Goal: Task Accomplishment & Management: Use online tool/utility

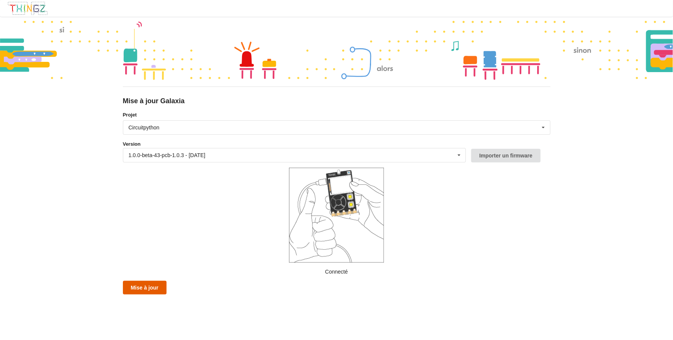
click at [128, 289] on button "Mise à jour" at bounding box center [145, 288] width 44 height 14
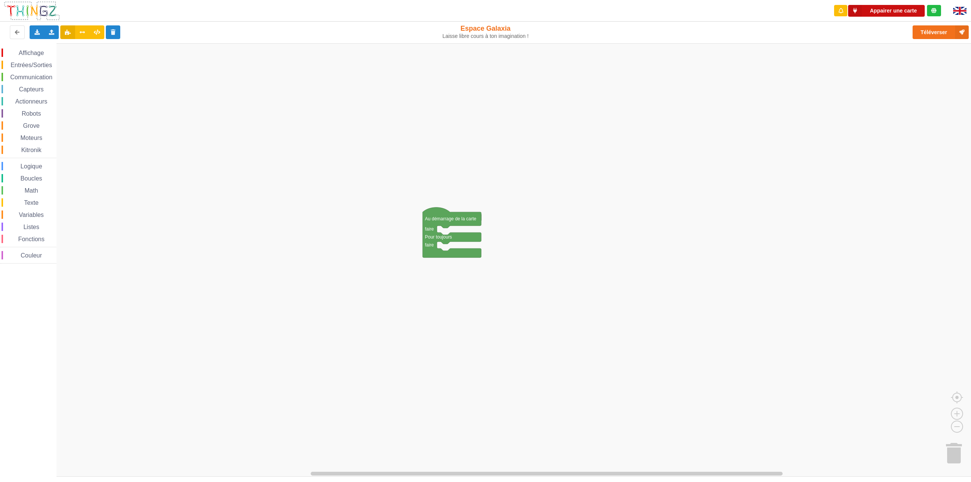
click at [887, 8] on button "Appairer une carte" at bounding box center [886, 11] width 77 height 12
click at [27, 53] on span "Affichage" at bounding box center [30, 53] width 27 height 6
click at [441, 233] on div "Affichage Entrées/Sorties Communication Capteurs Actionneurs Robots Grove Moteu…" at bounding box center [488, 259] width 976 height 433
click at [470, 234] on text "Espace de travail de Blocky" at bounding box center [469, 233] width 1 height 5
type input "coucou"
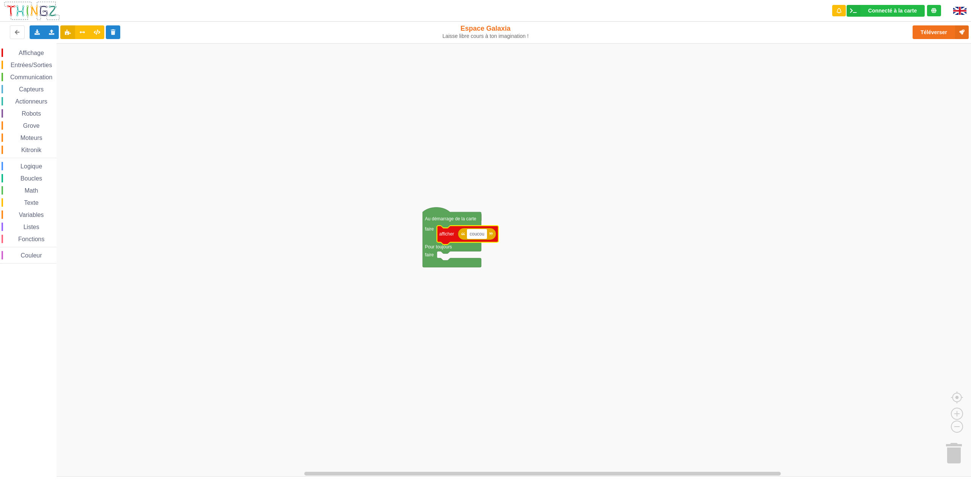
click at [507, 257] on rect "Espace de travail de Blocky" at bounding box center [488, 259] width 976 height 433
click at [593, 255] on rect "Espace de travail de Blocky" at bounding box center [488, 259] width 976 height 433
click at [936, 30] on button "Téléverser" at bounding box center [940, 32] width 56 height 14
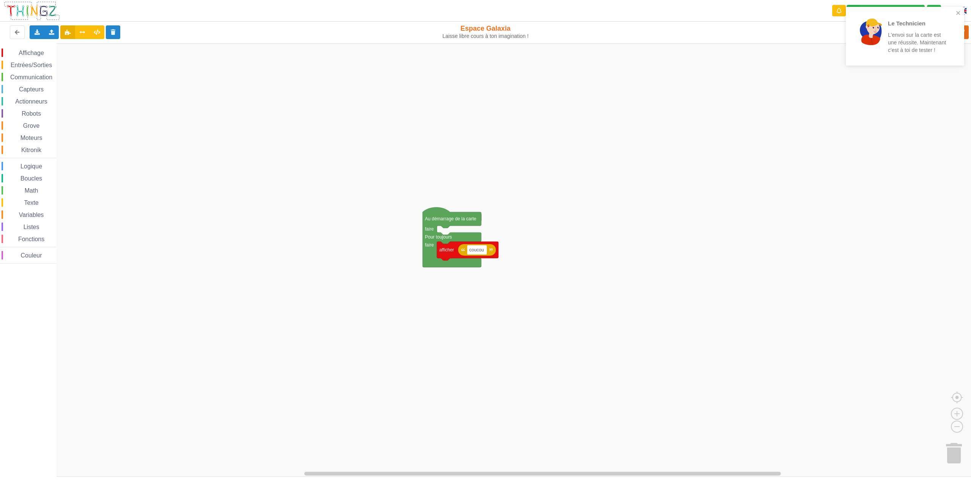
click at [578, 164] on rect "Espace de travail de Blocky" at bounding box center [488, 259] width 976 height 433
click at [39, 90] on span "Capteurs" at bounding box center [31, 89] width 27 height 6
click at [249, 179] on div "Affichage Entrées/Sorties Communication Capteurs Actionneurs Robots Grove Moteu…" at bounding box center [488, 259] width 976 height 433
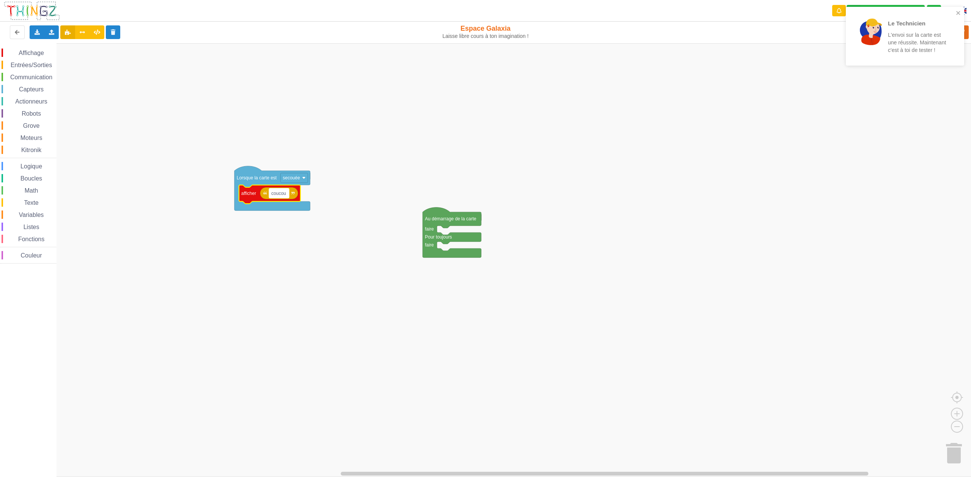
click at [275, 192] on text "coucou" at bounding box center [278, 192] width 15 height 5
type input "arretez !!"
click at [296, 257] on rect "Espace de travail de Blocky" at bounding box center [488, 259] width 976 height 433
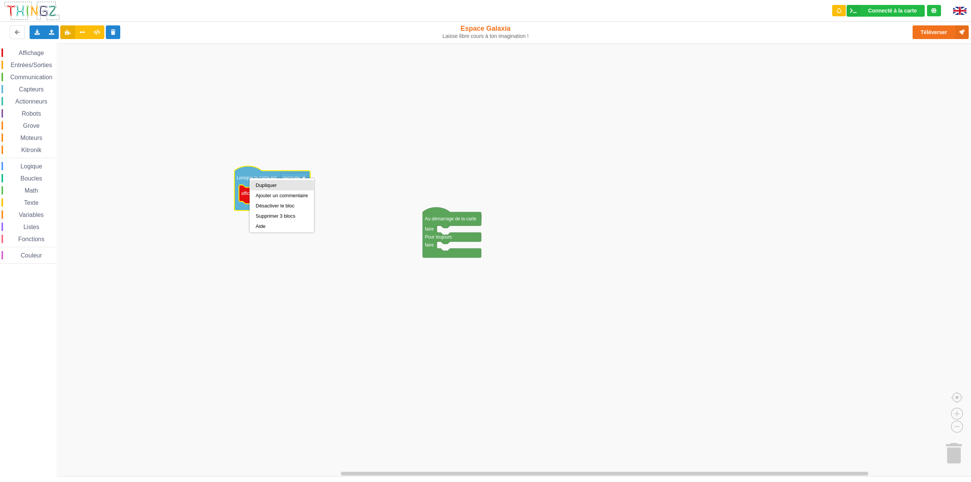
click at [267, 185] on div "Dupliquer" at bounding box center [282, 185] width 52 height 6
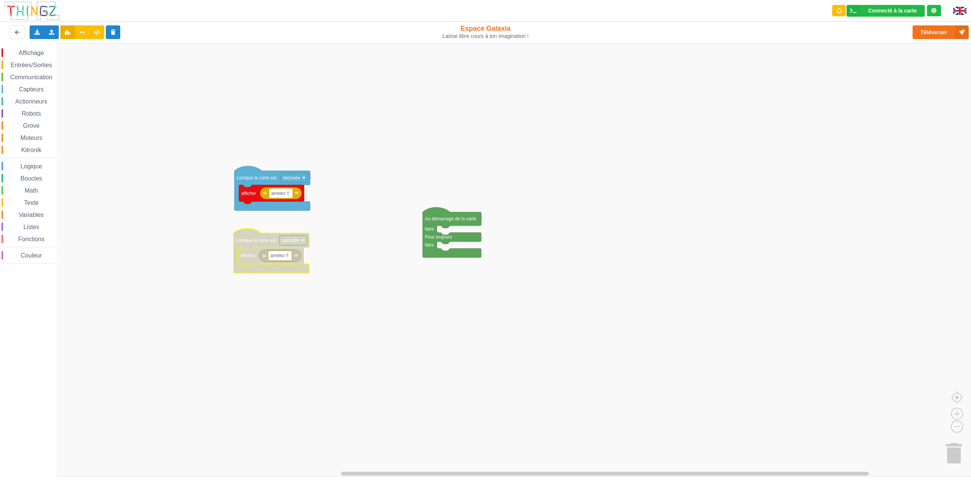
click at [303, 240] on image "Espace de travail de Blocky" at bounding box center [302, 240] width 3 height 3
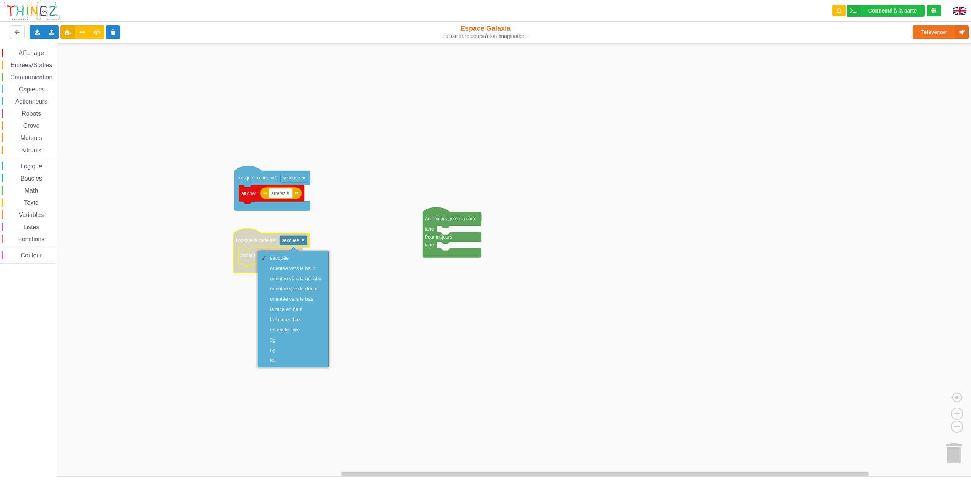
click at [344, 233] on rect "Espace de travail de Blocky" at bounding box center [488, 259] width 976 height 433
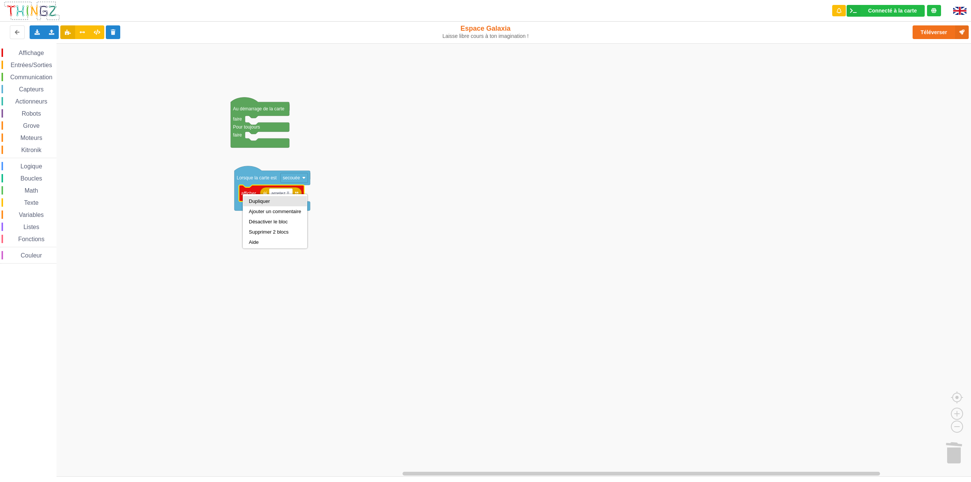
click at [274, 201] on div "Dupliquer" at bounding box center [275, 201] width 52 height 6
click at [287, 142] on text "arretez !!" at bounding box center [286, 139] width 18 height 5
click at [291, 141] on input "arretez !!" at bounding box center [287, 140] width 24 height 10
click at [292, 142] on input "arretez !!" at bounding box center [287, 140] width 24 height 10
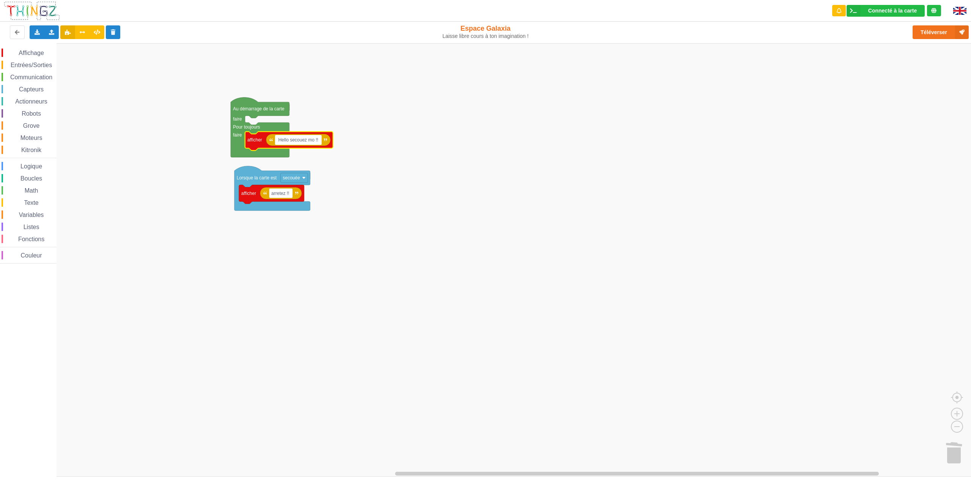
type input "Hello secouez moi !!"
click at [276, 194] on text "arretez !!" at bounding box center [271, 192] width 18 height 5
click at [273, 194] on text "arretez !!" at bounding box center [280, 192] width 18 height 5
type input "Trop bien !"
click at [391, 211] on rect "Espace de travail de Blocky" at bounding box center [488, 259] width 976 height 433
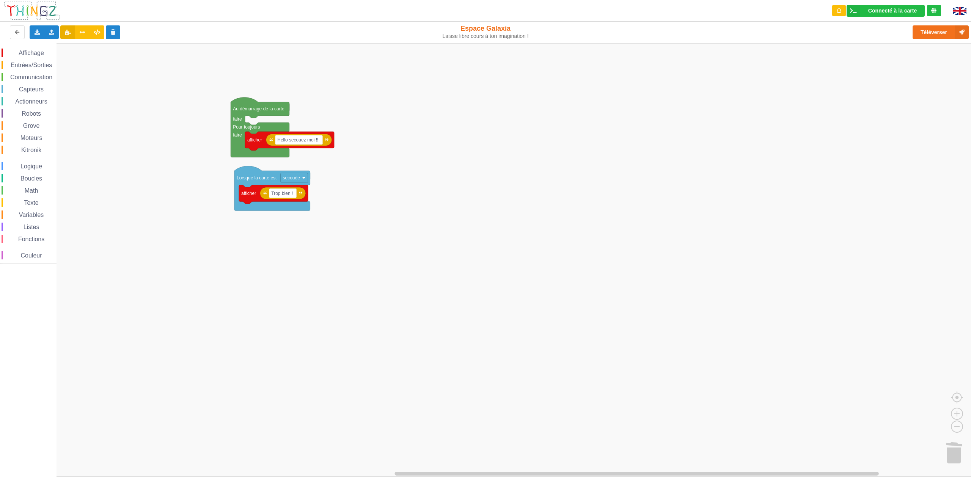
click at [35, 167] on span "Logique" at bounding box center [31, 166] width 24 height 6
click at [214, 262] on div "Affichage Entrées/Sorties Communication Capteurs Actionneurs Robots Grove Moteu…" at bounding box center [488, 259] width 976 height 433
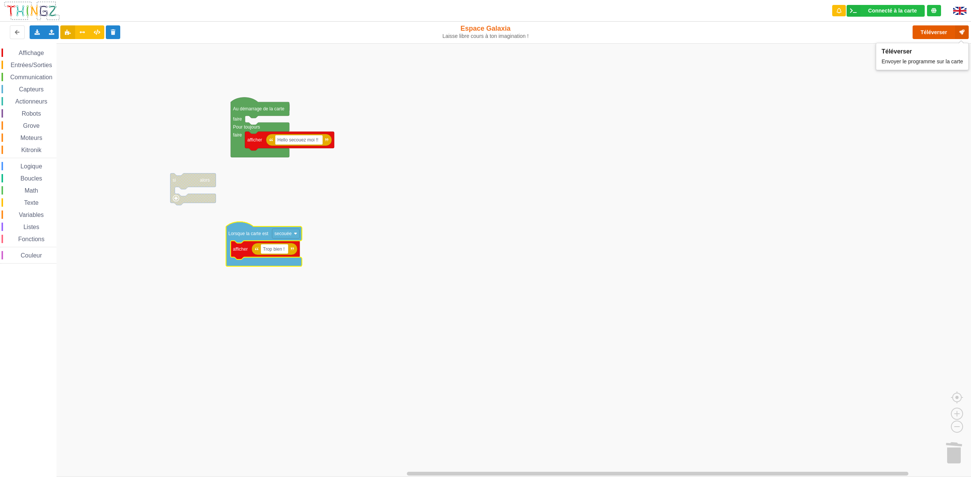
click at [927, 32] on button "Téléverser" at bounding box center [940, 32] width 56 height 14
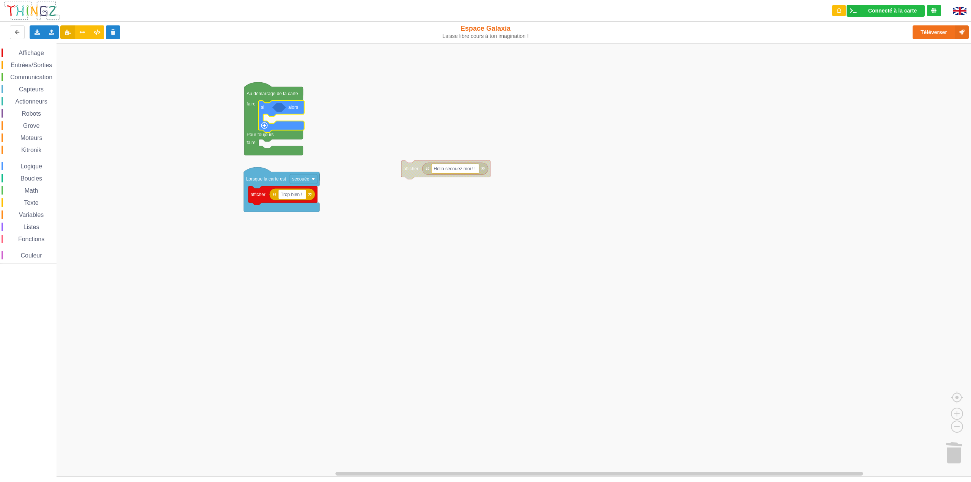
click at [28, 67] on span "Entrées/Sorties" at bounding box center [31, 65] width 44 height 6
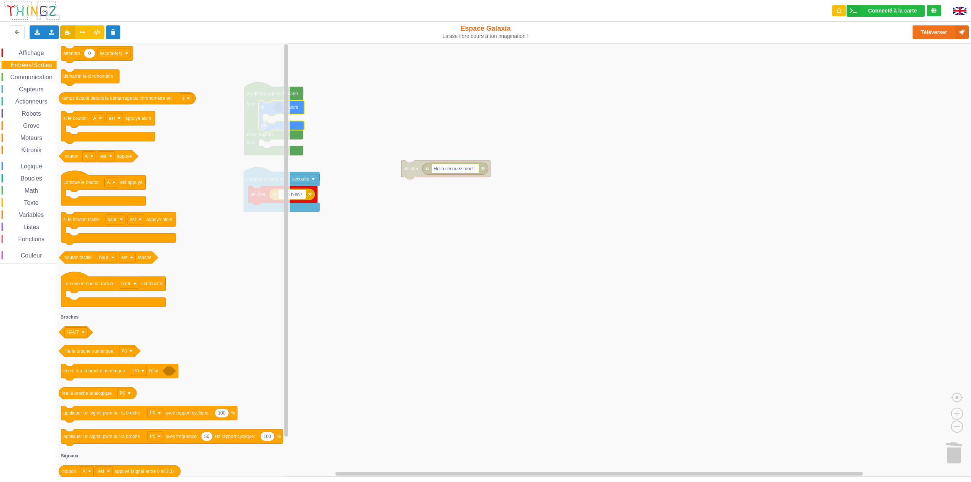
click at [334, 133] on rect "Espace de travail de Blocky" at bounding box center [488, 259] width 976 height 433
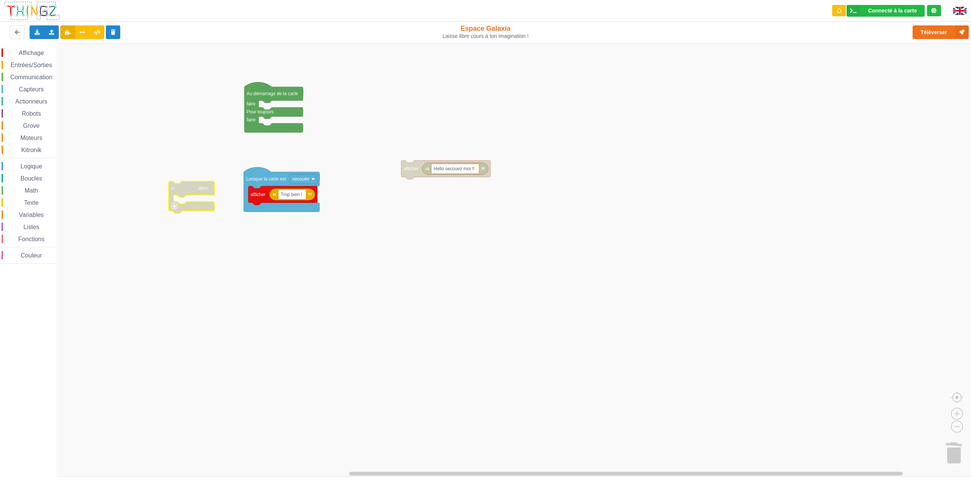
click at [35, 163] on span "Logique" at bounding box center [31, 166] width 24 height 6
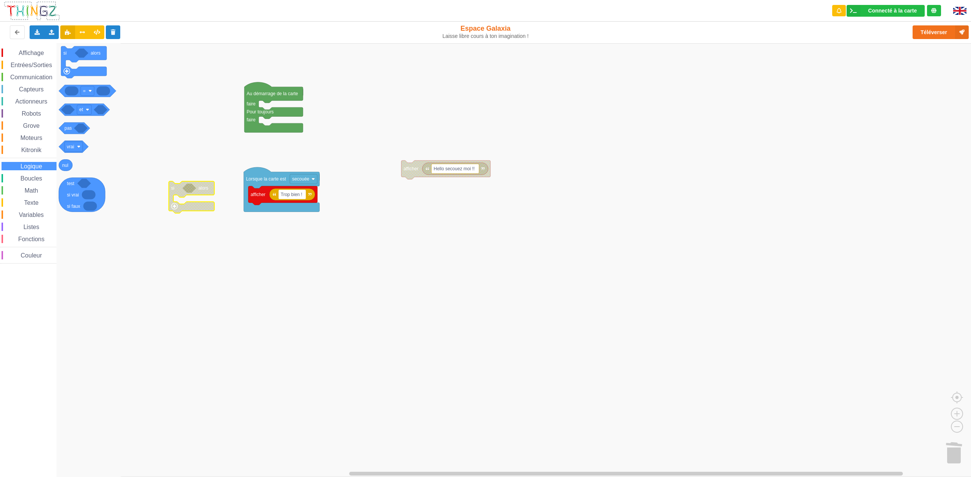
click at [30, 55] on span "Affichage" at bounding box center [30, 53] width 27 height 6
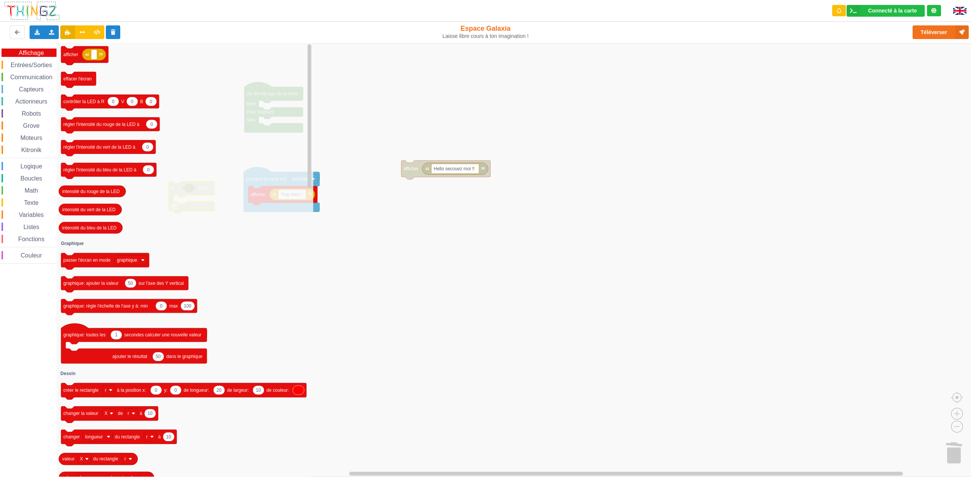
click at [34, 69] on div "Entrées/Sorties" at bounding box center [29, 65] width 55 height 8
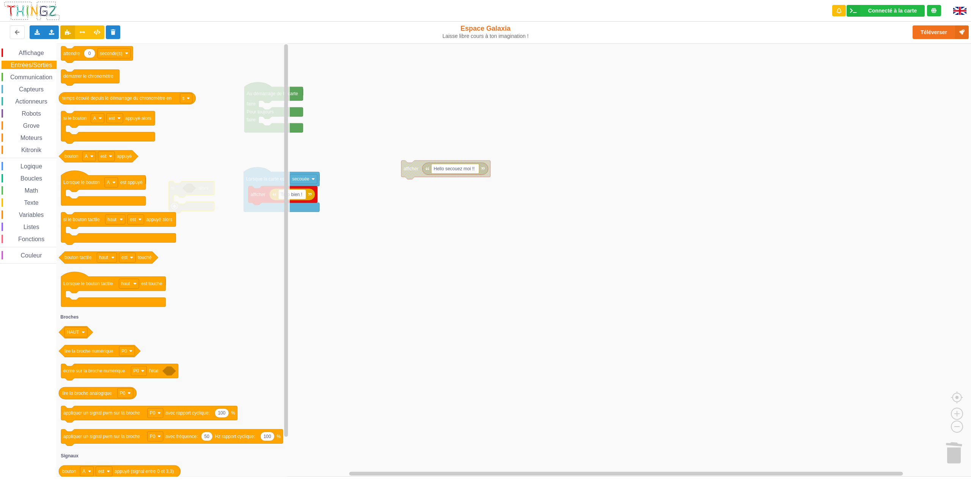
click at [36, 166] on span "Logique" at bounding box center [31, 166] width 24 height 6
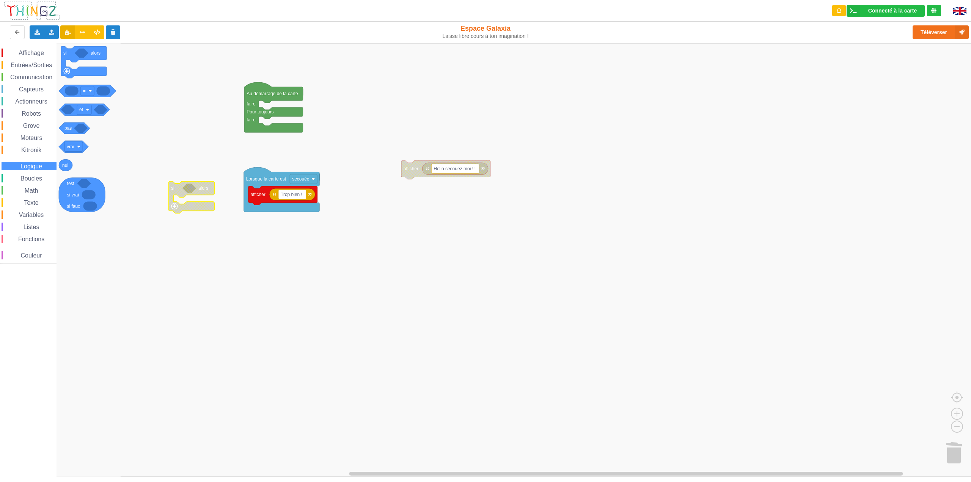
click at [31, 66] on span "Entrées/Sorties" at bounding box center [31, 65] width 44 height 6
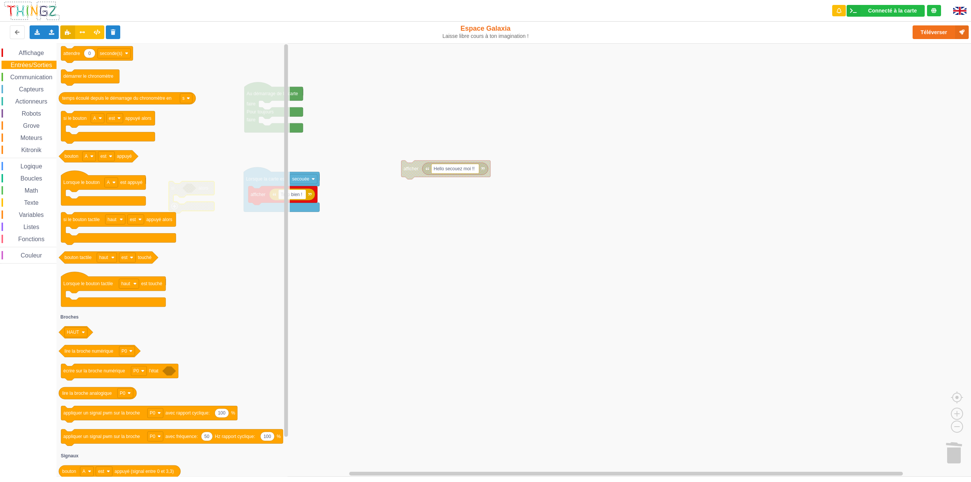
click at [32, 73] on div "Communication" at bounding box center [29, 77] width 55 height 8
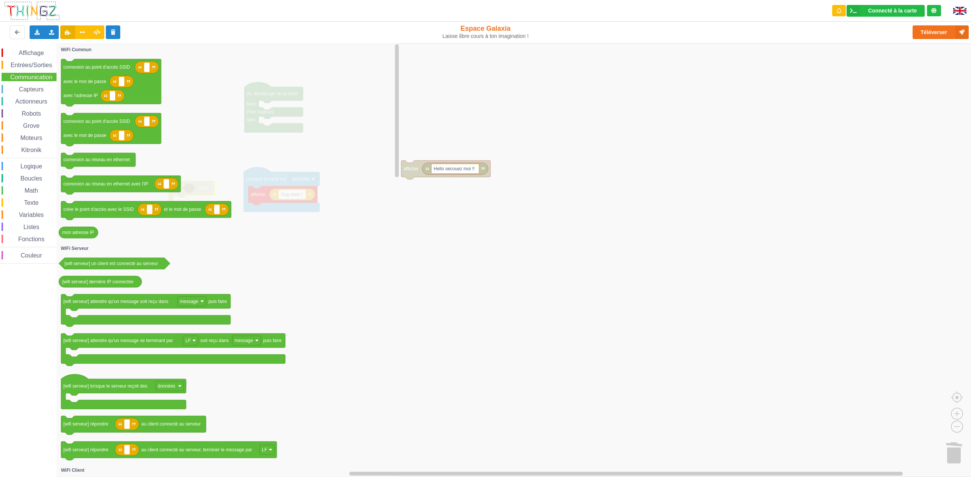
click at [30, 55] on span "Affichage" at bounding box center [30, 53] width 27 height 6
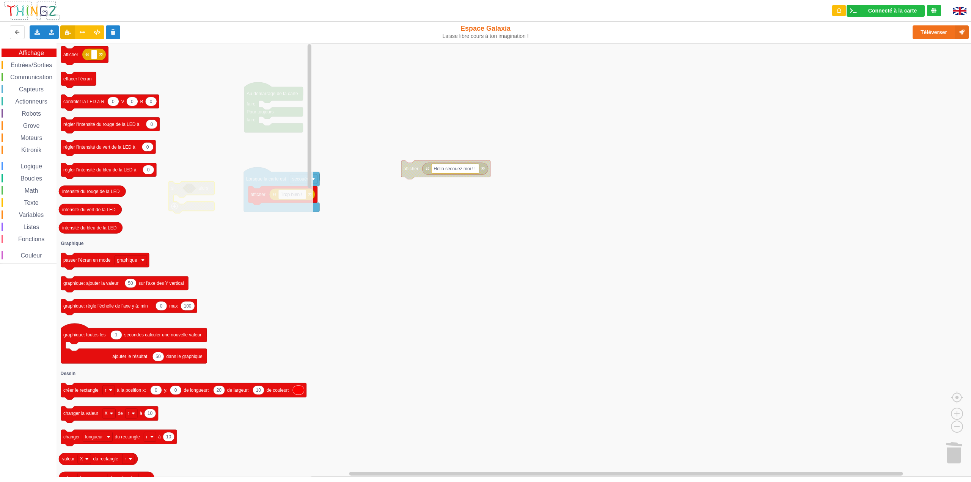
click at [32, 66] on span "Entrées/Sorties" at bounding box center [31, 65] width 44 height 6
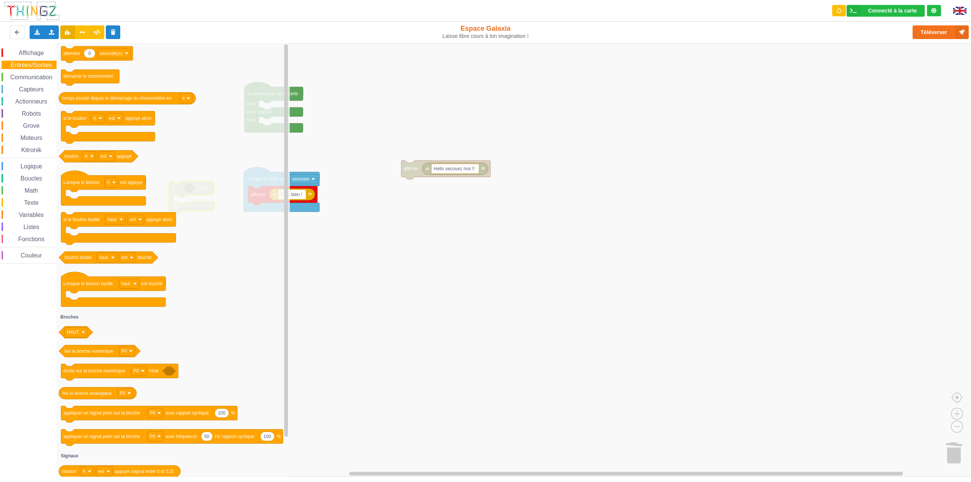
click at [35, 78] on span "Communication" at bounding box center [31, 77] width 44 height 6
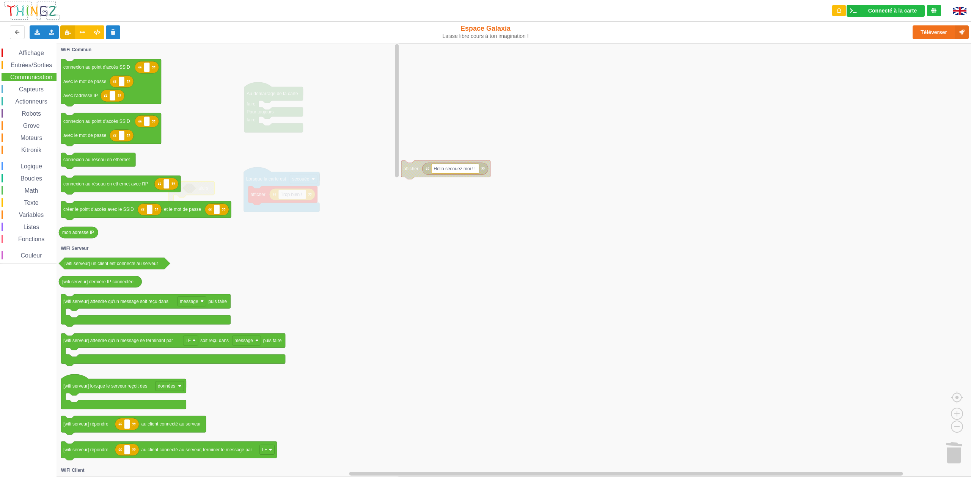
click at [38, 91] on span "Capteurs" at bounding box center [31, 89] width 27 height 6
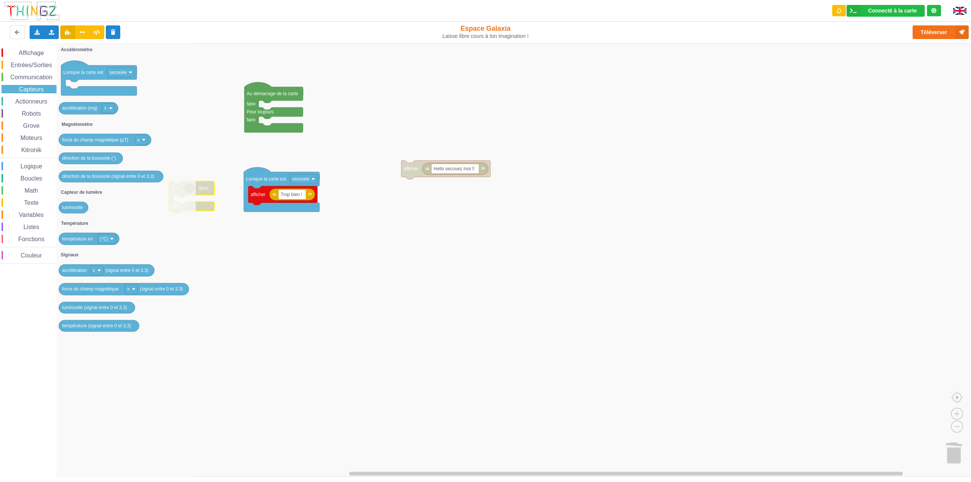
click at [338, 315] on rect "Espace de travail de Blocky" at bounding box center [488, 259] width 976 height 433
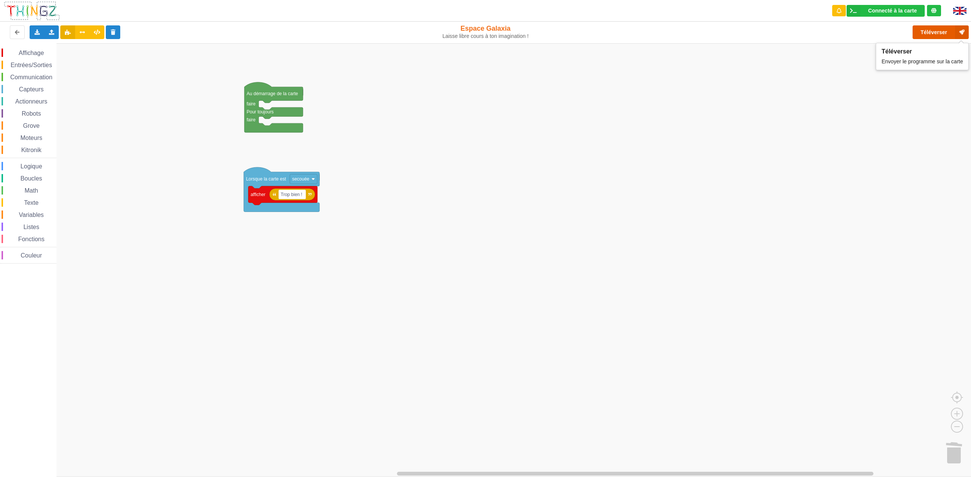
click at [934, 34] on button "Téléverser" at bounding box center [940, 32] width 56 height 14
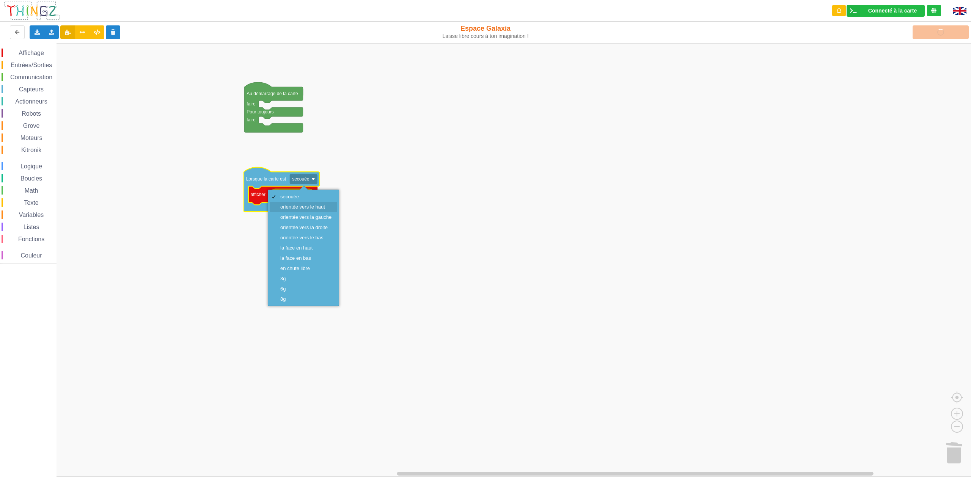
click at [317, 209] on div "orientée vers le haut" at bounding box center [305, 207] width 51 height 6
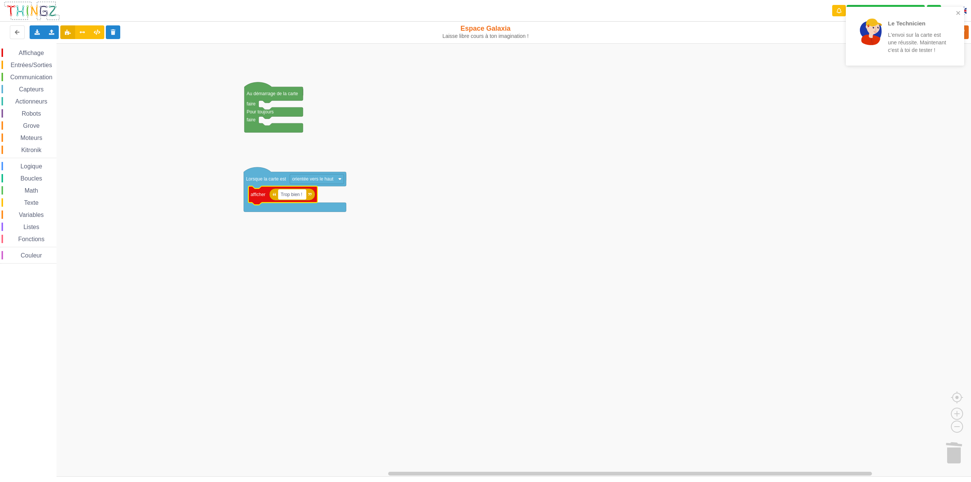
click at [300, 194] on text "Trop bien !" at bounding box center [292, 194] width 22 height 5
click at [285, 195] on input "H" at bounding box center [282, 195] width 8 height 10
type input "Haut"
click at [281, 253] on rect "Espace de travail de Blocky" at bounding box center [488, 259] width 976 height 433
click at [282, 189] on div "Dupliquer" at bounding box center [291, 189] width 52 height 6
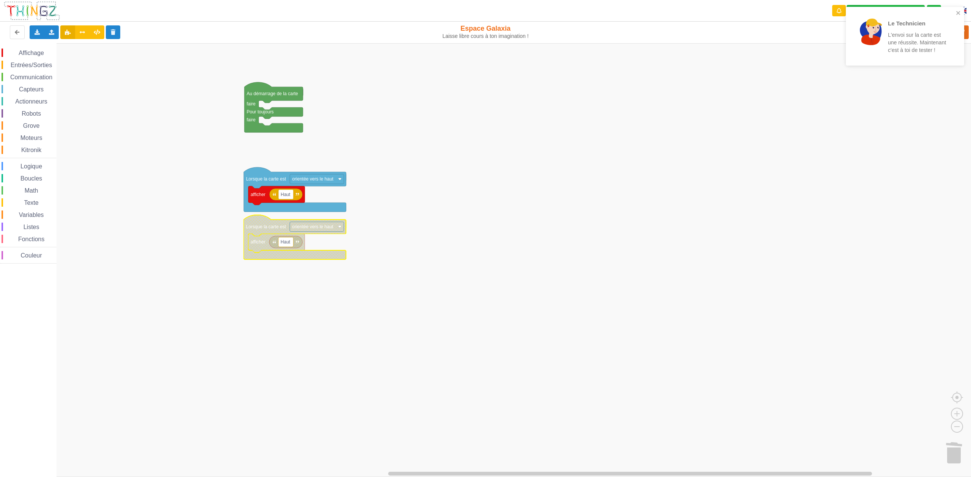
click at [339, 227] on image "Espace de travail de Blocky" at bounding box center [339, 226] width 3 height 3
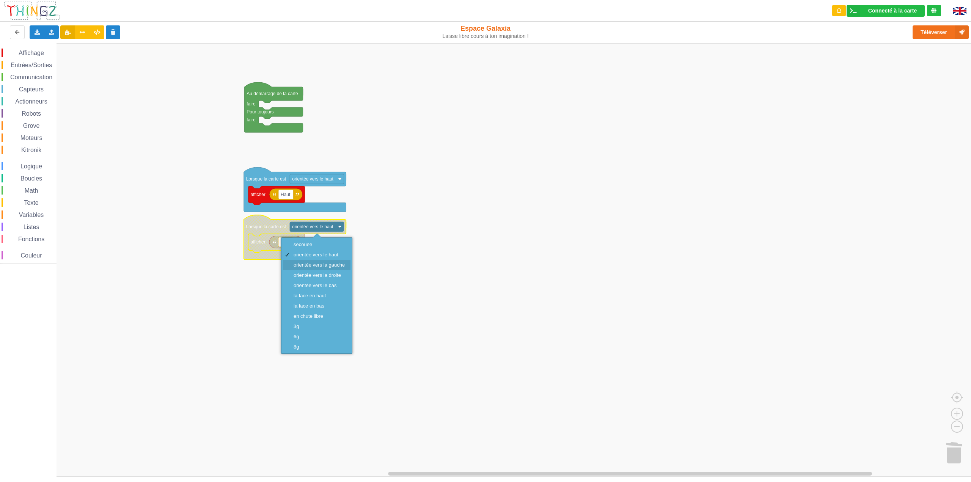
click at [334, 265] on div "orientée vers la gauche" at bounding box center [319, 265] width 51 height 6
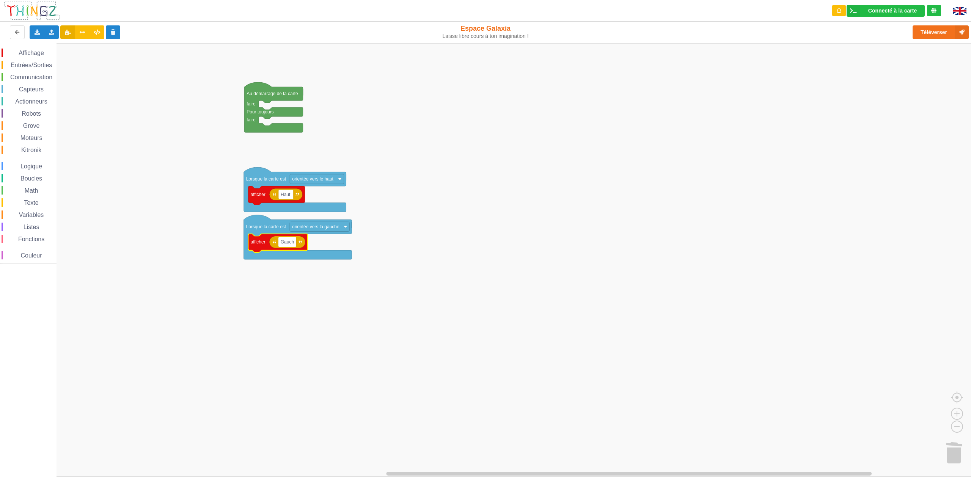
type input "Gauche"
click at [268, 232] on div "Dupliquer" at bounding box center [290, 234] width 52 height 6
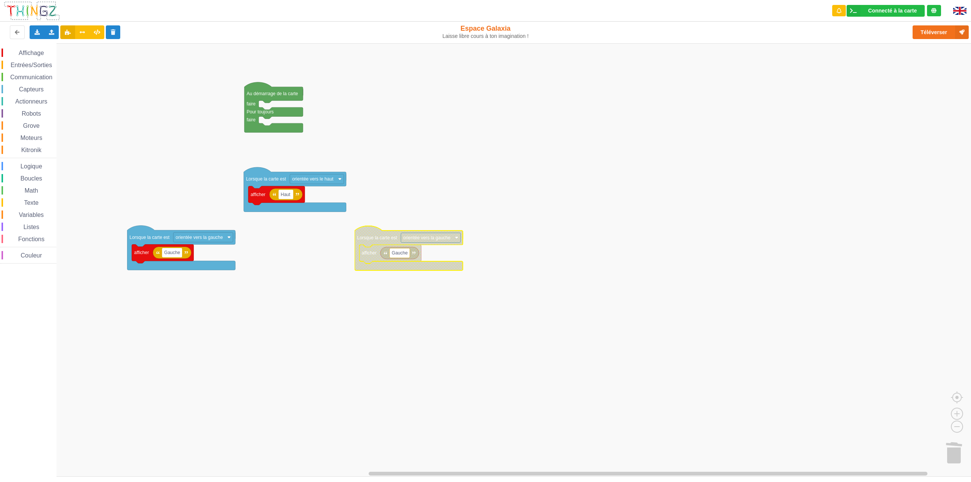
click at [434, 238] on text "orientée vers la gauche" at bounding box center [426, 237] width 47 height 5
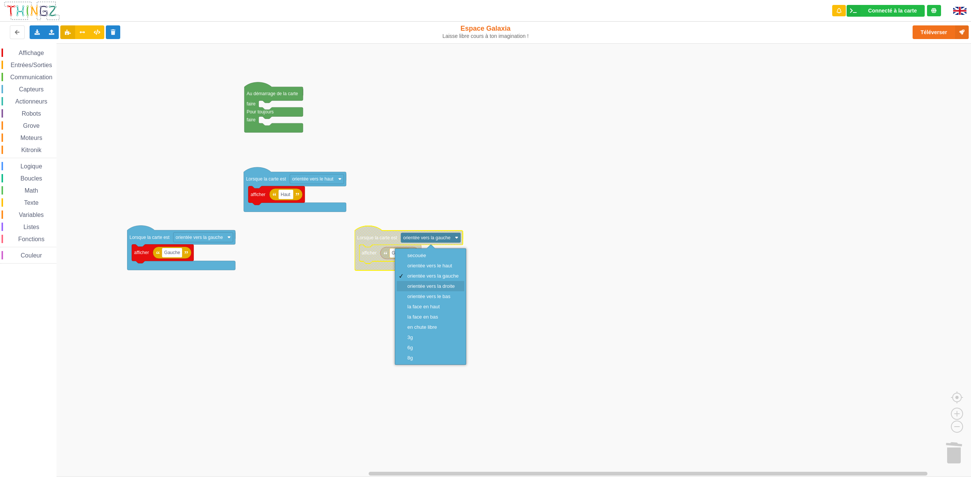
click at [454, 284] on div "orientée vers la droite" at bounding box center [432, 286] width 51 height 6
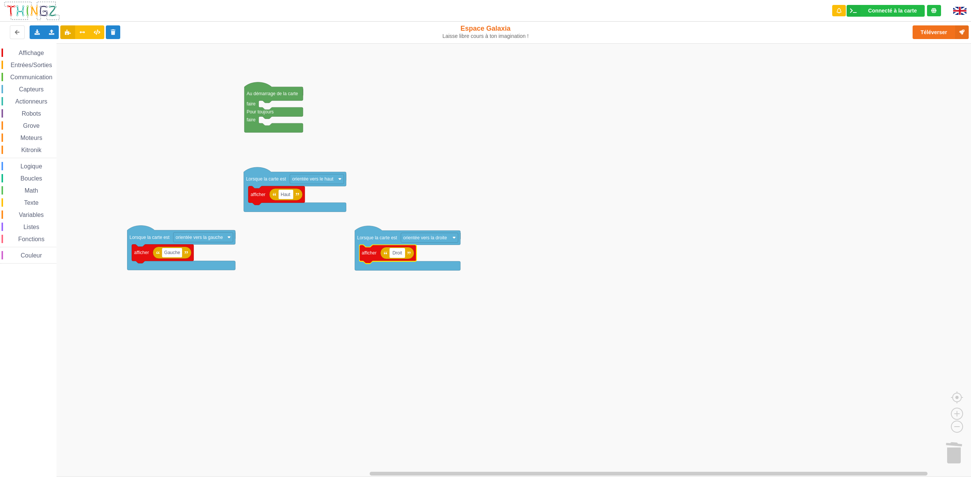
type input "Droite"
click at [339, 280] on rect "Espace de travail de Blocky" at bounding box center [488, 259] width 976 height 433
click at [381, 245] on div "Dupliquer" at bounding box center [394, 245] width 52 height 6
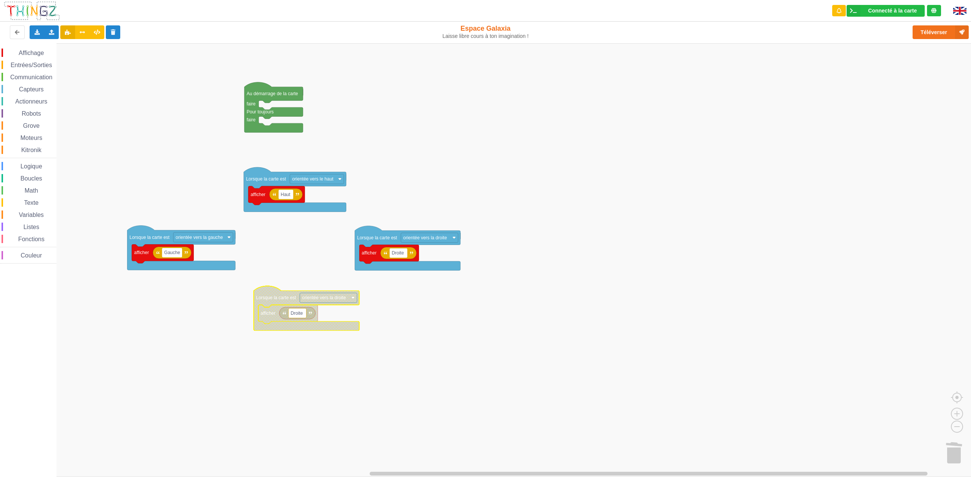
click at [316, 292] on icon "Espace de travail de Blocky" at bounding box center [306, 308] width 105 height 44
click at [334, 298] on text "orientée vers la droite" at bounding box center [324, 297] width 44 height 5
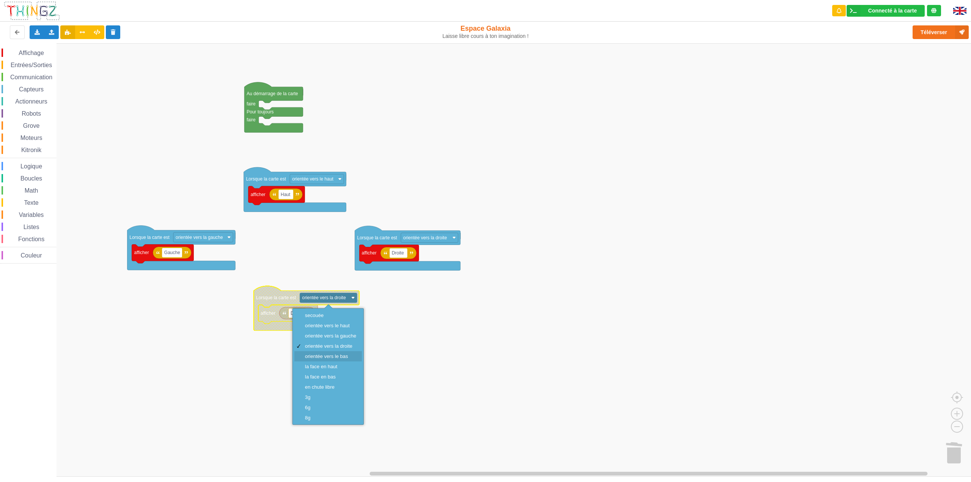
click at [350, 352] on div "orientée vers le bas" at bounding box center [327, 356] width 67 height 10
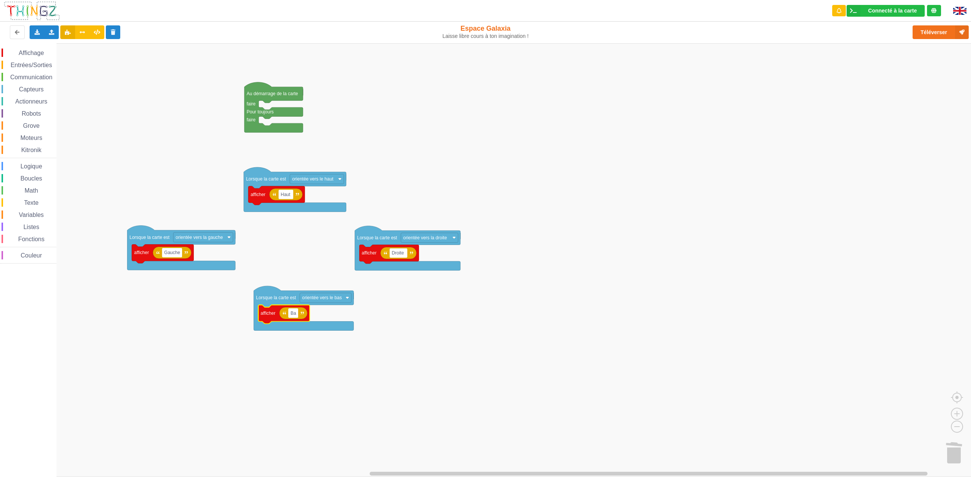
type input "Bas"
click at [933, 30] on button "Téléverser" at bounding box center [940, 32] width 56 height 14
click at [32, 91] on span "Capteurs" at bounding box center [31, 89] width 27 height 6
click at [389, 144] on div "Affichage Entrées/Sorties Communication Capteurs Actionneurs Robots Grove Moteu…" at bounding box center [488, 259] width 976 height 433
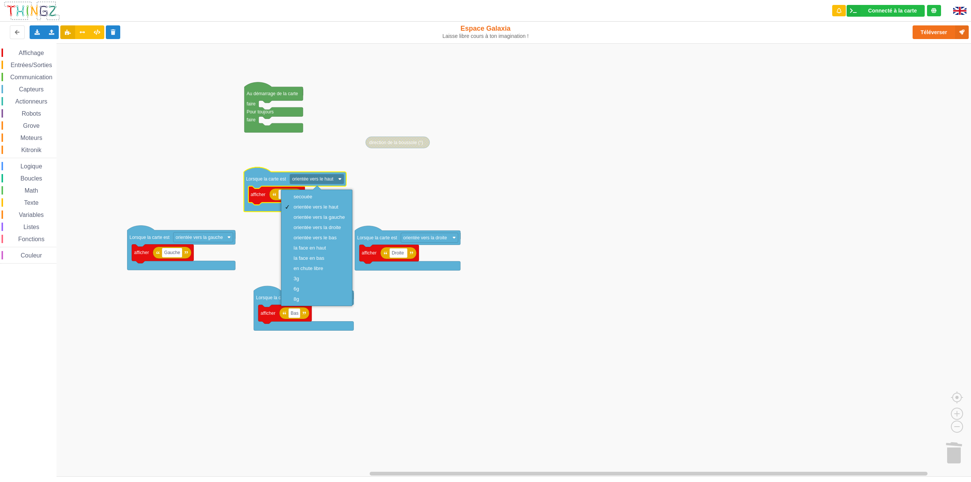
click at [270, 184] on icon "Espace de travail de Blocky" at bounding box center [295, 189] width 102 height 44
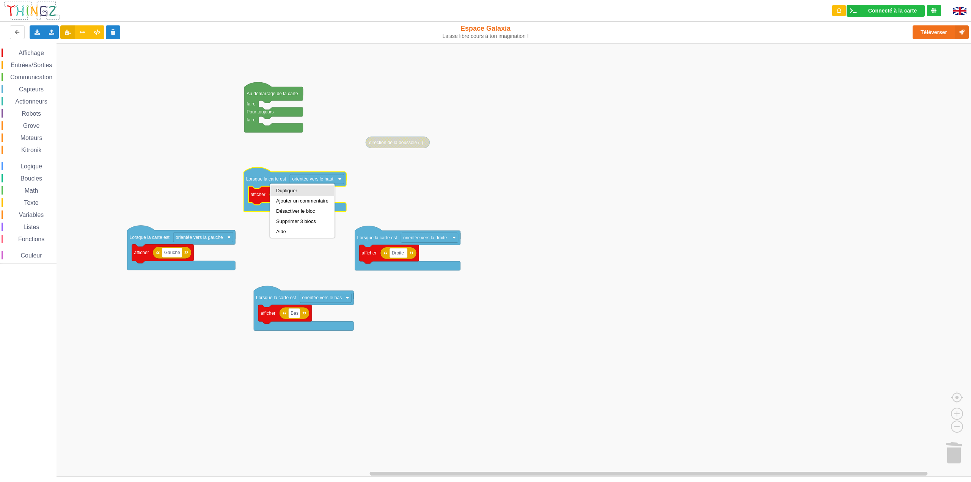
click at [280, 191] on div "Dupliquer" at bounding box center [302, 191] width 52 height 6
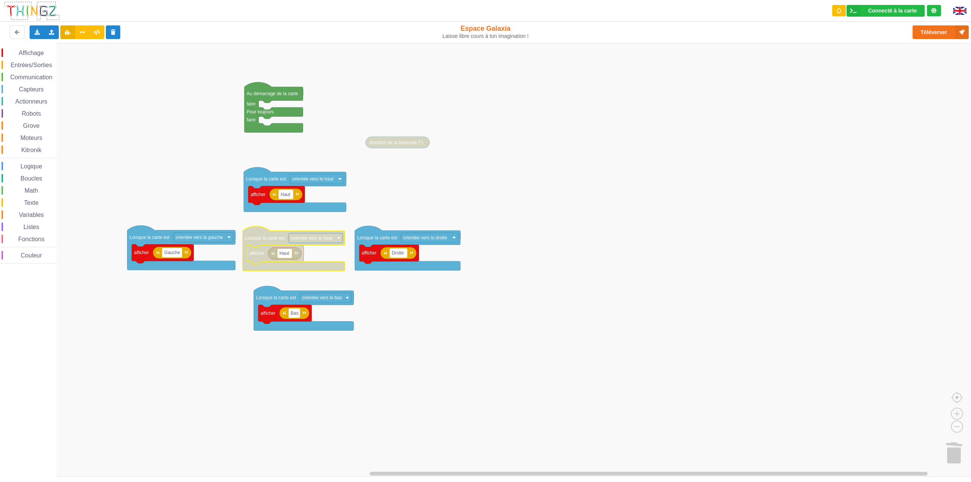
click at [312, 240] on text "orientée vers le haut" at bounding box center [311, 237] width 41 height 5
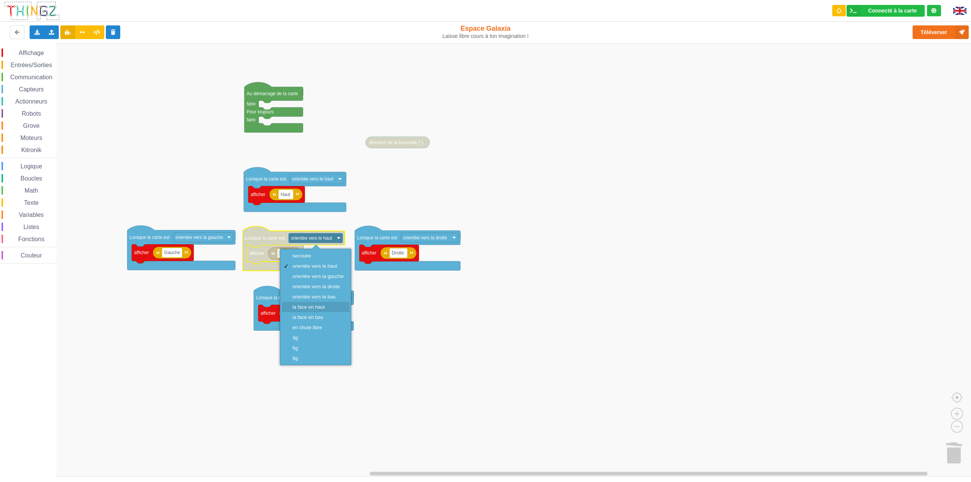
click at [326, 308] on div "la face en haut" at bounding box center [317, 307] width 51 height 6
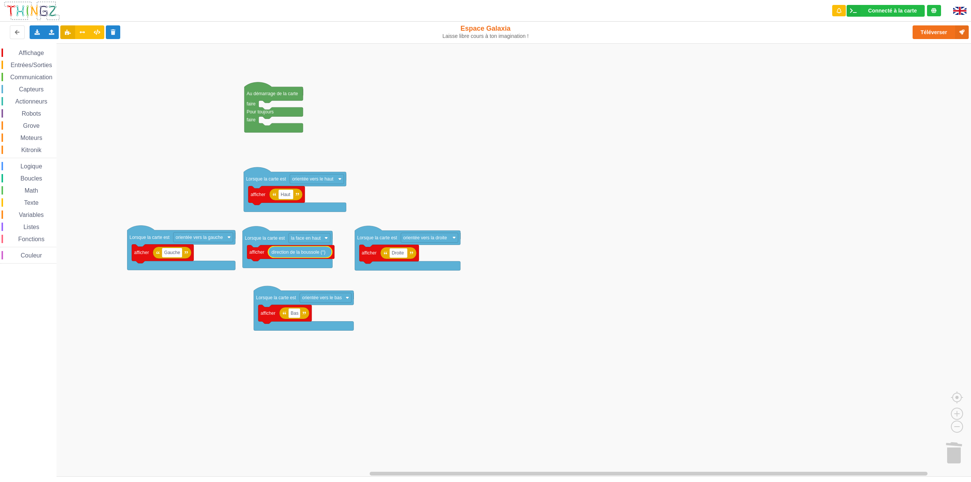
click at [923, 40] on div "Téléverser" at bounding box center [775, 32] width 397 height 24
click at [923, 36] on button "Téléverser" at bounding box center [940, 32] width 56 height 14
click at [36, 91] on span "Capteurs" at bounding box center [31, 89] width 27 height 6
click at [439, 138] on rect "Espace de travail de Blocky" at bounding box center [488, 259] width 976 height 433
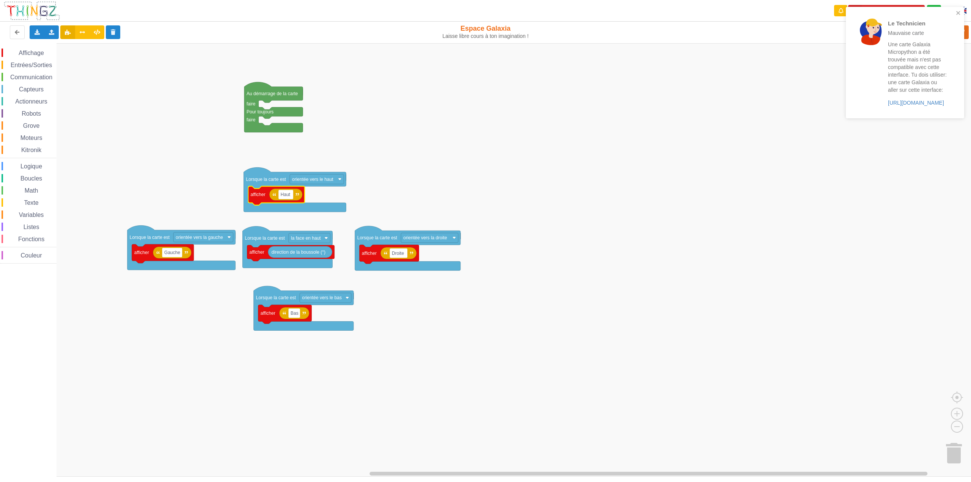
click at [449, 144] on rect "Espace de travail de Blocky" at bounding box center [488, 259] width 976 height 433
click at [957, 14] on icon "close" at bounding box center [958, 13] width 4 height 4
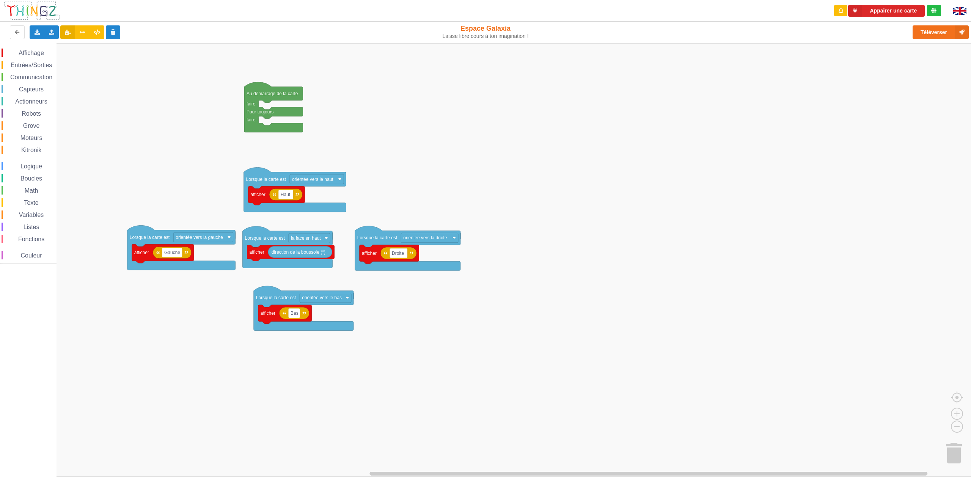
click at [930, 34] on div "Le Technicien Mauvaise carte Une carte Galaxia Micropython a été trouvée mais n…" at bounding box center [485, 236] width 981 height 482
click at [930, 31] on button "Téléverser" at bounding box center [940, 32] width 56 height 14
click at [917, 31] on button "Téléverser" at bounding box center [940, 32] width 56 height 14
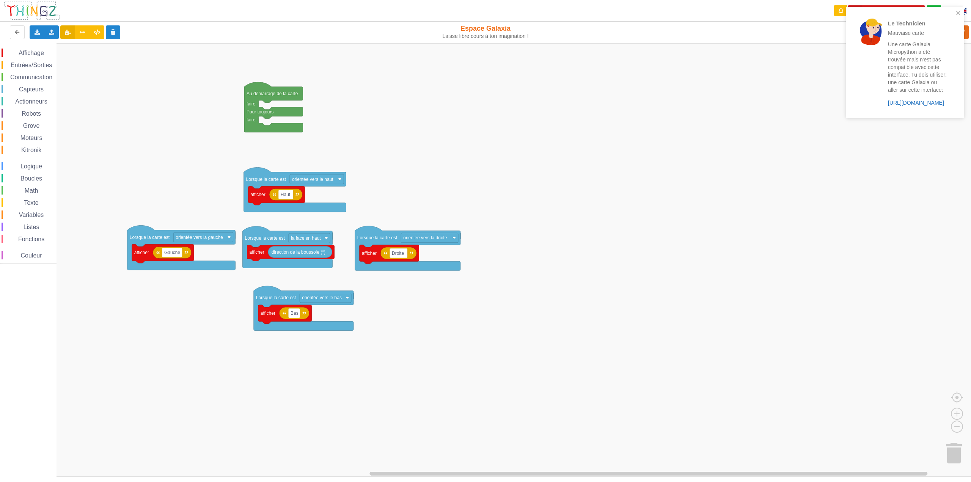
click at [910, 106] on link "[URL][DOMAIN_NAME]" at bounding box center [916, 103] width 56 height 6
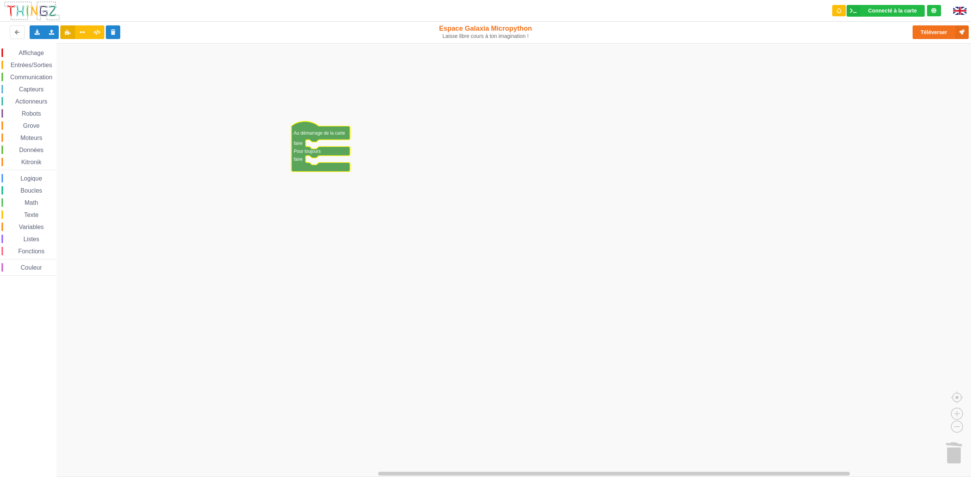
click at [39, 54] on span "Affichage" at bounding box center [30, 53] width 27 height 6
click at [313, 166] on div "Affichage Entrées/Sorties Communication Capteurs Actionneurs Robots Grove Moteu…" at bounding box center [488, 259] width 976 height 433
click at [337, 165] on rect "Espace de travail de Blocky" at bounding box center [339, 164] width 6 height 10
type input "coucou"
click at [522, 78] on div "Affichage Entrées/Sorties Communication Capteurs Actionneurs Robots Grove Moteu…" at bounding box center [488, 259] width 976 height 433
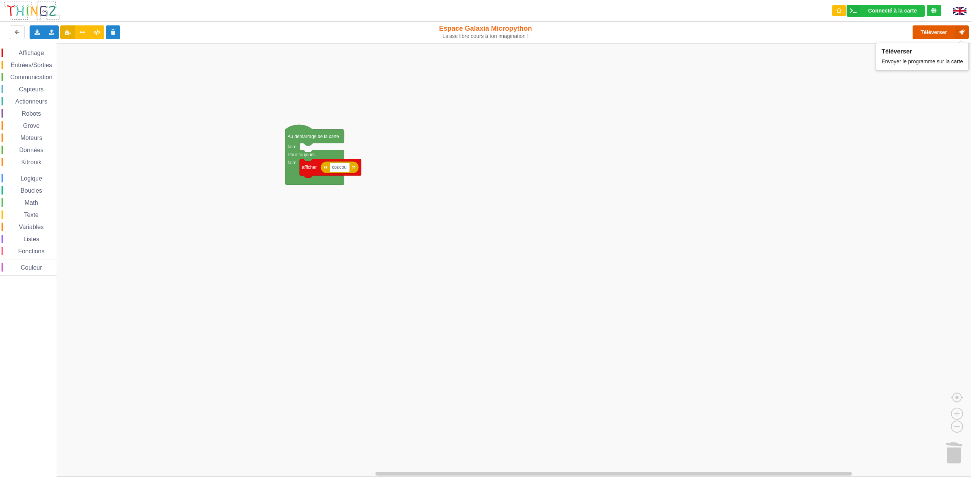
click at [934, 32] on button "Téléverser" at bounding box center [940, 32] width 56 height 14
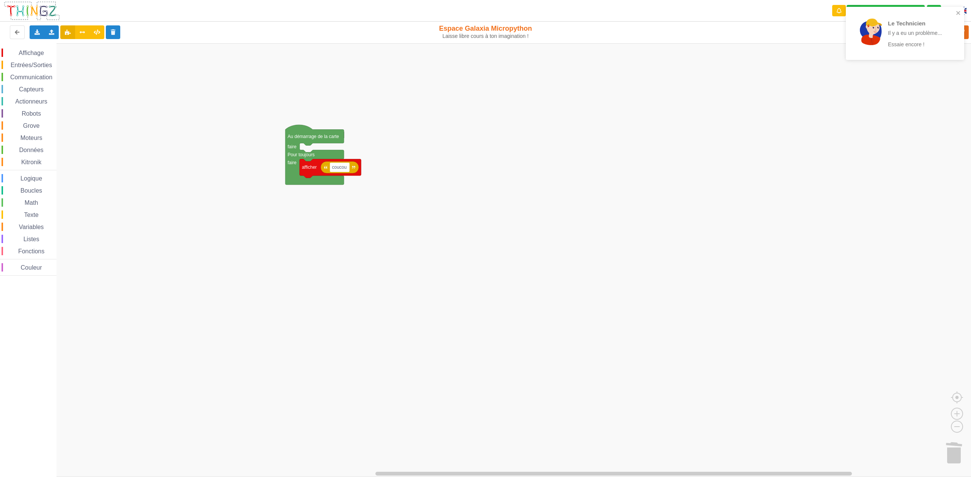
click at [878, 49] on div "Le Technicien Il y a eu un problème... Essaie encore !" at bounding box center [902, 33] width 98 height 38
click at [893, 108] on rect "Espace de travail de Blocky" at bounding box center [488, 259] width 976 height 433
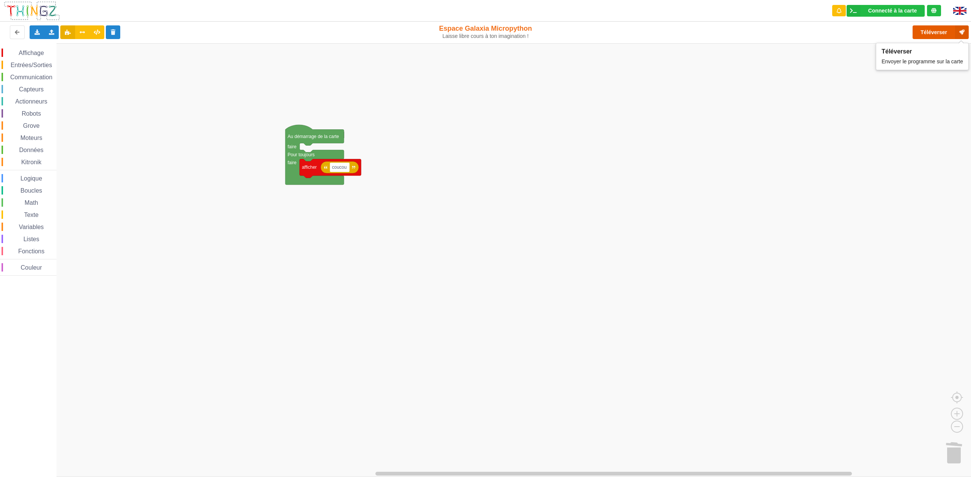
click at [938, 31] on button "Téléverser" at bounding box center [940, 32] width 56 height 14
click at [39, 65] on span "Entrées/Sorties" at bounding box center [31, 65] width 44 height 6
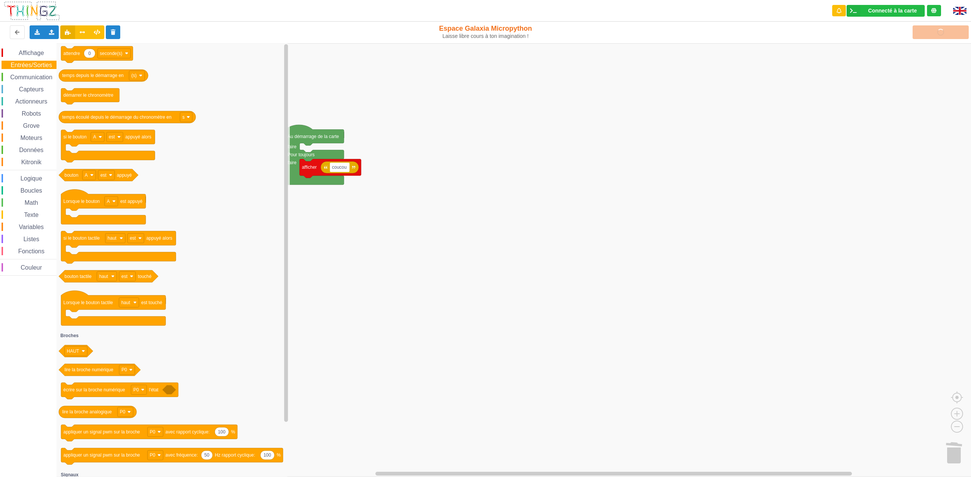
click at [29, 93] on div "Capteurs" at bounding box center [29, 89] width 55 height 8
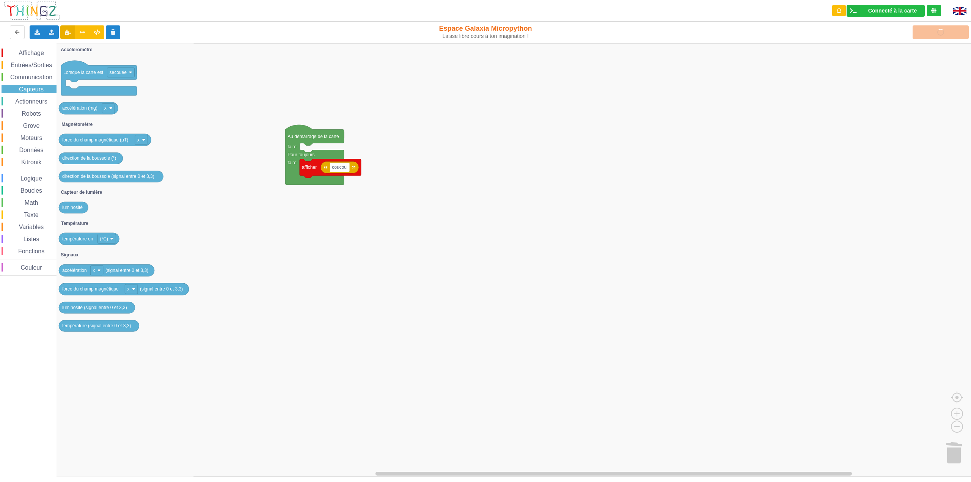
click at [425, 194] on rect "Espace de travail de Blocky" at bounding box center [488, 259] width 976 height 433
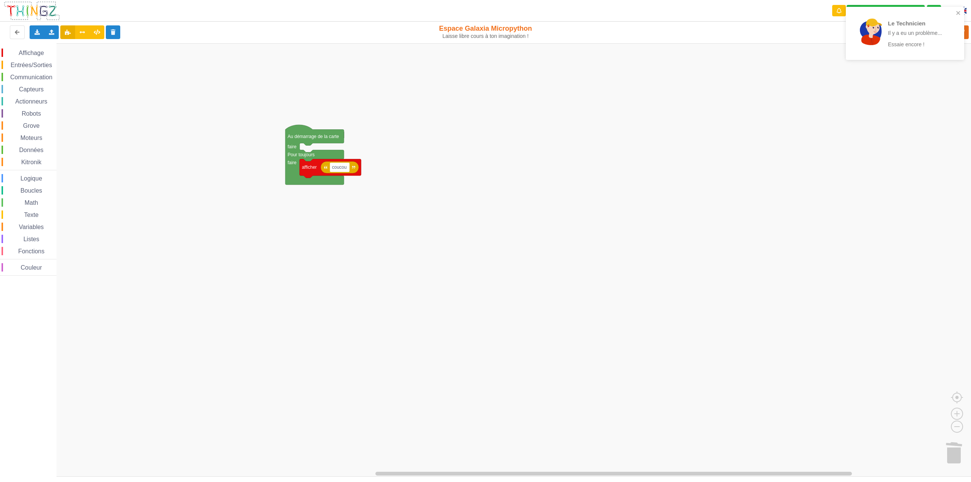
click at [875, 82] on rect "Espace de travail de Blocky" at bounding box center [488, 259] width 976 height 433
click at [881, 47] on div at bounding box center [870, 34] width 27 height 30
click at [929, 31] on div "Le Technicien Il y a eu un problème... Essaie encore !" at bounding box center [904, 35] width 121 height 61
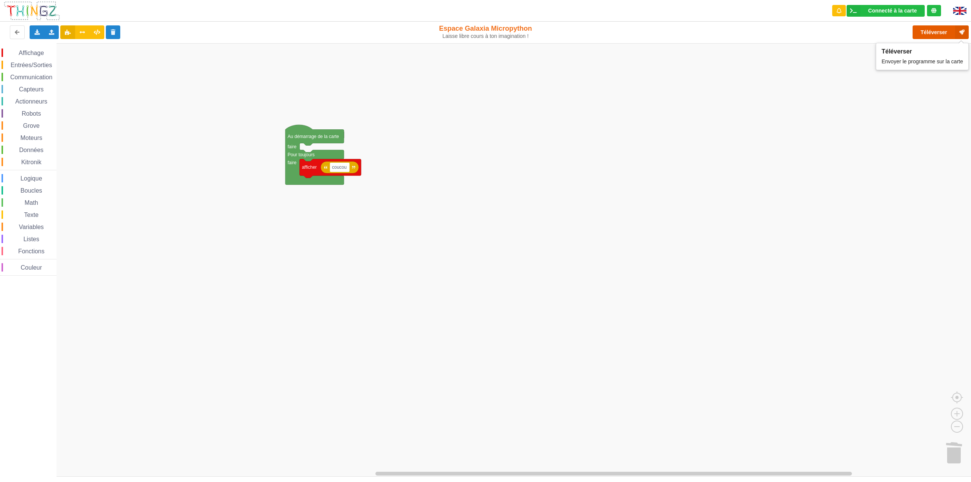
click at [936, 33] on button "Téléverser" at bounding box center [940, 32] width 56 height 14
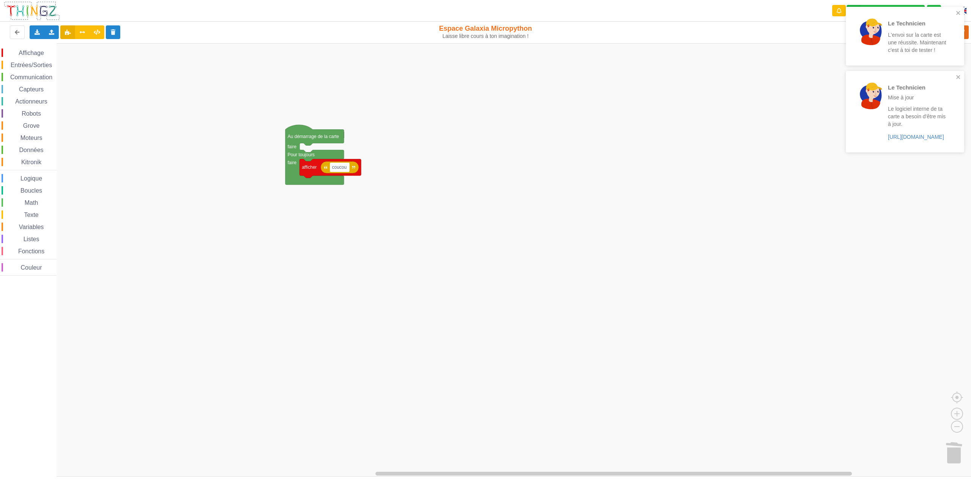
click at [712, 179] on rect "Espace de travail de Blocky" at bounding box center [488, 259] width 976 height 433
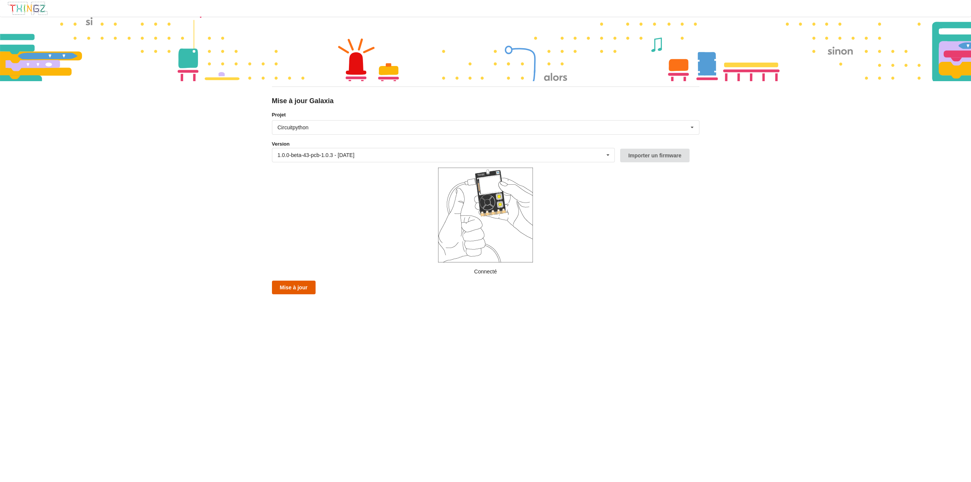
click at [292, 289] on button "Mise à jour" at bounding box center [294, 288] width 44 height 14
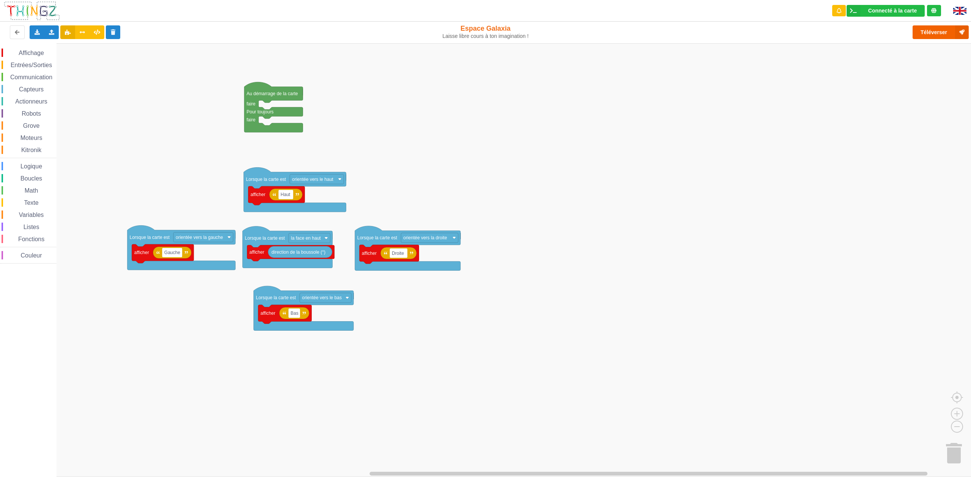
click at [724, 75] on rect "Espace de travail de Blocky" at bounding box center [488, 259] width 976 height 433
click at [941, 32] on button "Téléverser" at bounding box center [940, 32] width 56 height 14
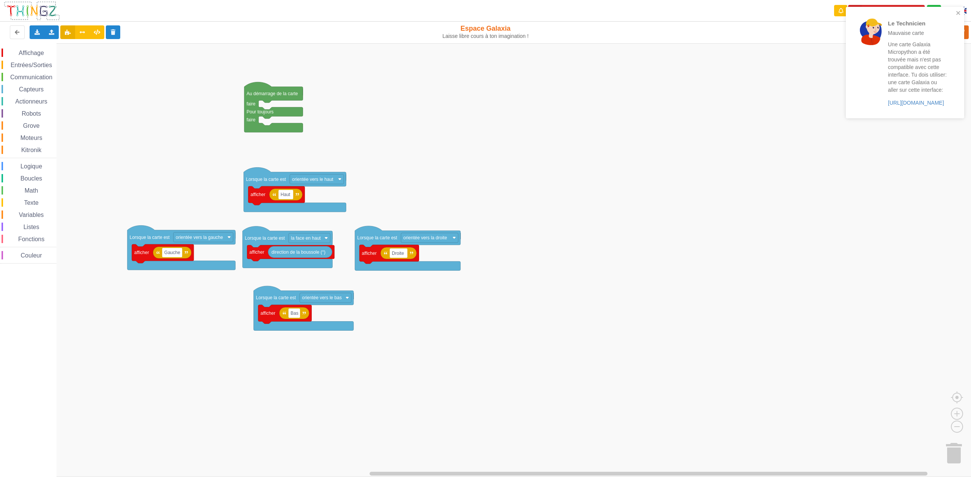
click at [757, 150] on rect "Espace de travail de Blocky" at bounding box center [488, 259] width 976 height 433
click at [958, 14] on icon "close" at bounding box center [958, 13] width 5 height 6
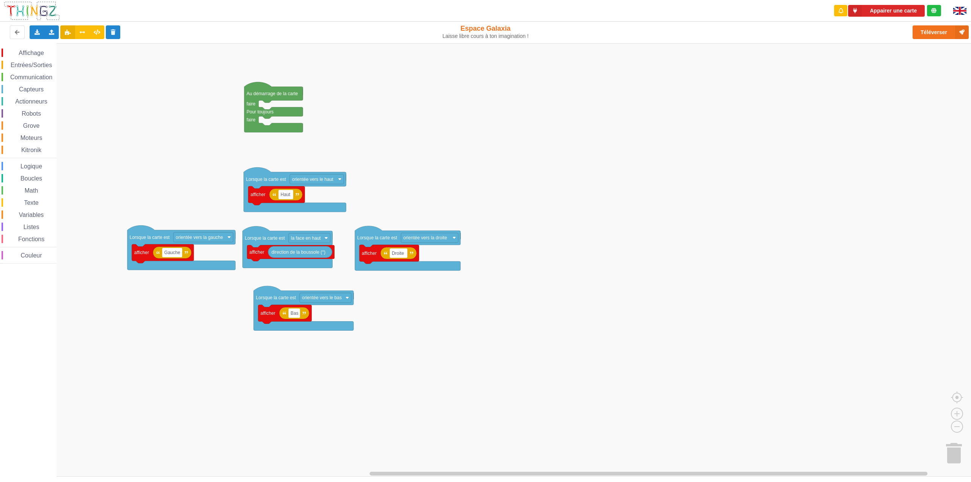
click at [945, 33] on div "Le Technicien Mauvaise carte Une carte Galaxia Micropython a été trouvée mais n…" at bounding box center [904, 65] width 121 height 120
click at [938, 31] on button "Téléverser" at bounding box center [940, 32] width 56 height 14
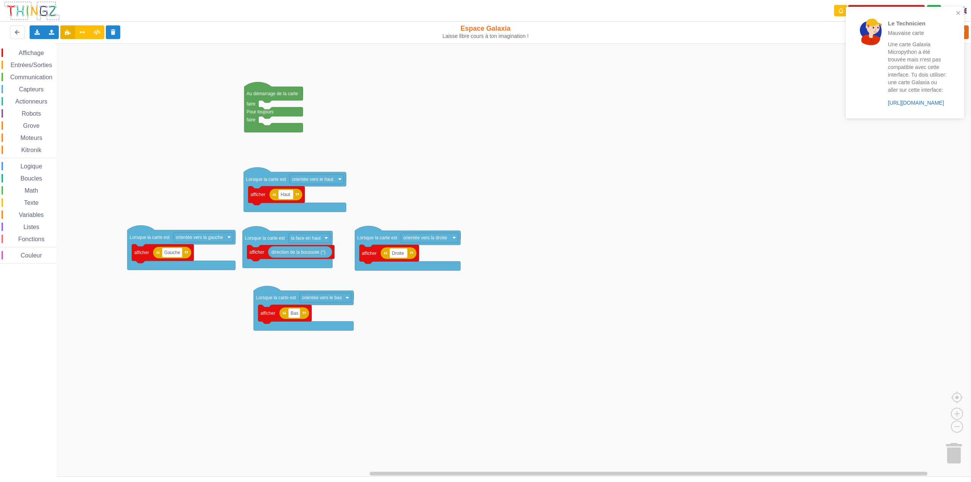
click at [904, 105] on link "https://play.thingz.co/galaxia-micropython" at bounding box center [916, 103] width 56 height 6
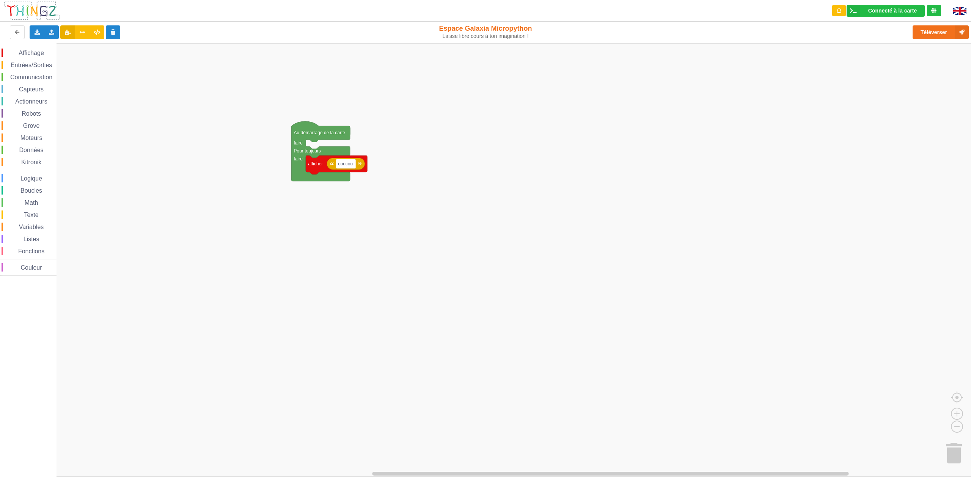
click at [27, 89] on span "Capteurs" at bounding box center [31, 89] width 27 height 6
click at [276, 211] on div "Affichage Entrées/Sorties Communication Capteurs Actionneurs Robots Grove Moteu…" at bounding box center [488, 259] width 976 height 433
click at [341, 209] on image "Espace de travail de Blocky" at bounding box center [340, 209] width 3 height 3
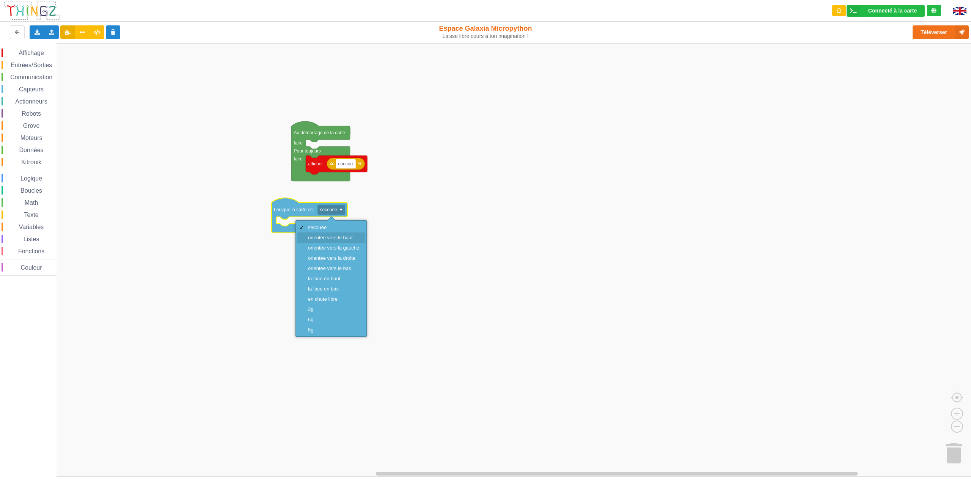
click at [344, 237] on div "orientée vers le haut" at bounding box center [333, 238] width 51 height 6
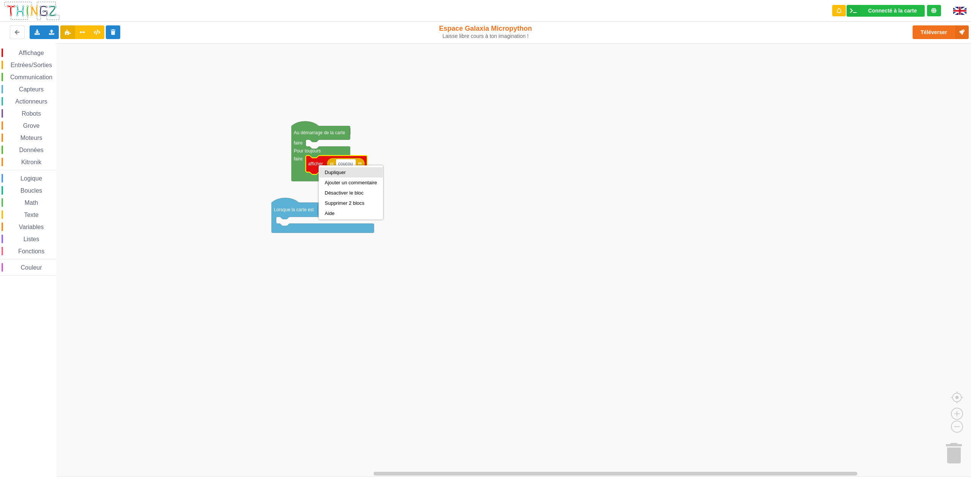
click at [330, 173] on div "Dupliquer" at bounding box center [351, 173] width 52 height 6
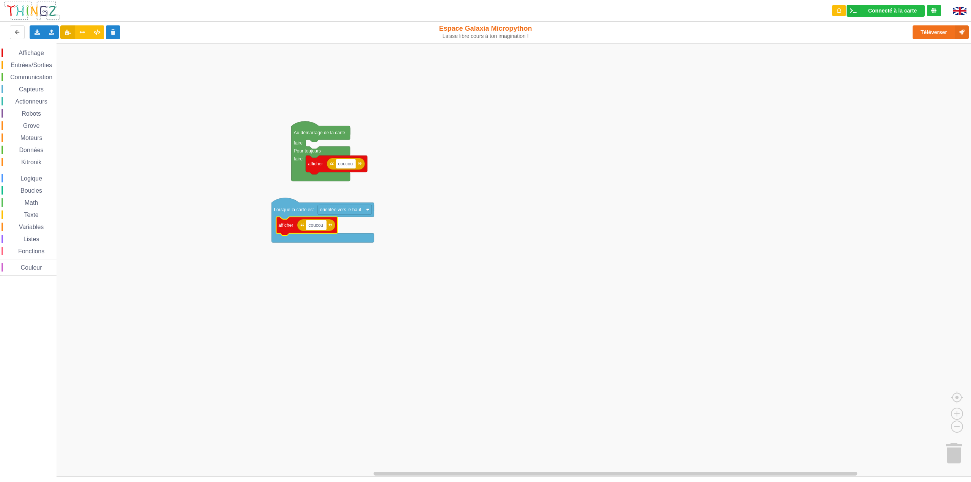
click at [314, 228] on text "coucou" at bounding box center [315, 224] width 15 height 5
type input "haut"
click at [312, 292] on rect "Espace de travail de Blocky" at bounding box center [488, 259] width 976 height 433
click at [320, 251] on div "Dupliquer" at bounding box center [340, 249] width 52 height 6
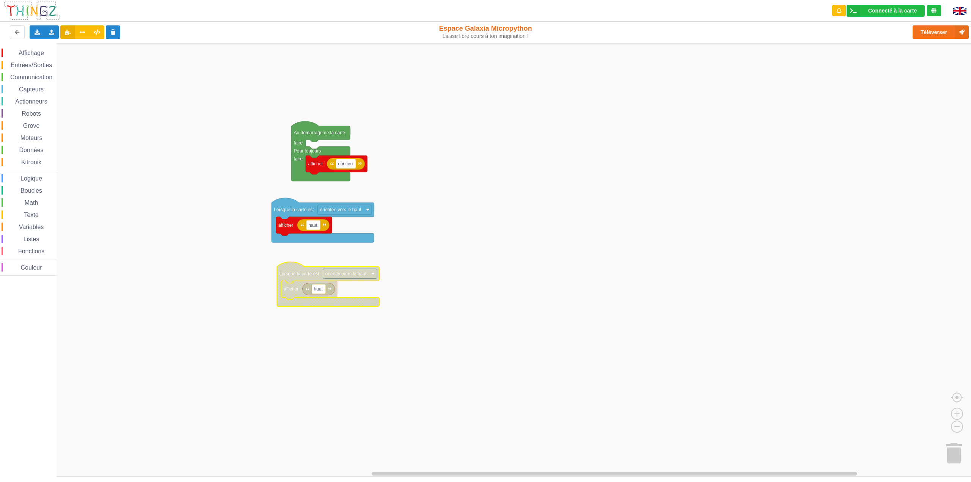
click at [347, 276] on text "orientée vers le haut" at bounding box center [345, 273] width 41 height 5
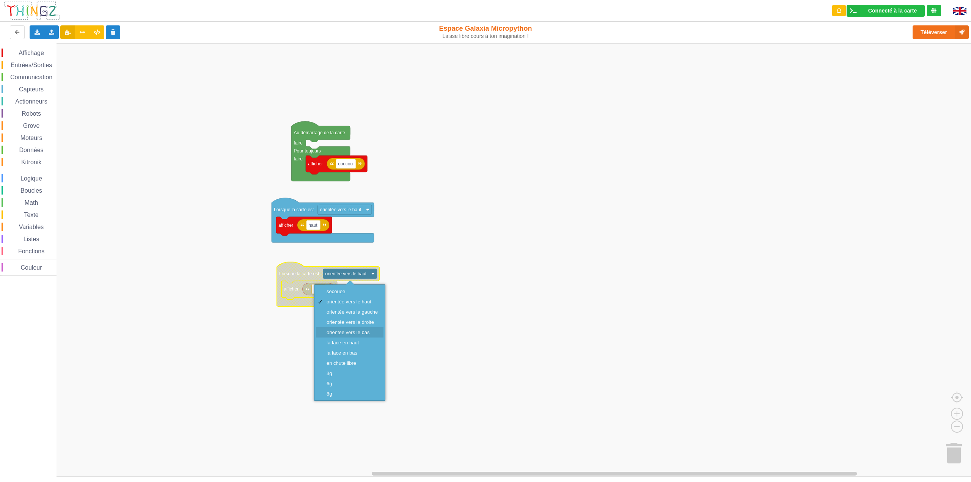
click at [372, 331] on div "orientée vers le bas" at bounding box center [351, 333] width 51 height 6
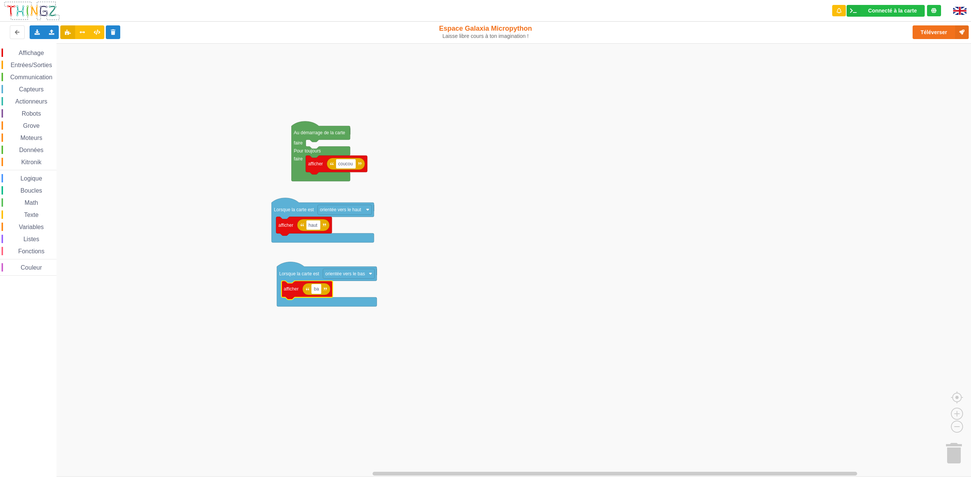
type input "bas"
click at [454, 252] on rect "Espace de travail de Blocky" at bounding box center [488, 259] width 976 height 433
click at [931, 35] on button "Téléverser" at bounding box center [940, 32] width 56 height 14
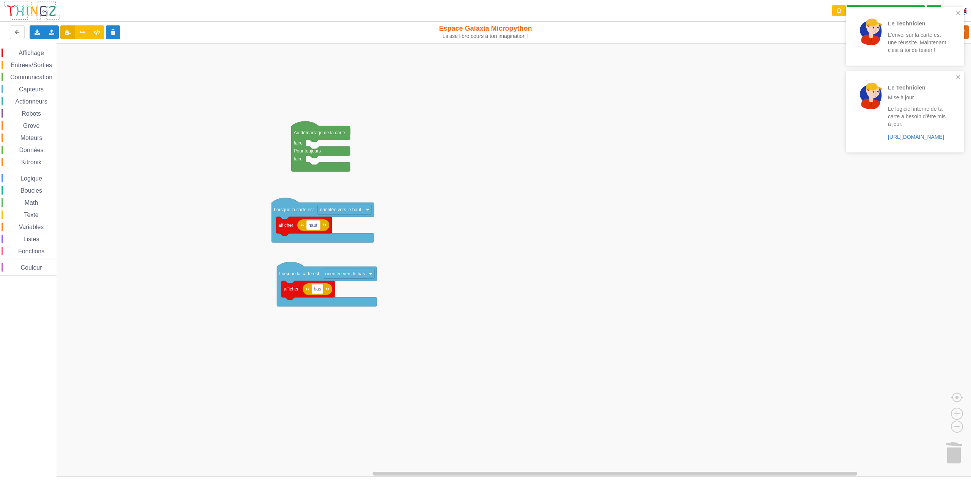
click at [911, 140] on div "Le logiciel interne de ta carte a besoin d'être mis à jour. https://play.thingz…" at bounding box center [917, 123] width 59 height 36
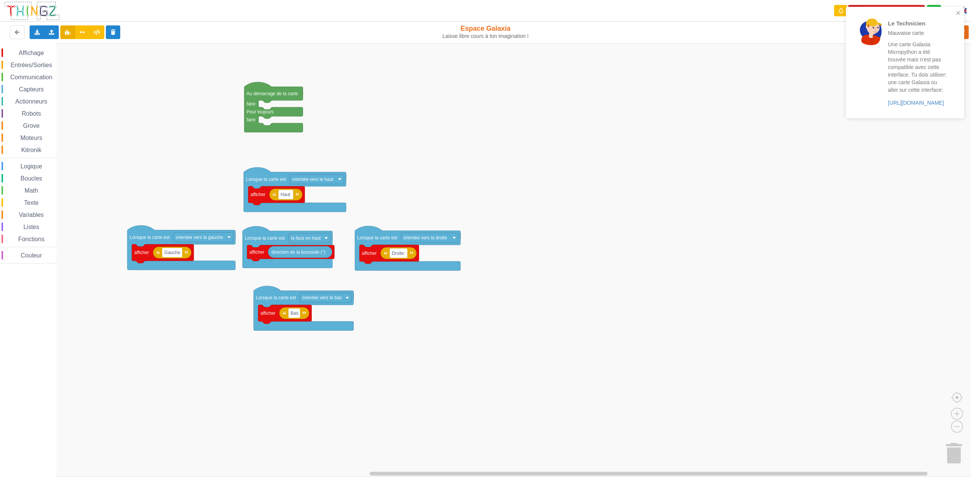
click at [37, 87] on span "Capteurs" at bounding box center [31, 89] width 27 height 6
click at [612, 72] on rect "Espace de travail de Blocky" at bounding box center [488, 259] width 976 height 433
click at [797, 138] on rect "Espace de travail de Blocky" at bounding box center [488, 259] width 976 height 433
click at [901, 106] on link "[URL][DOMAIN_NAME]" at bounding box center [916, 103] width 56 height 6
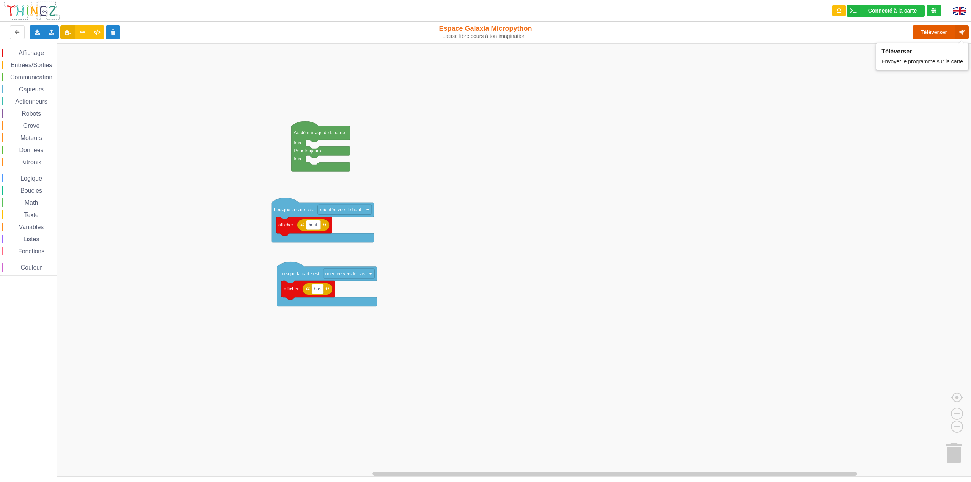
click at [933, 33] on button "Téléverser" at bounding box center [940, 32] width 56 height 14
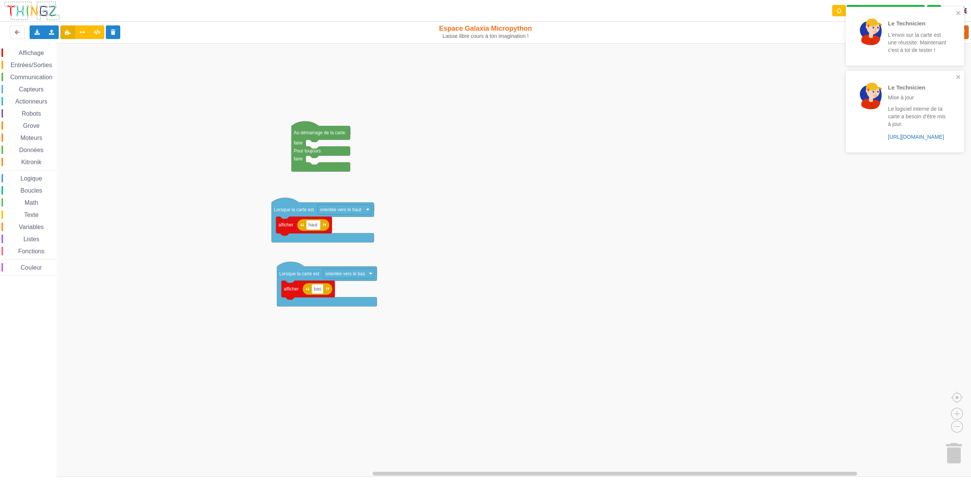
drag, startPoint x: 904, startPoint y: 141, endPoint x: 915, endPoint y: 137, distance: 12.2
click at [915, 137] on link "https://play.thingz.co/firmware?micropython=1" at bounding box center [916, 137] width 56 height 6
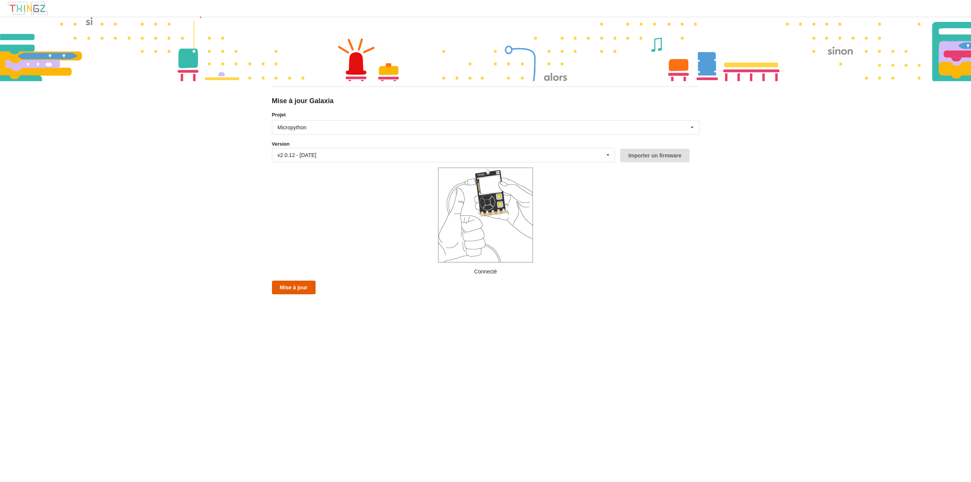
click at [283, 289] on button "Mise à jour" at bounding box center [294, 288] width 44 height 14
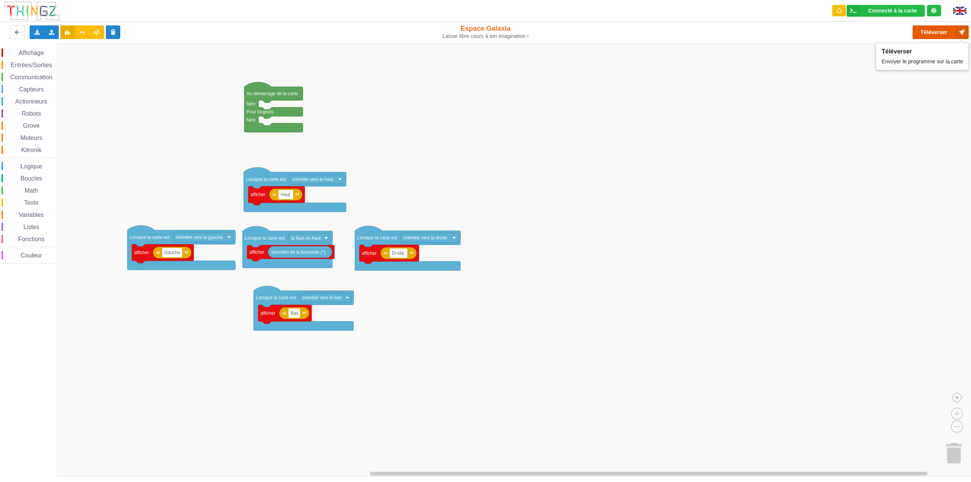
click at [926, 32] on button "Téléverser" at bounding box center [940, 32] width 56 height 14
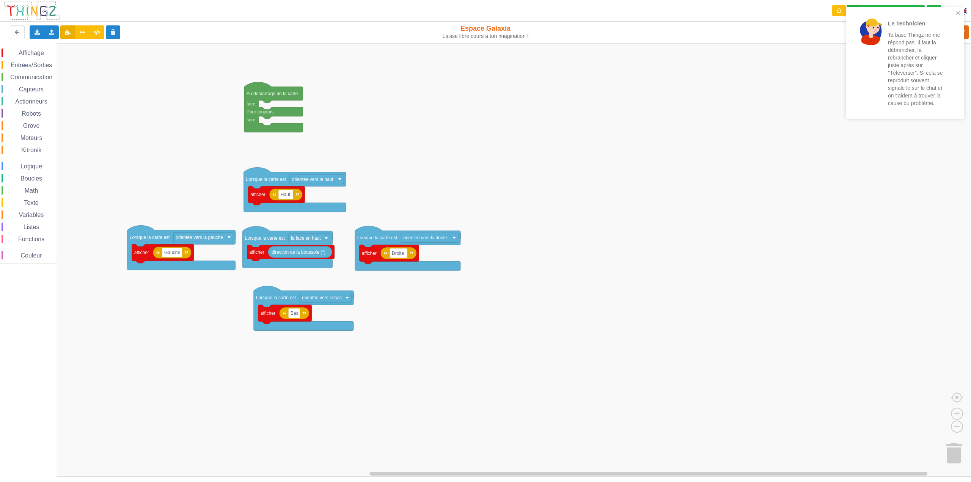
click at [881, 204] on rect "Espace de travail de Blocky" at bounding box center [488, 259] width 976 height 433
click at [959, 10] on icon "close" at bounding box center [958, 13] width 5 height 6
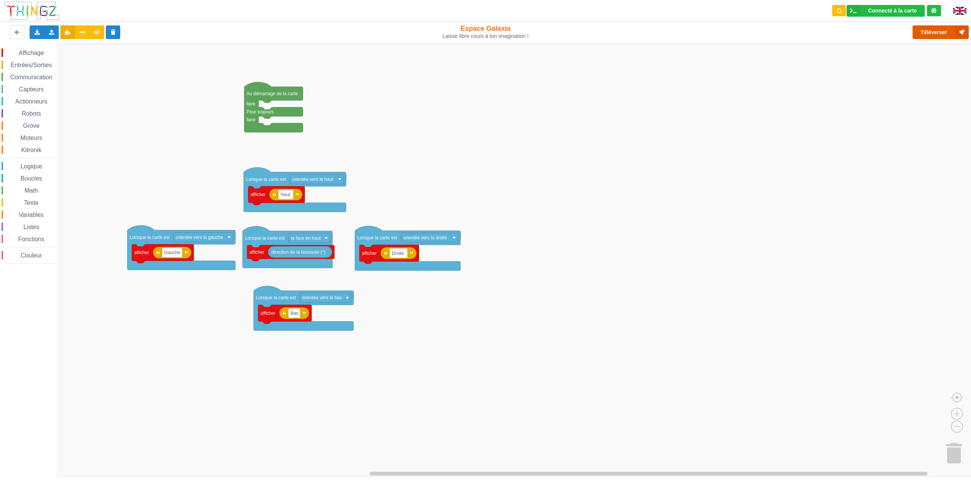
click at [930, 33] on button "Téléverser" at bounding box center [940, 32] width 56 height 14
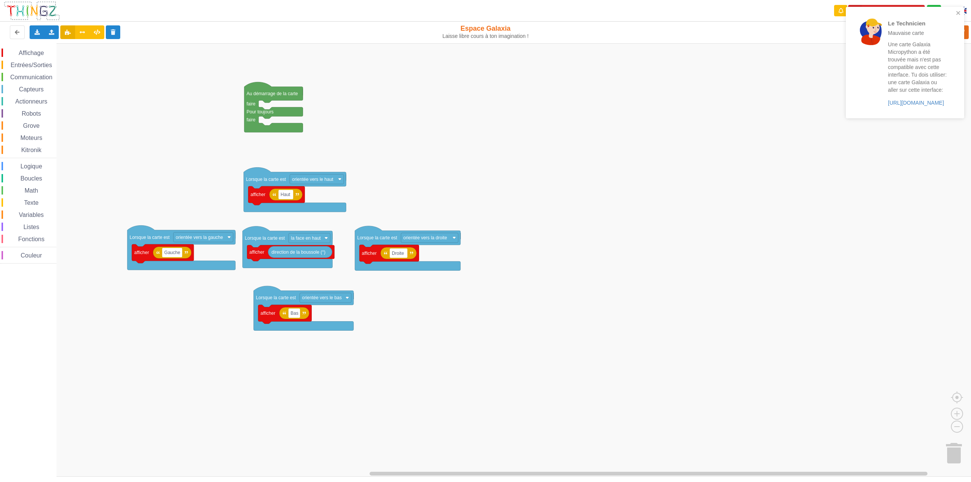
click at [807, 228] on rect "Espace de travail de Blocky" at bounding box center [488, 259] width 976 height 433
click at [957, 11] on icon "close" at bounding box center [958, 13] width 5 height 6
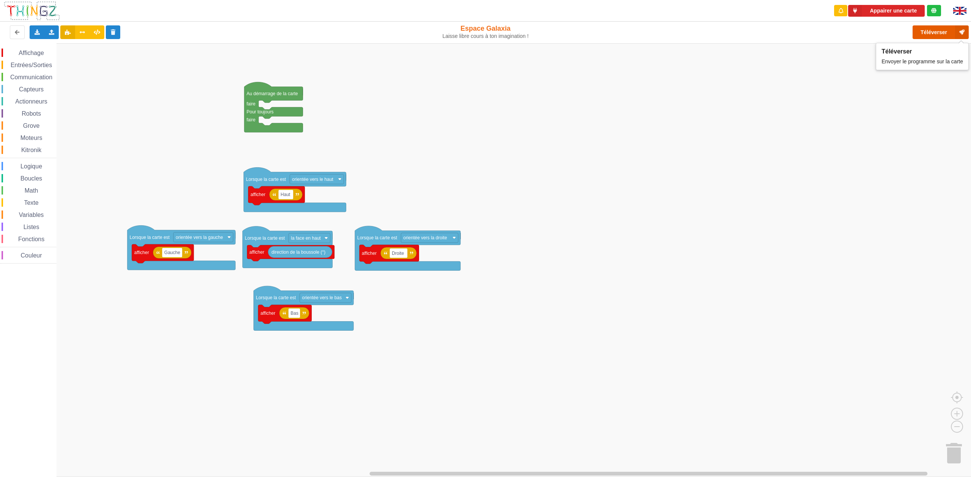
click at [934, 33] on button "Téléverser" at bounding box center [940, 32] width 56 height 14
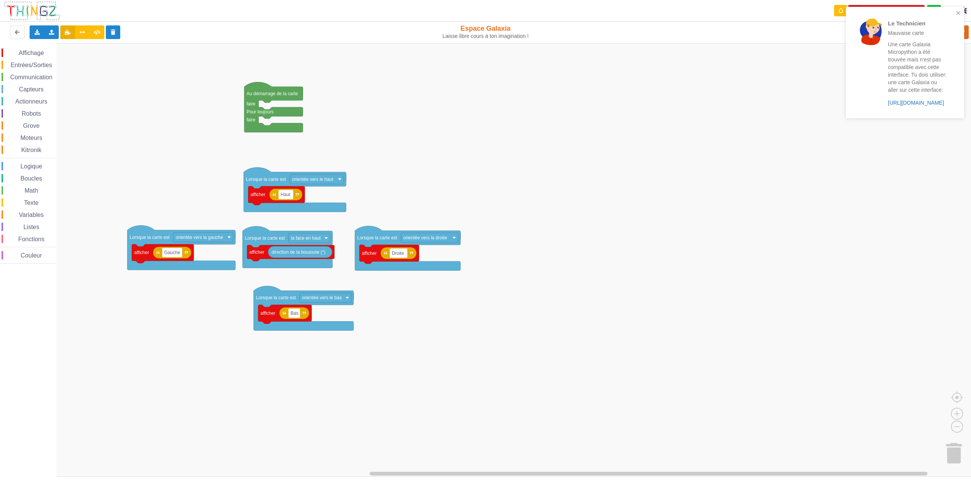
click at [904, 106] on link "https://play.thingz.co/galaxia-micropython" at bounding box center [916, 103] width 56 height 6
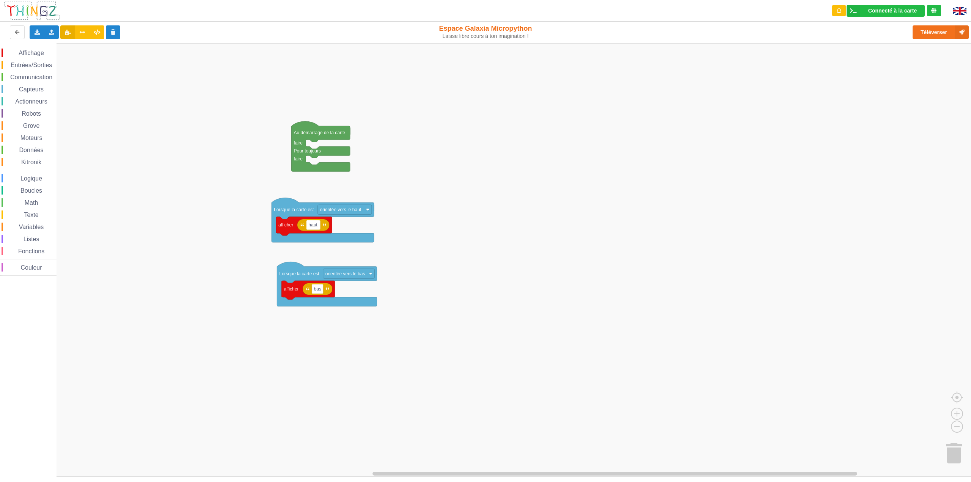
click at [584, 205] on rect "Espace de travail de Blocky" at bounding box center [488, 259] width 976 height 433
click at [793, 130] on rect "Espace de travail de Blocky" at bounding box center [488, 259] width 976 height 433
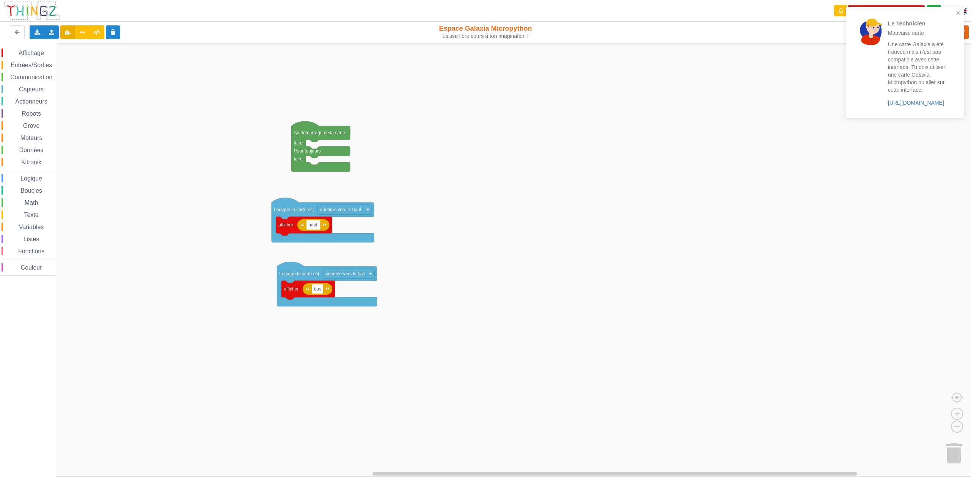
click at [504, 133] on rect "Espace de travail de Blocky" at bounding box center [488, 259] width 976 height 433
click at [959, 14] on icon "close" at bounding box center [958, 13] width 4 height 4
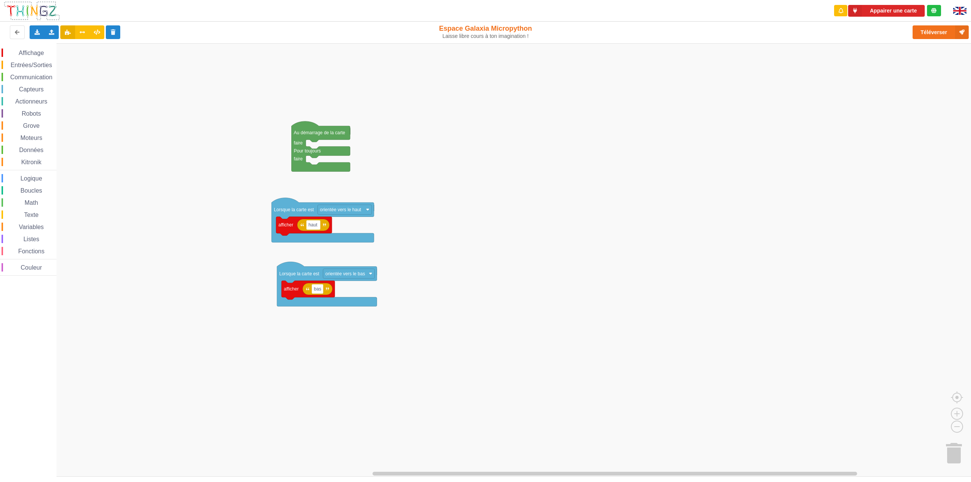
click at [933, 34] on div "Le Technicien Mauvaise carte Une carte Galaxia a été trouvée mais n'est pas com…" at bounding box center [904, 65] width 121 height 120
click at [933, 33] on button "Téléverser" at bounding box center [940, 32] width 56 height 14
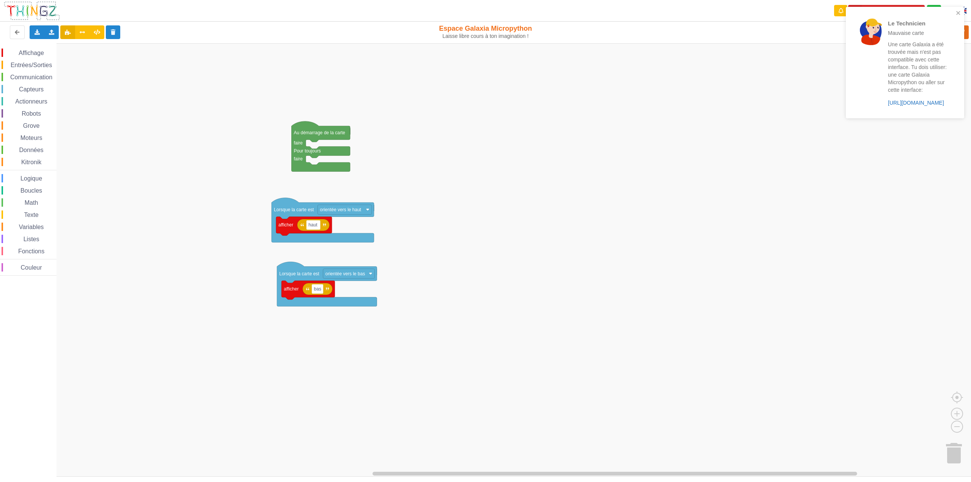
click at [910, 102] on link "https://play.thingz.co/galaxia" at bounding box center [916, 103] width 56 height 6
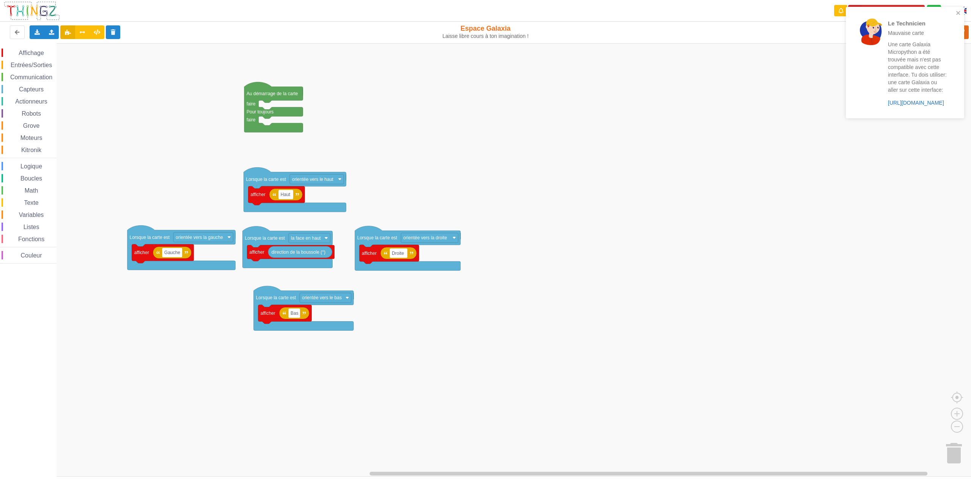
click at [901, 106] on link "[URL][DOMAIN_NAME]" at bounding box center [916, 103] width 56 height 6
click at [956, 14] on icon "close" at bounding box center [958, 13] width 5 height 6
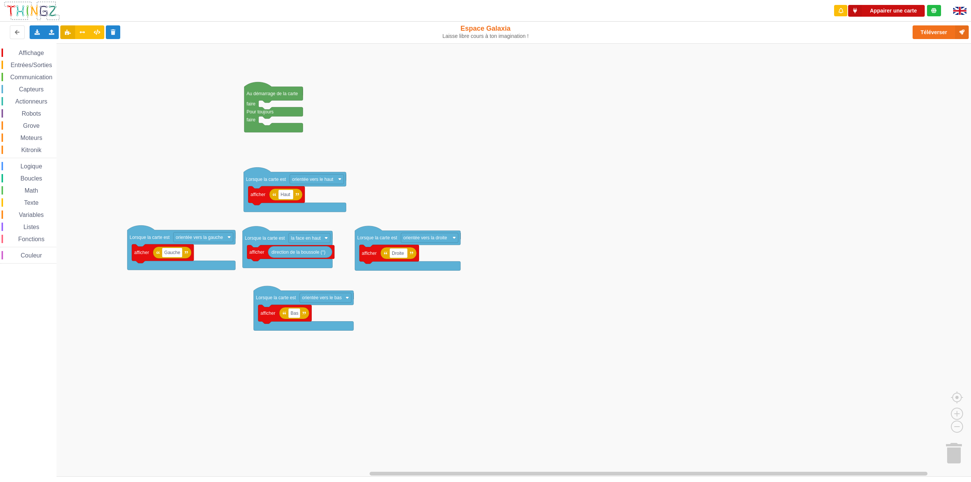
click at [906, 9] on button "Appairer une carte" at bounding box center [886, 11] width 77 height 12
click at [855, 8] on icon at bounding box center [855, 11] width 14 height 12
click at [926, 36] on button "Téléverser" at bounding box center [940, 32] width 56 height 14
click at [935, 33] on button "Téléverser" at bounding box center [940, 32] width 56 height 14
click at [933, 32] on button "Téléverser" at bounding box center [940, 32] width 56 height 14
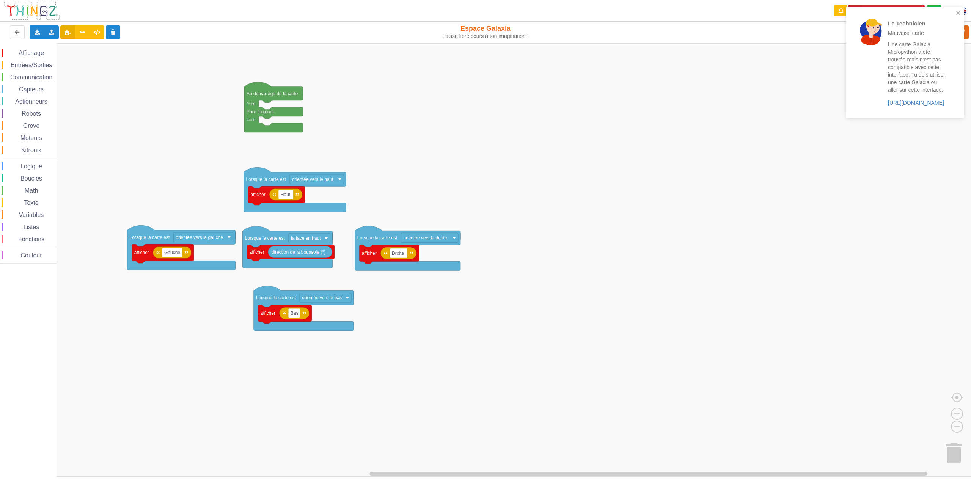
click at [903, 107] on div "Une carte Galaxia Micropython a été trouvée mais n'est pas compatible avec cett…" at bounding box center [917, 74] width 59 height 66
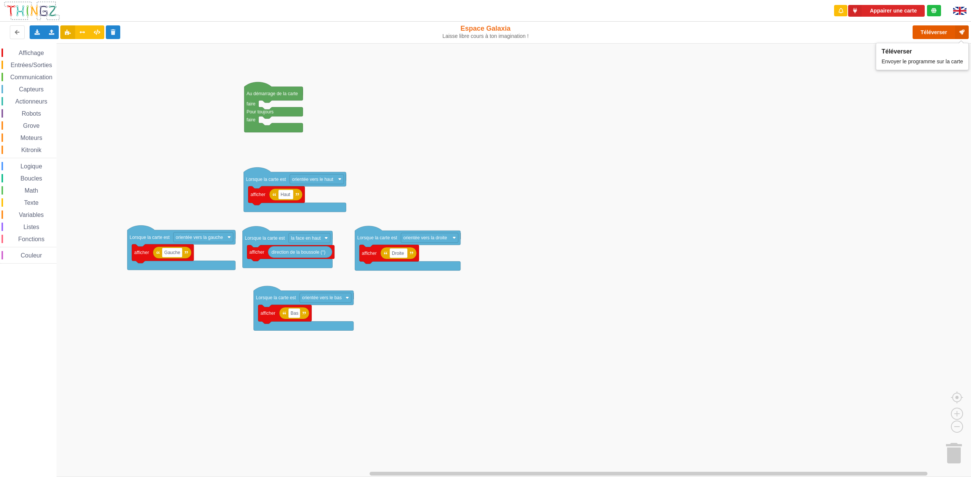
click at [923, 34] on button "Téléverser" at bounding box center [940, 32] width 56 height 14
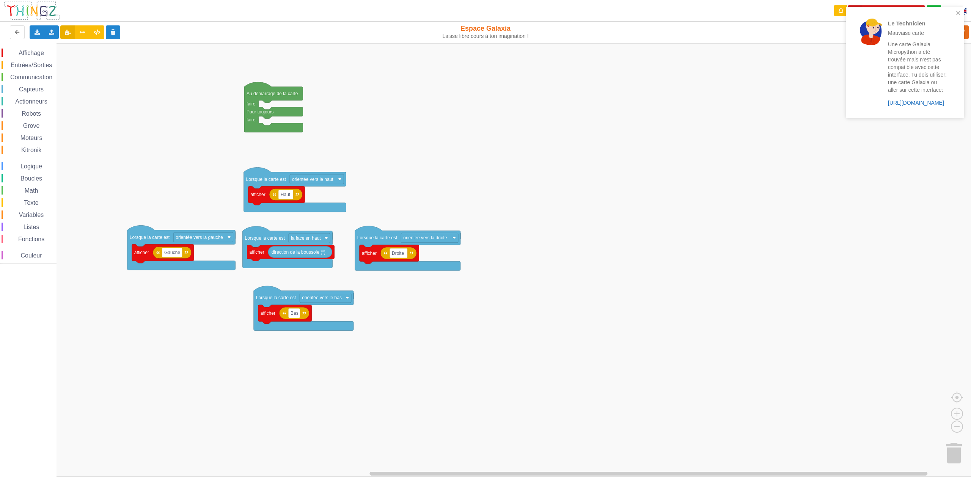
click at [903, 101] on link "[URL][DOMAIN_NAME]" at bounding box center [916, 103] width 56 height 6
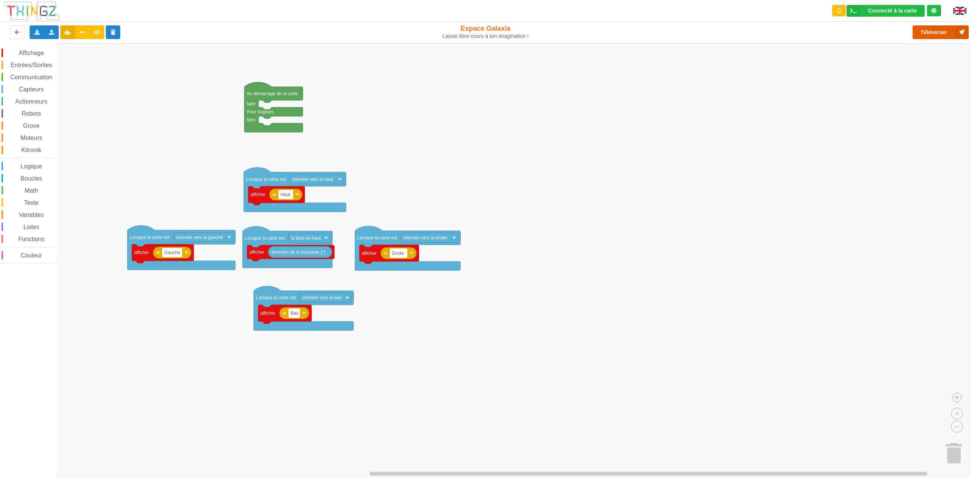
click at [925, 35] on button "Téléverser" at bounding box center [940, 32] width 56 height 14
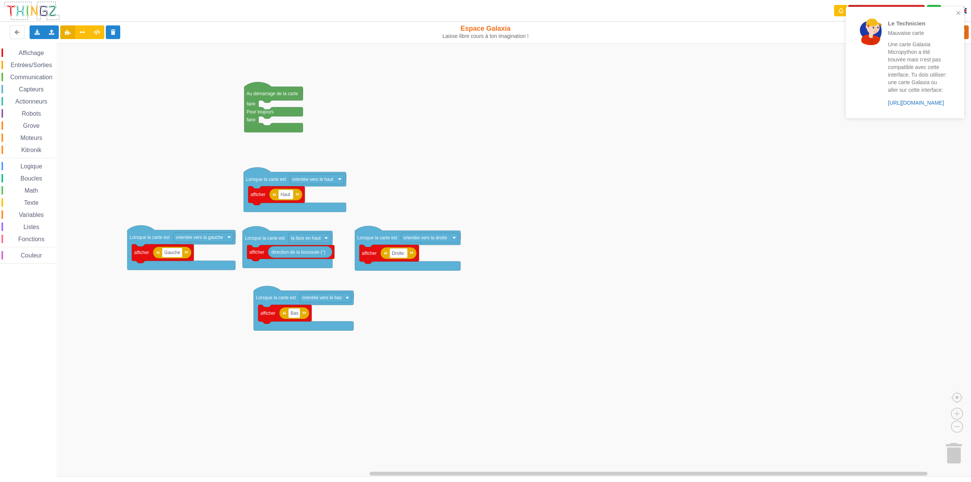
click at [909, 106] on link "[URL][DOMAIN_NAME]" at bounding box center [916, 103] width 56 height 6
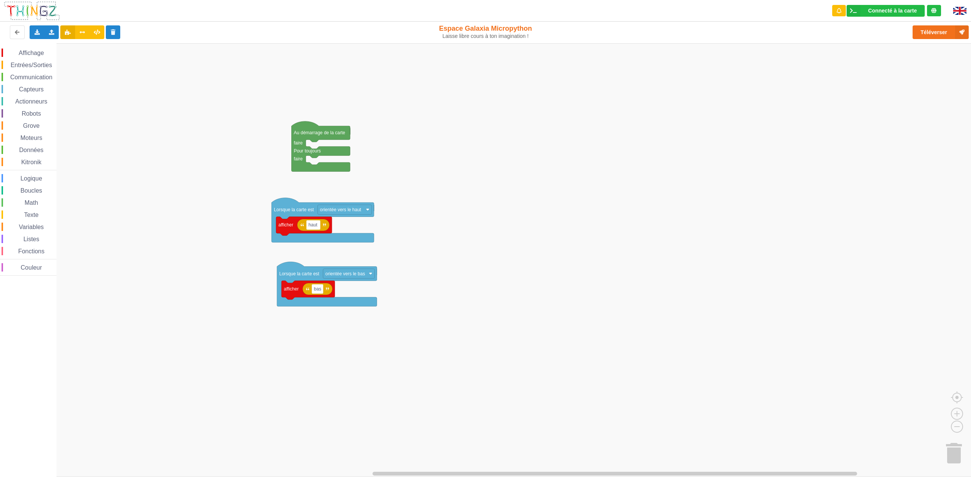
click at [555, 285] on rect "Espace de travail de Blocky" at bounding box center [488, 259] width 976 height 433
click at [929, 35] on button "Téléverser" at bounding box center [940, 32] width 56 height 14
click at [564, 156] on rect "Espace de travail de Blocky" at bounding box center [488, 259] width 976 height 433
click at [931, 34] on button "Téléverser" at bounding box center [940, 32] width 56 height 14
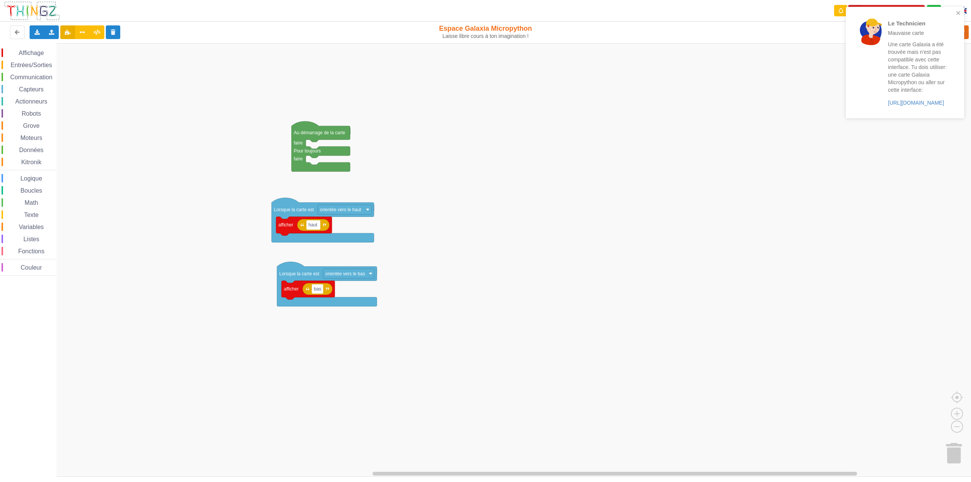
click at [42, 79] on span "Communication" at bounding box center [31, 77] width 44 height 6
click at [569, 121] on rect "Espace de travail de Blocky" at bounding box center [488, 259] width 976 height 433
click at [920, 104] on link "https://play.thingz.co/galaxia" at bounding box center [916, 103] width 56 height 6
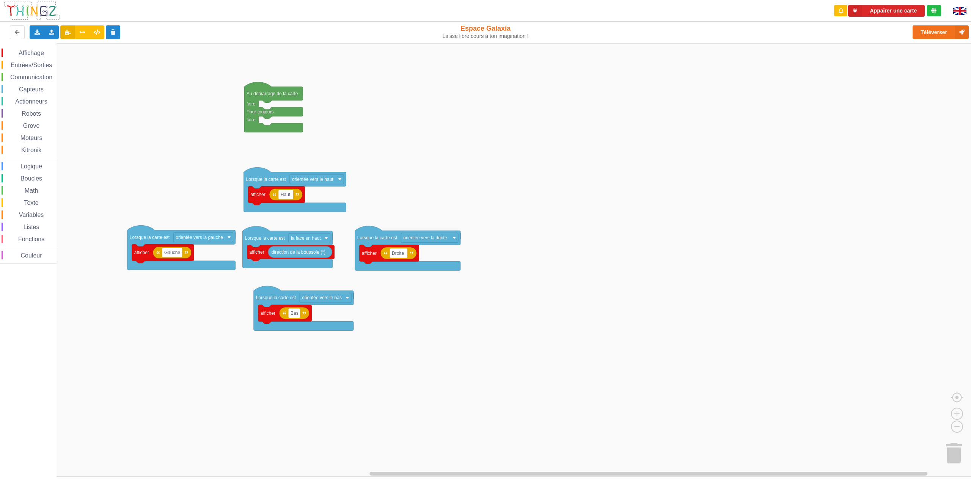
click at [35, 78] on span "Communication" at bounding box center [31, 77] width 44 height 6
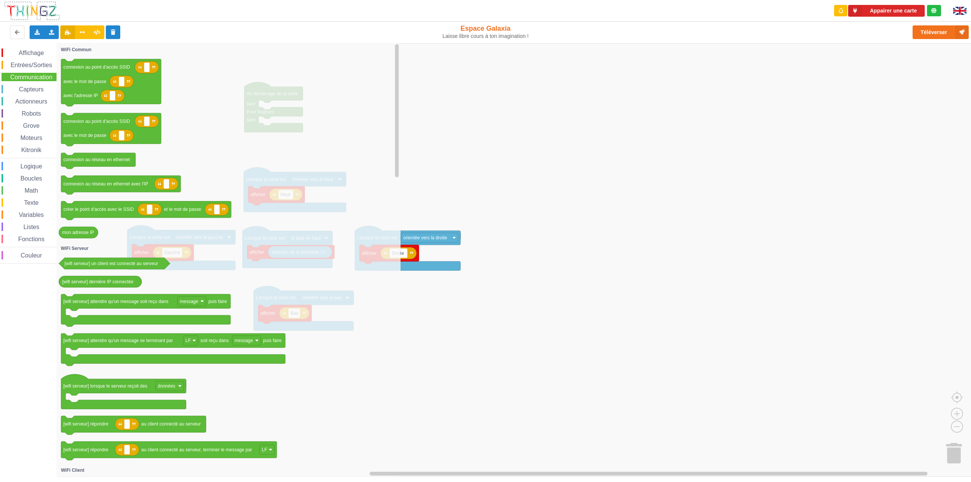
click at [543, 130] on rect "Espace de travail de Blocky" at bounding box center [488, 259] width 976 height 433
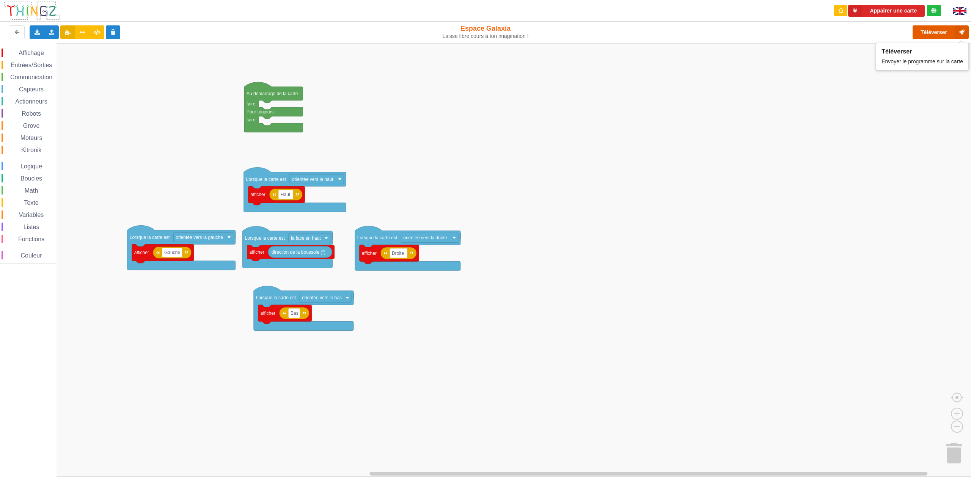
click at [925, 33] on button "Téléverser" at bounding box center [940, 32] width 56 height 14
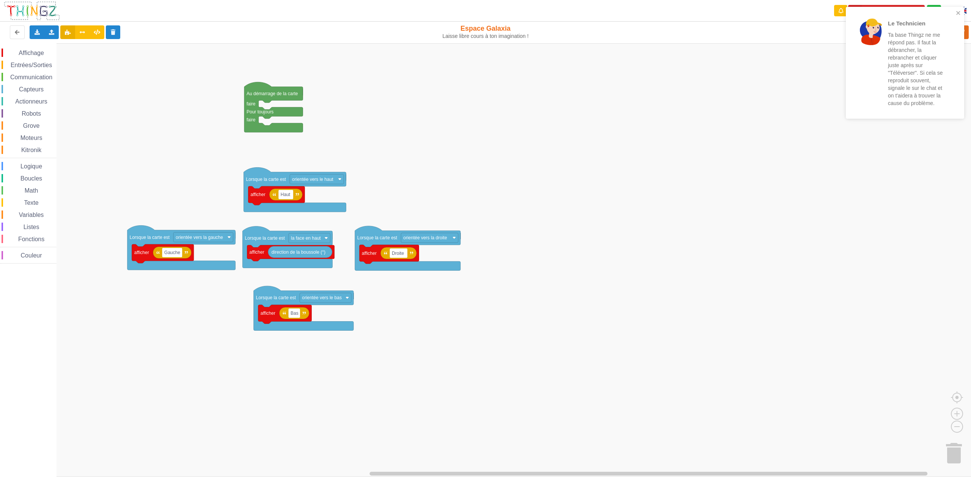
click at [597, 146] on rect "Espace de travail de Blocky" at bounding box center [488, 259] width 976 height 433
click at [805, 173] on rect "Espace de travail de Blocky" at bounding box center [488, 259] width 976 height 433
click at [960, 130] on icon "close" at bounding box center [958, 130] width 5 height 6
click at [956, 13] on div "Le Technicien Ta base Thingz ne me répond pas. Il faut la débrancher, la rebran…" at bounding box center [902, 63] width 107 height 106
click at [957, 15] on icon "close" at bounding box center [958, 13] width 5 height 6
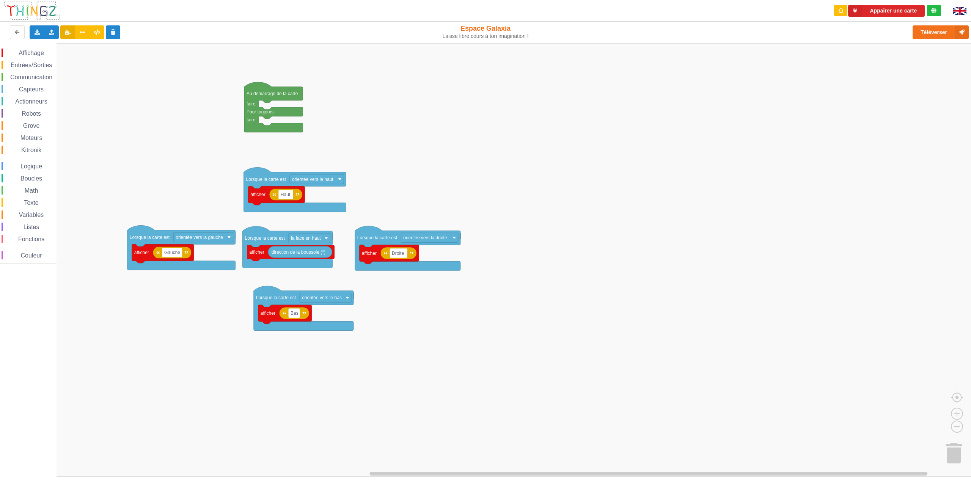
click at [938, 31] on div "Le Technicien Ta base Thingz ne me répond pas. Il faut la débrancher, la rebran…" at bounding box center [904, 65] width 121 height 120
click at [935, 31] on button "Téléverser" at bounding box center [940, 32] width 56 height 14
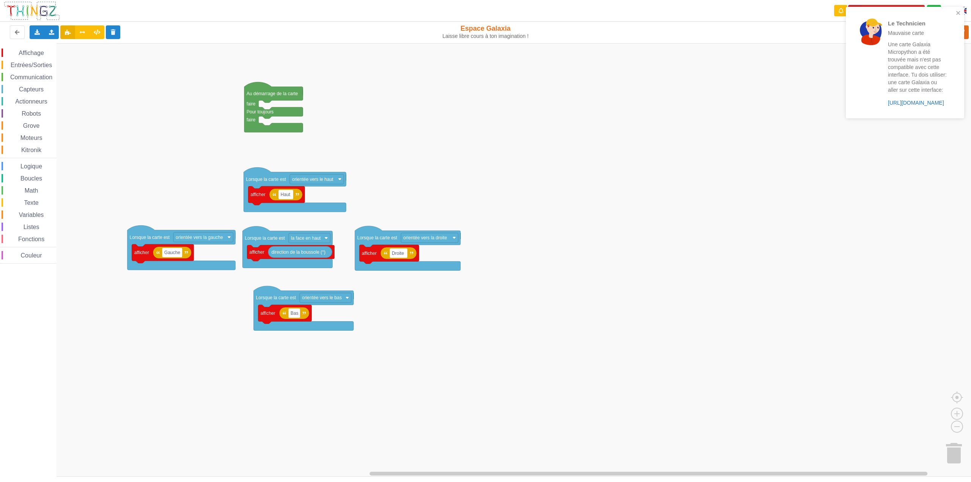
click at [896, 101] on link "https://play.thingz.co/galaxia-micropython" at bounding box center [916, 103] width 56 height 6
click at [907, 104] on link "[URL][DOMAIN_NAME]" at bounding box center [916, 103] width 56 height 6
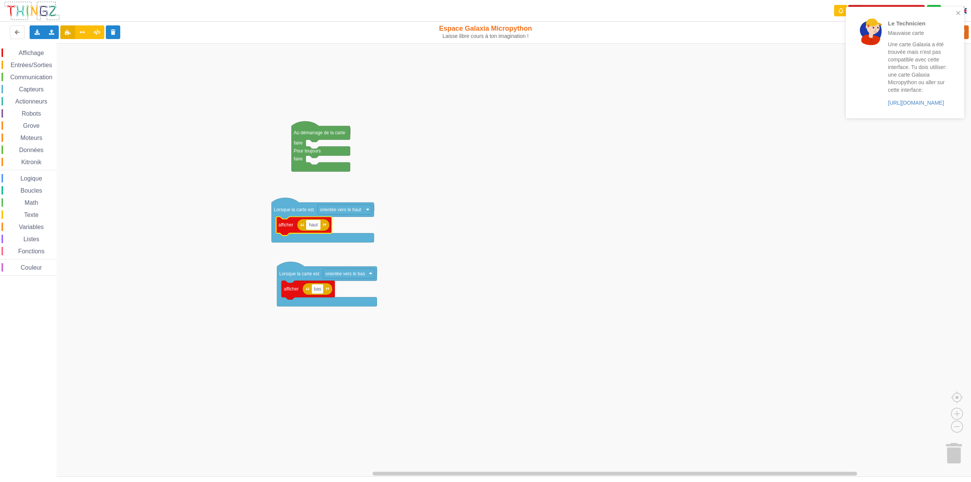
click at [927, 99] on div "Une carte Galaxia a été trouvée mais n'est pas compatible avec cette interface.…" at bounding box center [917, 74] width 59 height 66
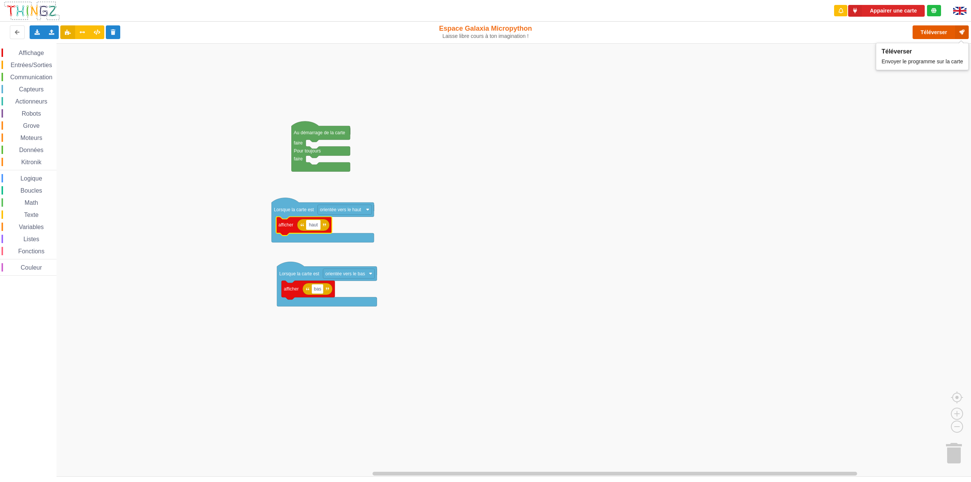
click at [940, 35] on button "Téléverser" at bounding box center [940, 32] width 56 height 14
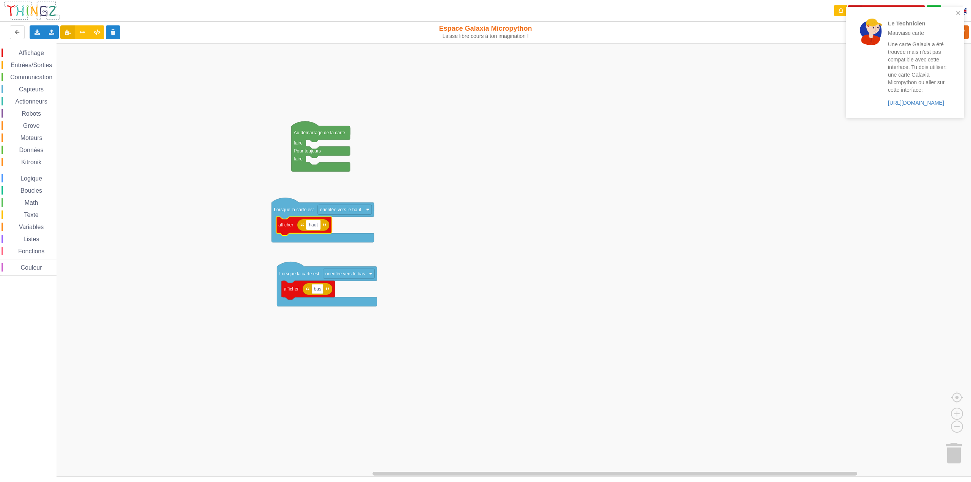
click at [915, 99] on div "Une carte Galaxia a été trouvée mais n'est pas compatible avec cette interface.…" at bounding box center [917, 74] width 59 height 66
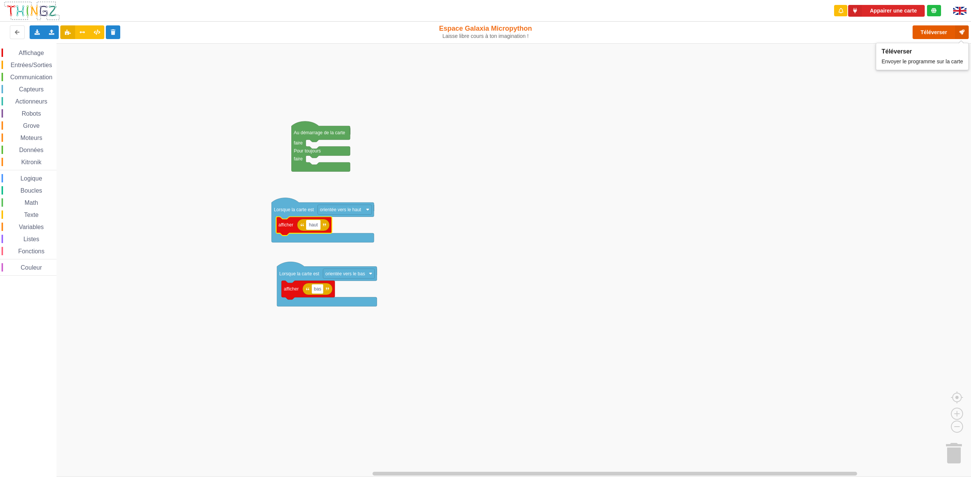
click at [920, 28] on button "Téléverser" at bounding box center [940, 32] width 56 height 14
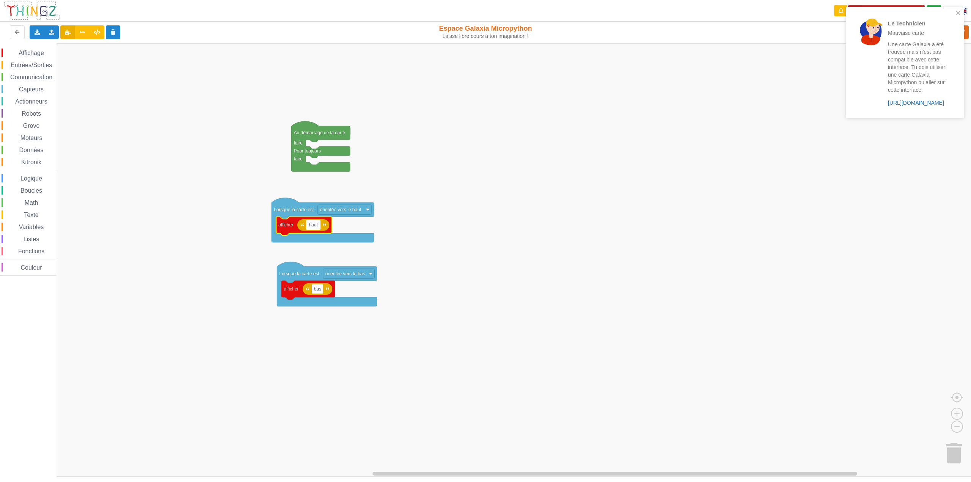
click at [892, 102] on link "https://play.thingz.co/galaxia" at bounding box center [916, 103] width 56 height 6
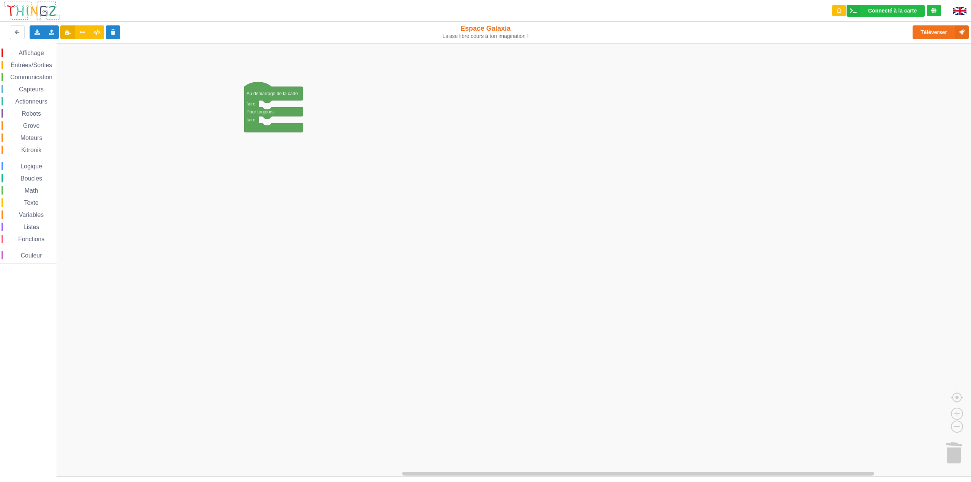
click at [26, 52] on span "Affichage" at bounding box center [30, 53] width 27 height 6
click at [273, 129] on div "Affichage Entrées/Sorties Communication Capteurs Actionneurs Robots Grove Moteu…" at bounding box center [488, 259] width 976 height 433
click at [292, 127] on text "Espace de travail de Blocky" at bounding box center [291, 124] width 1 height 5
type input "carte3"
click at [431, 132] on rect "Espace de travail de Blocky" at bounding box center [488, 259] width 976 height 433
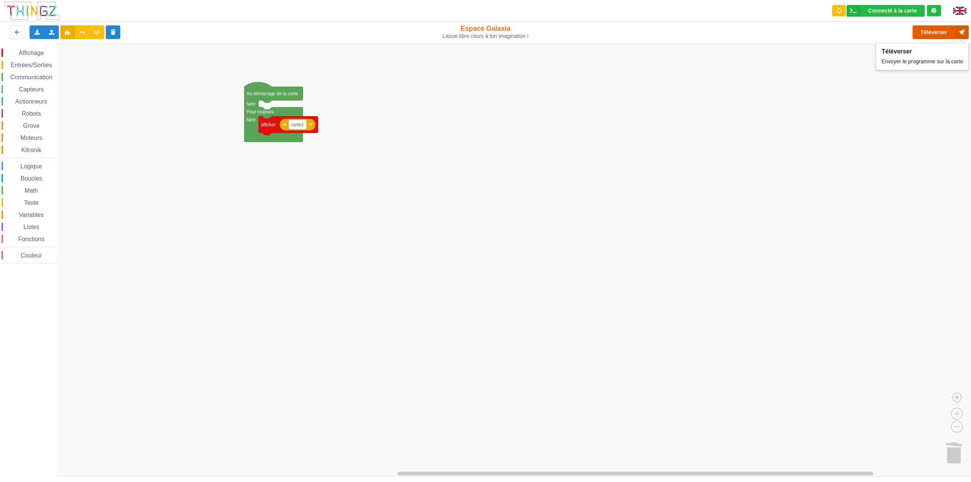
click at [927, 29] on button "Téléverser" at bounding box center [940, 32] width 56 height 14
click at [932, 31] on button "Téléverser" at bounding box center [940, 32] width 56 height 14
click at [818, 366] on rect "Espace de travail de Blocky" at bounding box center [488, 259] width 976 height 433
click at [305, 124] on rect "Espace de travail de Blocky" at bounding box center [298, 125] width 18 height 10
click at [305, 124] on input "carte3" at bounding box center [298, 125] width 18 height 10
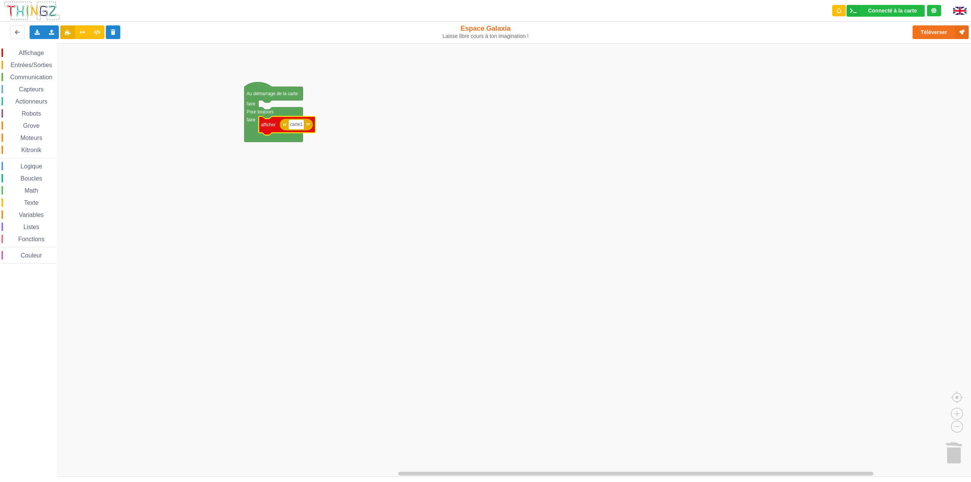
type input "carte1"
click at [340, 206] on rect "Espace de travail de Blocky" at bounding box center [488, 259] width 976 height 433
click at [934, 34] on button "Téléverser" at bounding box center [940, 32] width 56 height 14
click at [302, 129] on rect "Espace de travail de Blocky" at bounding box center [298, 125] width 18 height 10
click at [303, 127] on input "carte1" at bounding box center [298, 125] width 18 height 10
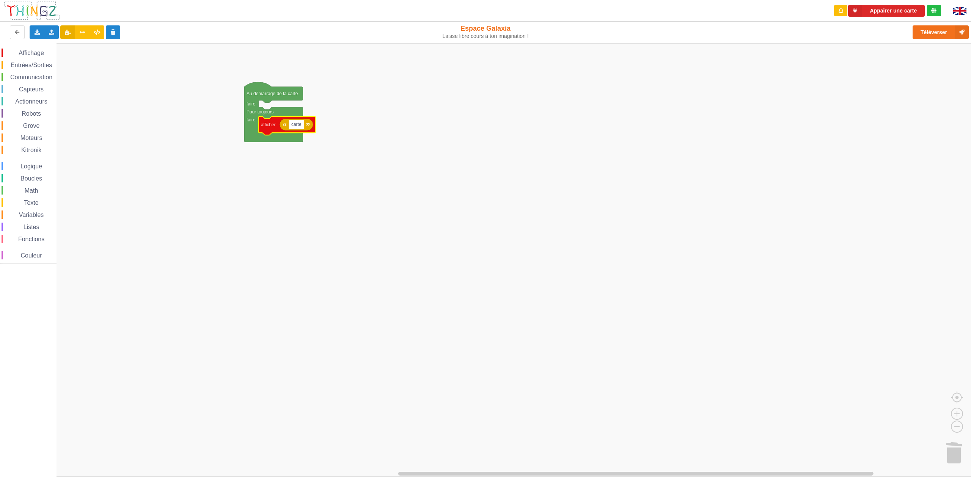
type input "carte2"
click at [522, 129] on rect "Espace de travail de Blocky" at bounding box center [488, 259] width 976 height 433
click at [925, 35] on button "Téléverser" at bounding box center [940, 32] width 56 height 14
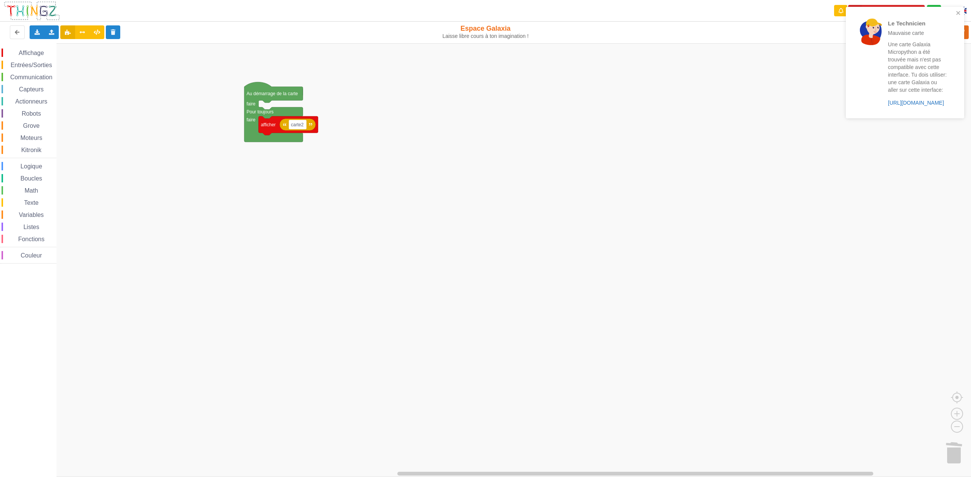
click at [893, 103] on link "https://play.thingz.co/galaxia-micropython" at bounding box center [916, 103] width 56 height 6
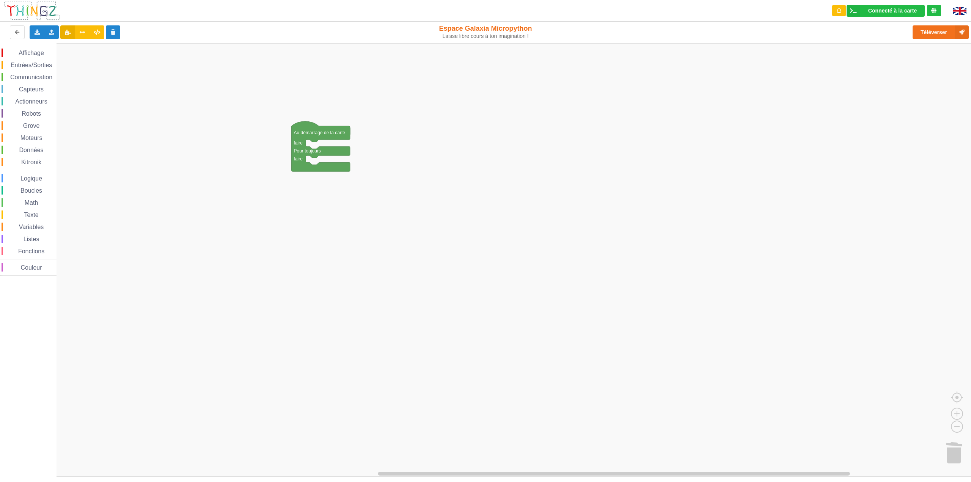
click at [35, 56] on span "Affichage" at bounding box center [30, 53] width 27 height 6
click at [313, 164] on div "Affichage Entrées/Sorties Communication Capteurs Actionneurs Robots Grove Moteu…" at bounding box center [488, 259] width 976 height 433
click at [340, 166] on rect "Espace de travail de Blocky" at bounding box center [339, 164] width 6 height 10
type input "carte2"
click at [438, 176] on div "Affichage Entrées/Sorties Communication Capteurs Actionneurs Robots Grove Moteu…" at bounding box center [488, 259] width 976 height 433
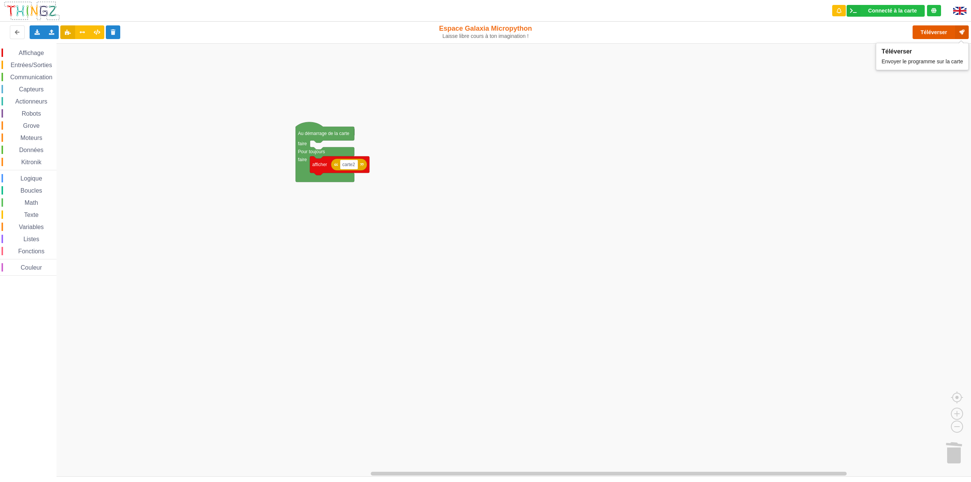
click at [925, 27] on button "Téléverser" at bounding box center [940, 32] width 56 height 14
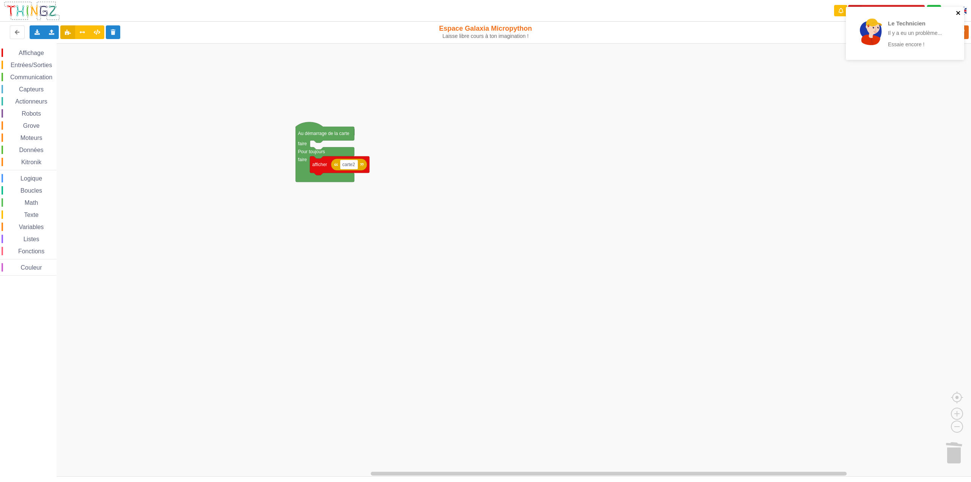
click at [960, 14] on icon "close" at bounding box center [958, 13] width 5 height 6
click at [932, 32] on button "Téléverser" at bounding box center [940, 32] width 56 height 14
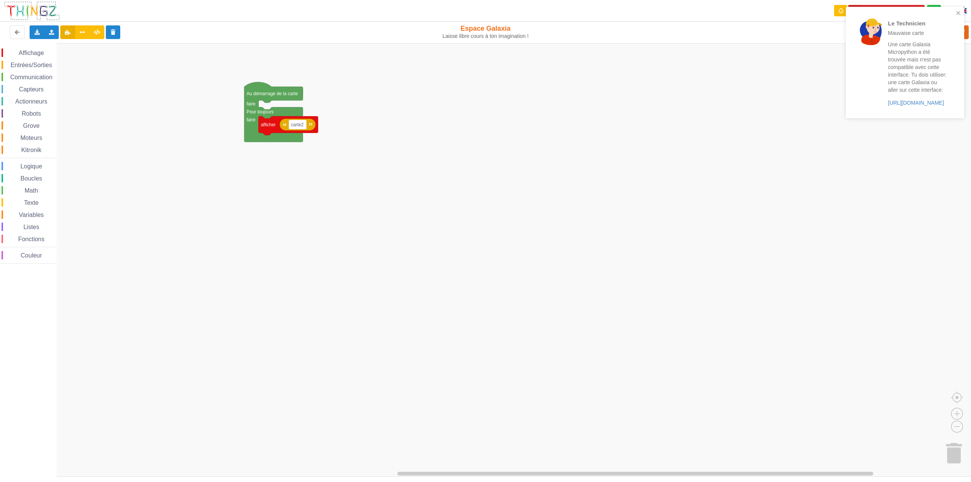
click at [887, 107] on div "Le Technicien Mauvaise carte Une carte Galaxia Micropython a été trouvée mais n…" at bounding box center [902, 62] width 98 height 96
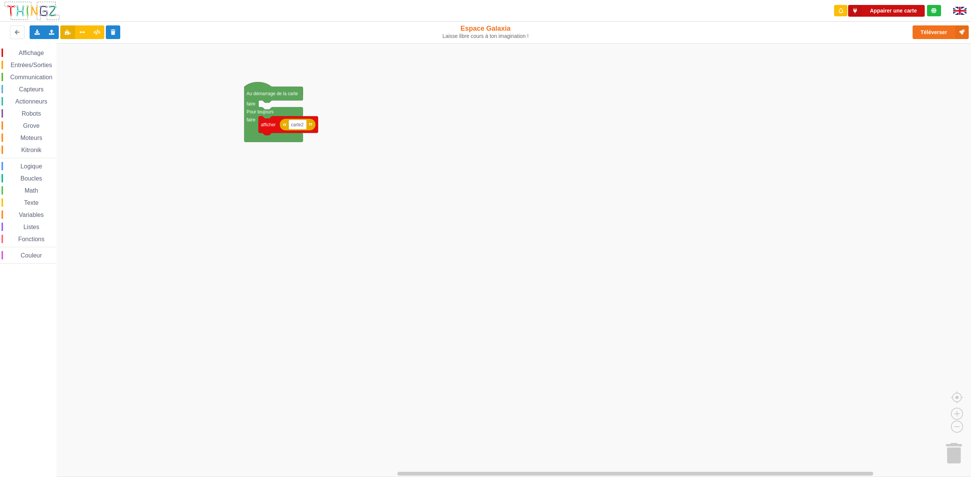
click at [884, 12] on button "Appairer une carte" at bounding box center [886, 11] width 77 height 12
click at [929, 31] on button "Téléverser" at bounding box center [940, 32] width 56 height 14
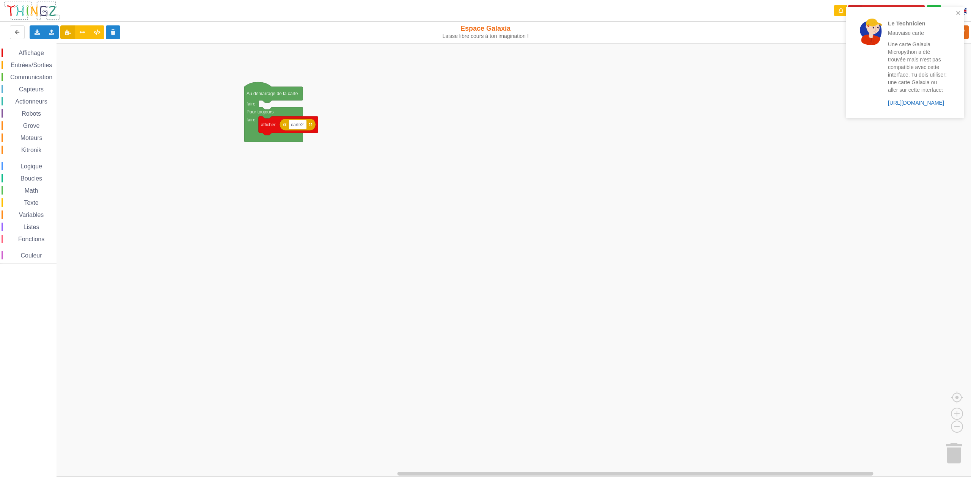
click at [906, 103] on link "[URL][DOMAIN_NAME]" at bounding box center [916, 103] width 56 height 6
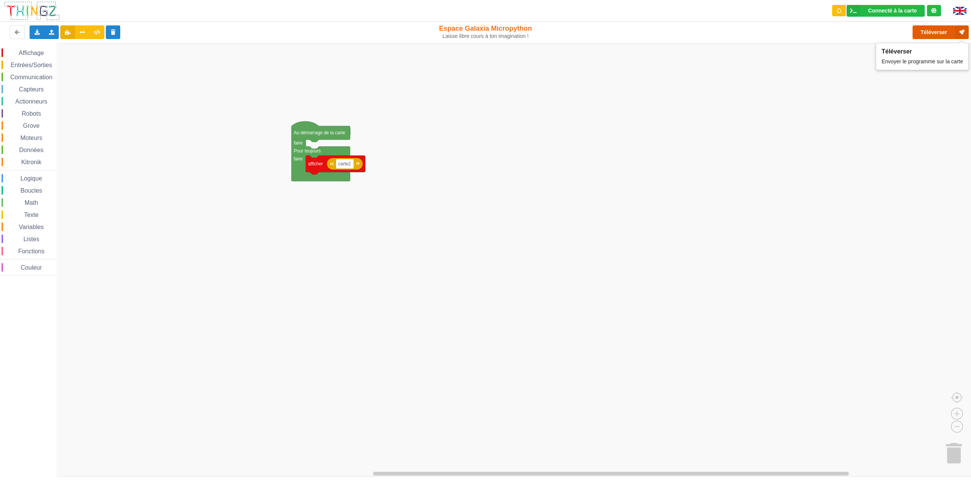
click at [933, 33] on button "Téléverser" at bounding box center [940, 32] width 56 height 14
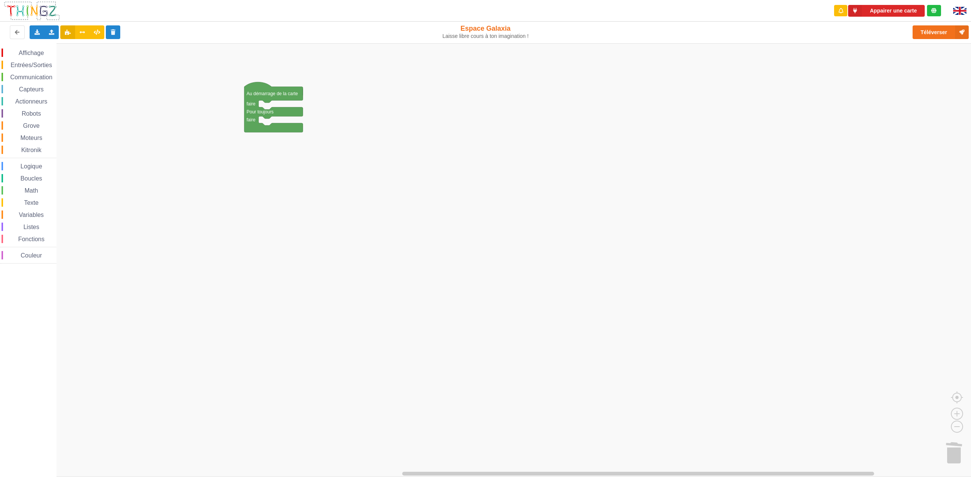
click at [42, 80] on span "Communication" at bounding box center [31, 77] width 44 height 6
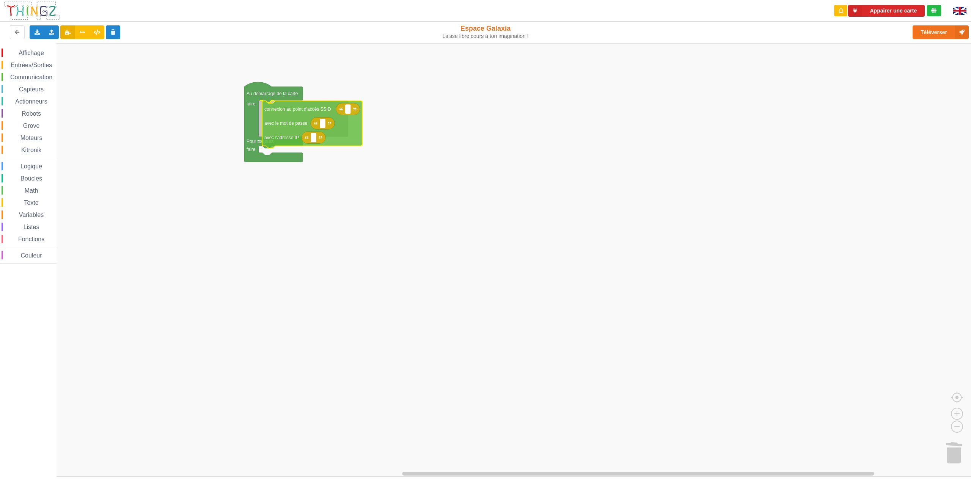
click at [279, 124] on div "Affichage Entrées/Sorties Communication Capteurs Actionneurs Robots Grove Moteu…" at bounding box center [488, 259] width 976 height 433
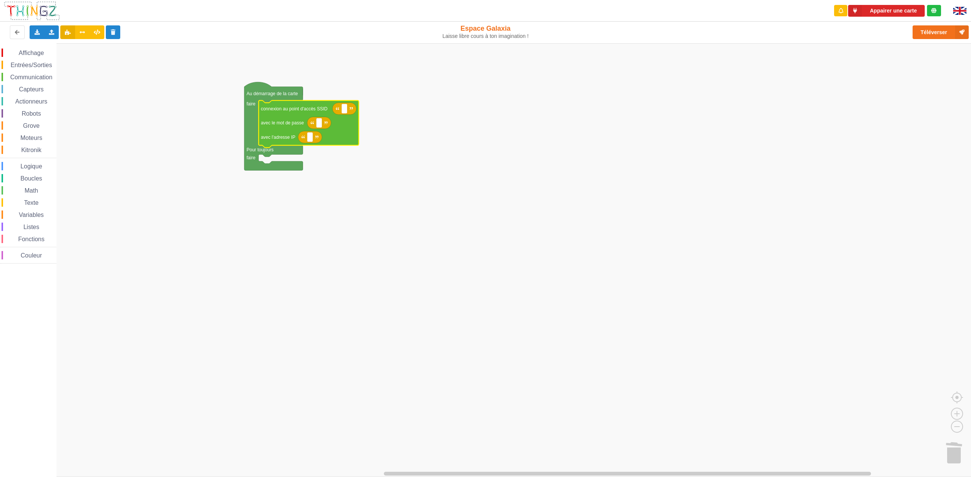
click at [38, 53] on span "Affichage" at bounding box center [30, 53] width 27 height 6
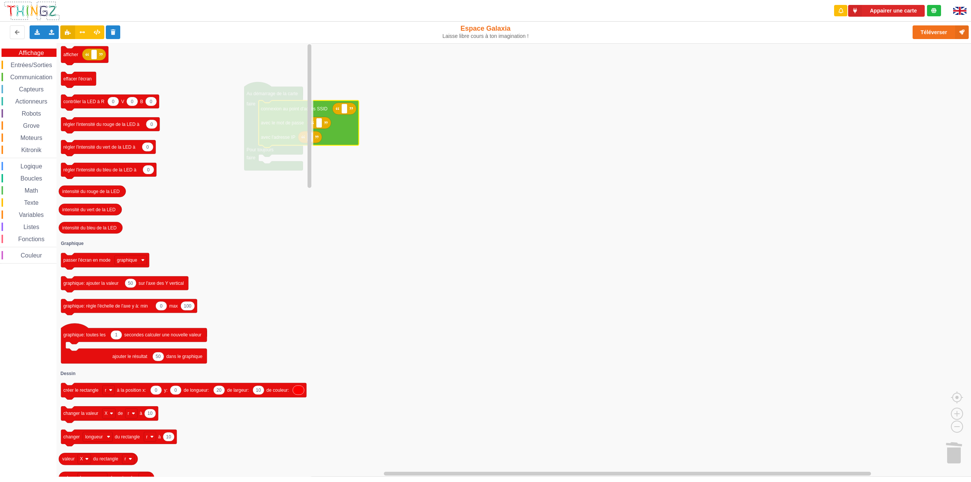
click at [538, 156] on rect "Espace de travail de Blocky" at bounding box center [488, 259] width 976 height 433
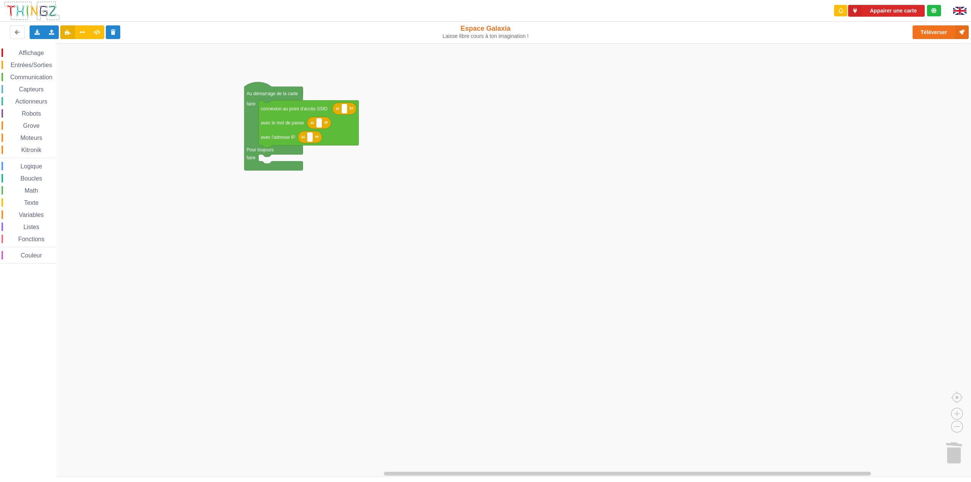
click at [40, 76] on span "Communication" at bounding box center [31, 77] width 44 height 6
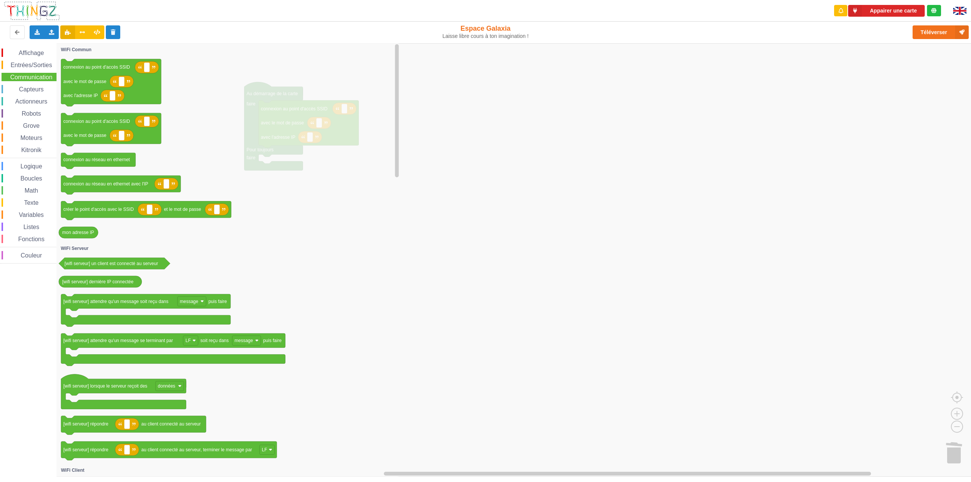
click at [33, 77] on span "Communication" at bounding box center [31, 77] width 44 height 6
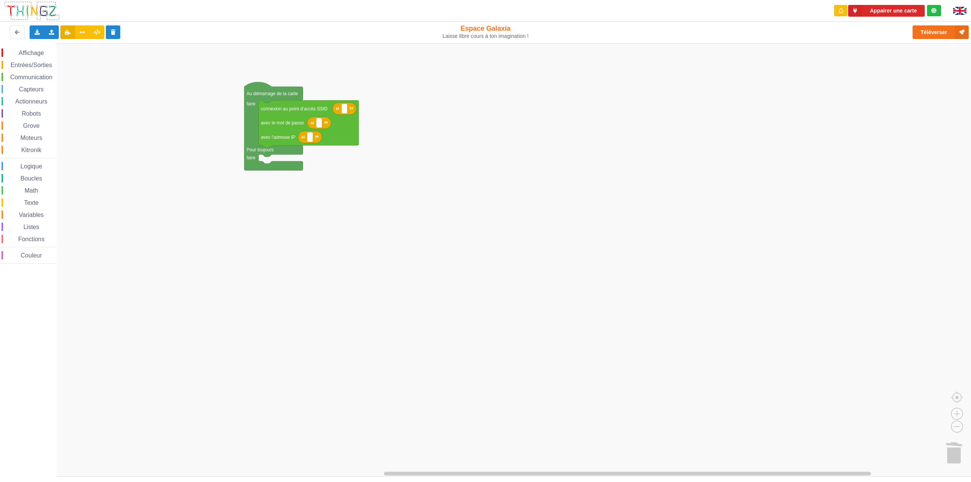
click at [33, 77] on span "Communication" at bounding box center [31, 77] width 44 height 6
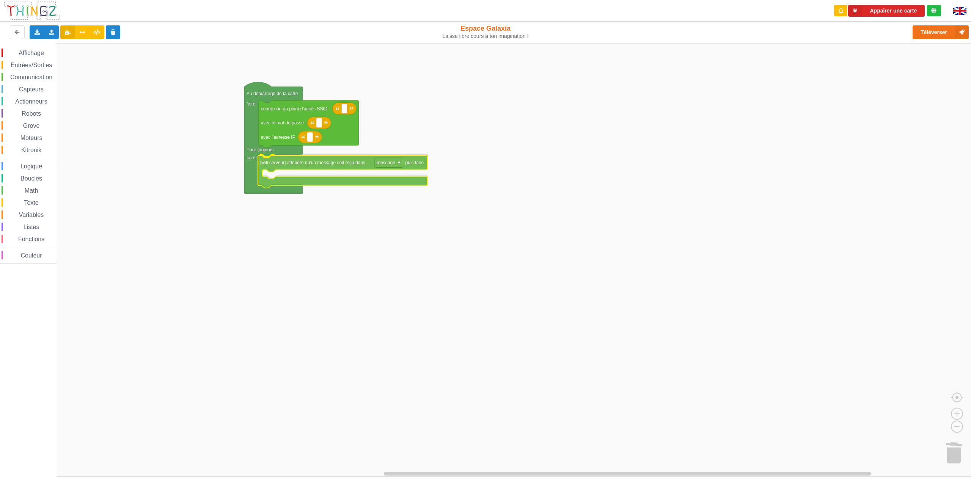
click at [312, 165] on div "Affichage Entrées/Sorties Communication Capteurs Actionneurs Robots Grove Moteu…" at bounding box center [488, 259] width 976 height 433
click at [29, 103] on span "Actionneurs" at bounding box center [31, 101] width 35 height 6
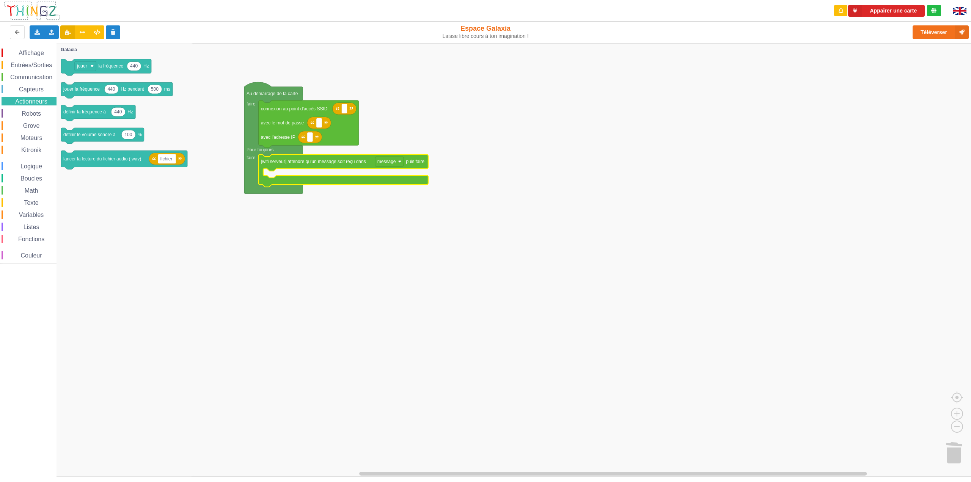
click at [31, 50] on span "Affichage" at bounding box center [30, 53] width 27 height 6
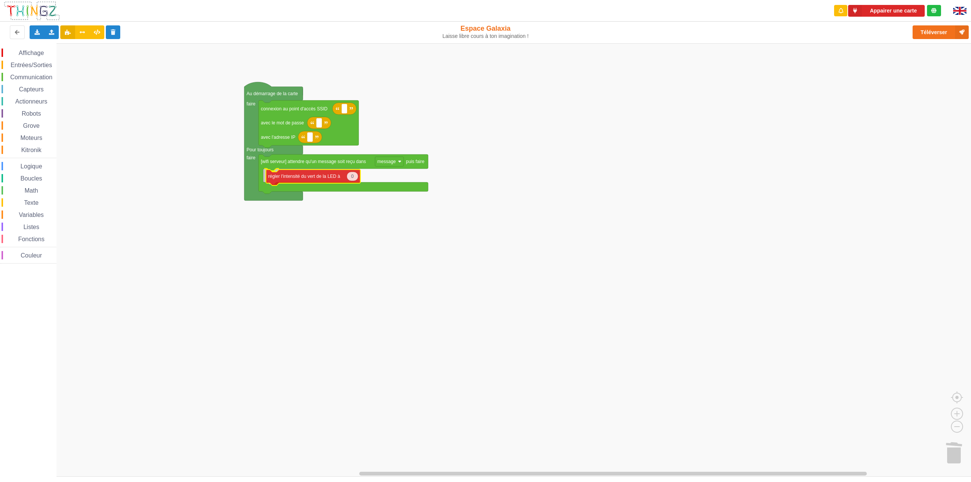
click at [294, 177] on div "Affichage Entrées/Sorties Communication Capteurs Actionneurs Robots Grove Moteu…" at bounding box center [488, 259] width 976 height 433
click at [353, 177] on icon "Espace de travail de Blocky" at bounding box center [349, 175] width 11 height 9
type input "255"
click at [364, 243] on rect "Espace de travail de Blocky" at bounding box center [488, 259] width 976 height 433
click at [28, 52] on span "Affichage" at bounding box center [30, 53] width 27 height 6
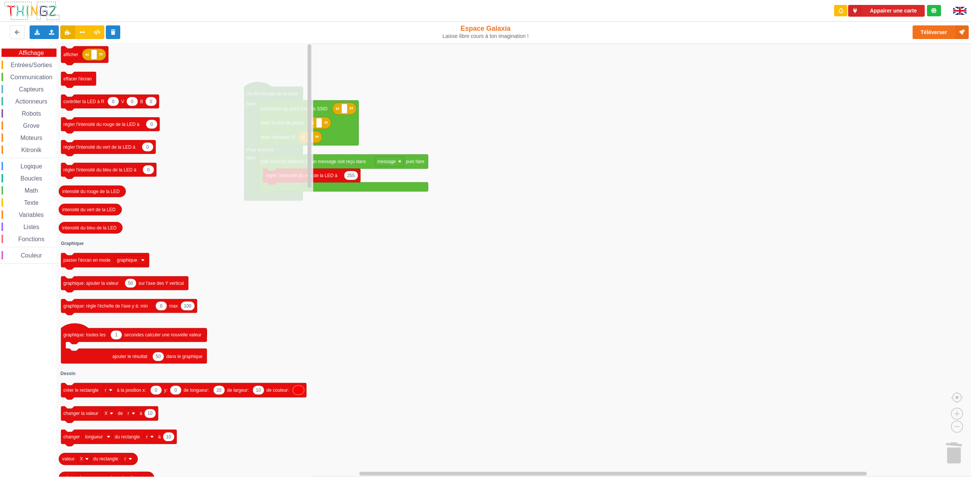
click at [31, 63] on span "Entrées/Sorties" at bounding box center [31, 65] width 44 height 6
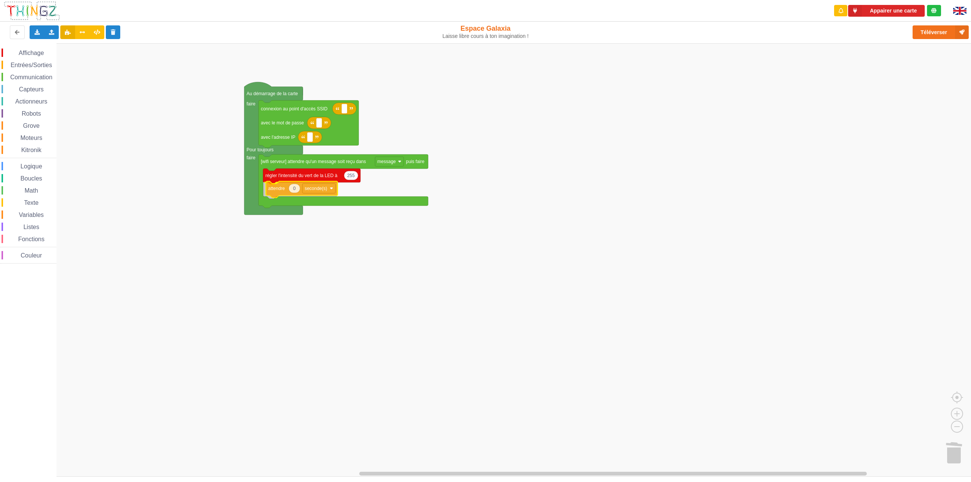
click at [275, 189] on div "Affichage Entrées/Sorties Communication Capteurs Actionneurs Robots Grove Moteu…" at bounding box center [488, 259] width 976 height 433
click at [291, 190] on text "0" at bounding box center [291, 189] width 3 height 5
click at [308, 357] on div "Affichage Entrées/Sorties Communication Capteurs Actionneurs Robots Grove Moteu…" at bounding box center [488, 259] width 976 height 433
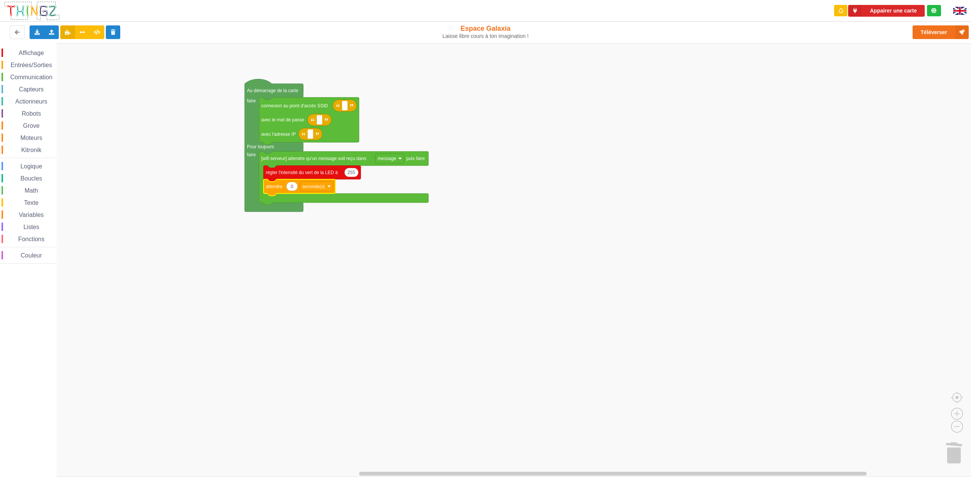
click at [290, 190] on icon "Espace de travail de Blocky" at bounding box center [291, 186] width 11 height 9
type input "5"
click at [331, 296] on rect "Espace de travail de Blocky" at bounding box center [488, 259] width 976 height 433
click at [321, 179] on div "Dupliquer" at bounding box center [337, 179] width 52 height 6
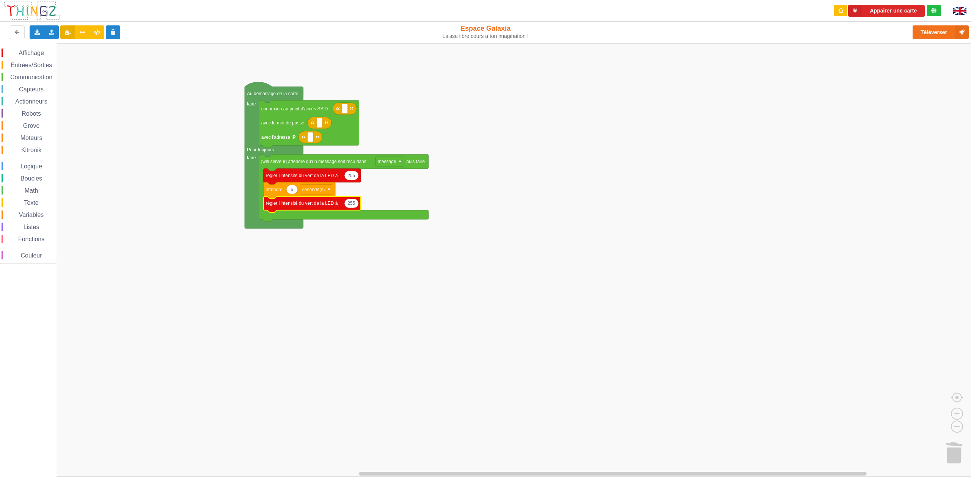
click at [353, 207] on icon "Espace de travail de Blocky" at bounding box center [351, 203] width 14 height 9
type input "0"
click at [378, 264] on rect "Espace de travail de Blocky" at bounding box center [488, 259] width 976 height 433
click at [343, 108] on input at bounding box center [345, 109] width 6 height 10
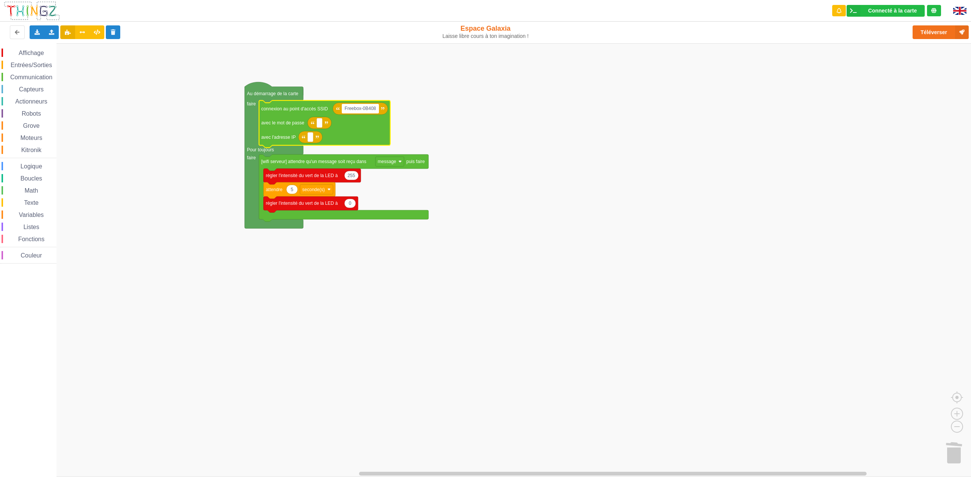
type input "Freebox-0B408D"
click at [320, 122] on text "Espace de travail de Blocky" at bounding box center [319, 122] width 1 height 5
type input "mvzc3qb3xwqffxk2q52h42"
click at [310, 137] on text "Espace de travail de Blocky" at bounding box center [310, 136] width 1 height 5
type input "192.168.1.254"
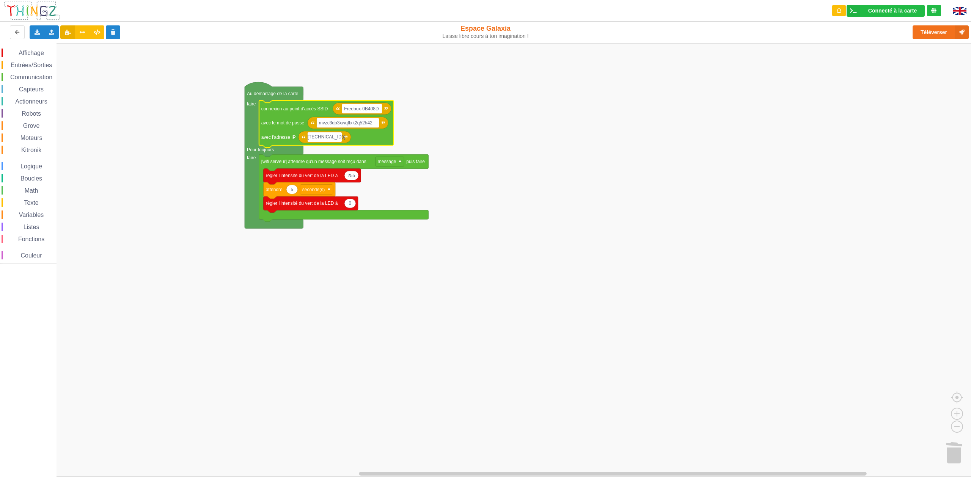
click at [540, 150] on rect "Espace de travail de Blocky" at bounding box center [488, 259] width 976 height 433
click at [931, 36] on button "Téléverser" at bounding box center [940, 32] width 56 height 14
click at [934, 33] on button "Téléverser" at bounding box center [940, 32] width 56 height 14
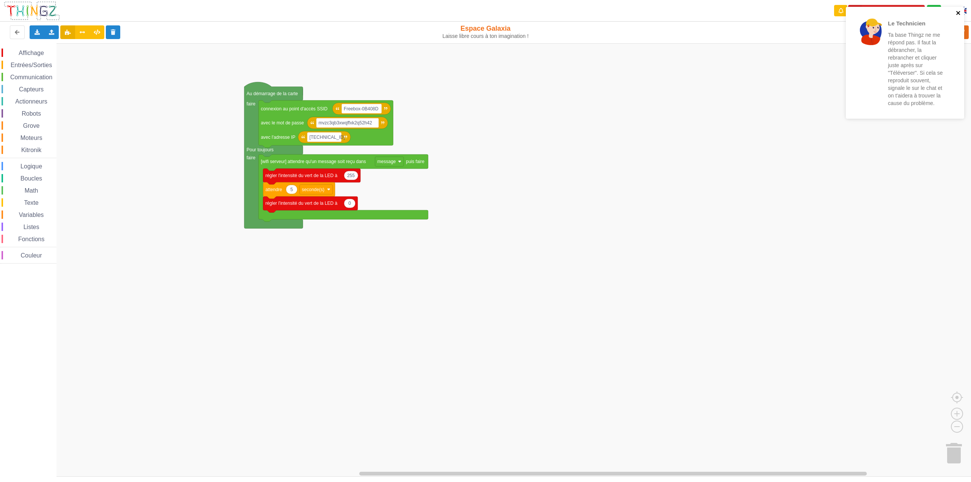
click at [959, 13] on icon "close" at bounding box center [958, 13] width 4 height 4
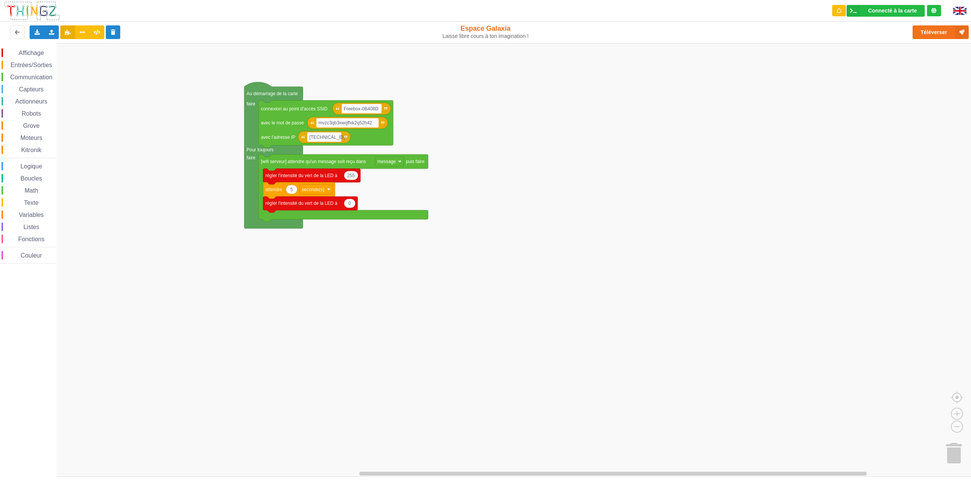
click at [811, 256] on rect "Espace de travail de Blocky" at bounding box center [488, 259] width 976 height 433
click at [925, 30] on button "Téléverser" at bounding box center [940, 32] width 56 height 14
click at [339, 137] on input "[TECHNICAL_ID]" at bounding box center [324, 137] width 35 height 10
type input "[TECHNICAL_ID]"
click at [621, 175] on rect "Espace de travail de Blocky" at bounding box center [488, 259] width 976 height 433
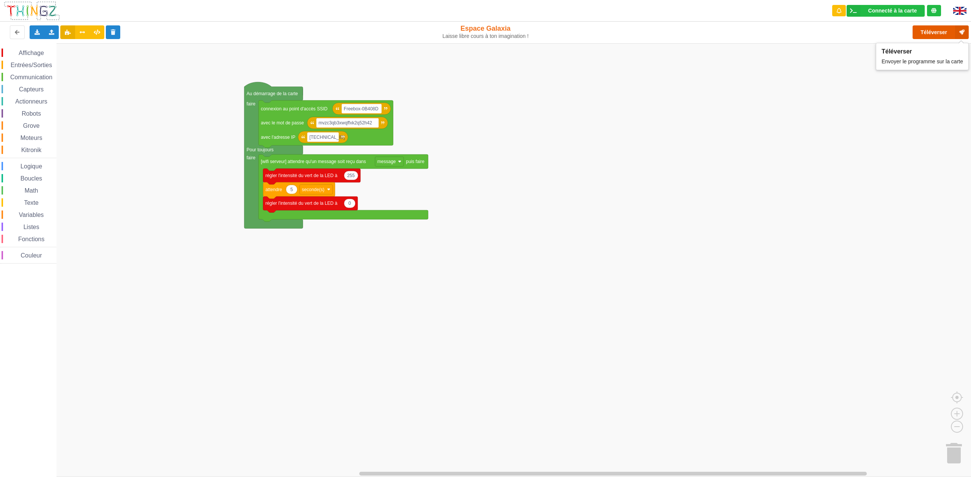
click at [921, 30] on button "Téléverser" at bounding box center [940, 32] width 56 height 14
click at [332, 139] on text "[TECHNICAL_ID]" at bounding box center [326, 136] width 35 height 5
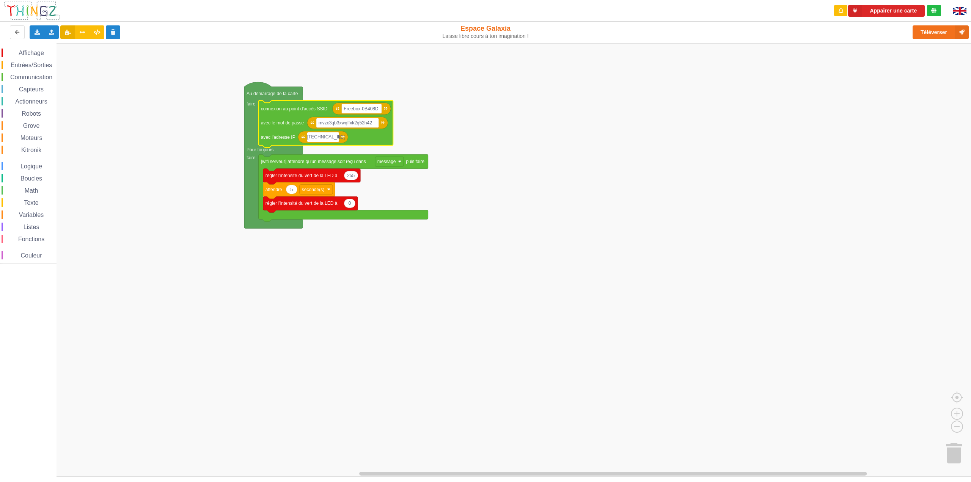
click at [335, 138] on input "[TECHNICAL_ID]" at bounding box center [323, 137] width 32 height 10
type input "[TECHNICAL_ID]"
click at [540, 204] on rect "Espace de travail de Blocky" at bounding box center [488, 259] width 976 height 433
click at [910, 31] on div "Téléverser" at bounding box center [775, 32] width 397 height 24
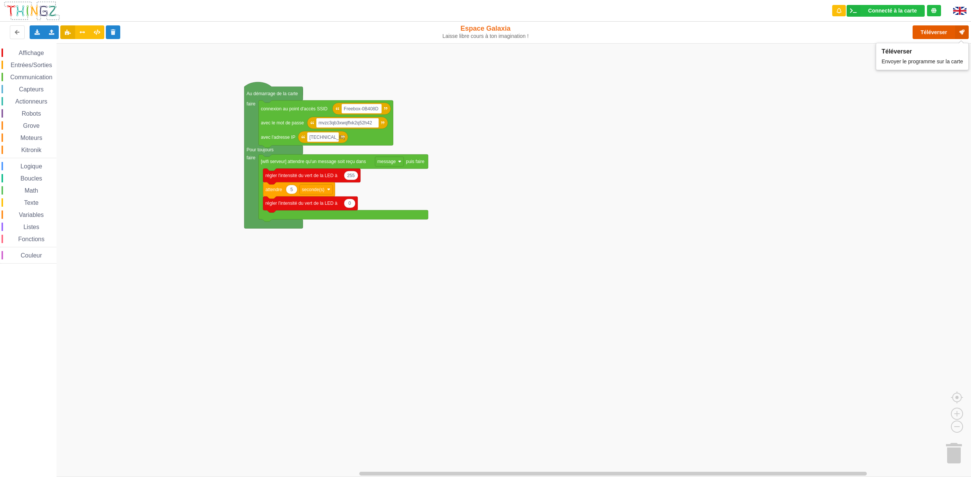
click at [923, 29] on button "Téléverser" at bounding box center [940, 32] width 56 height 14
click at [667, 218] on rect "Espace de travail de Blocky" at bounding box center [488, 259] width 976 height 433
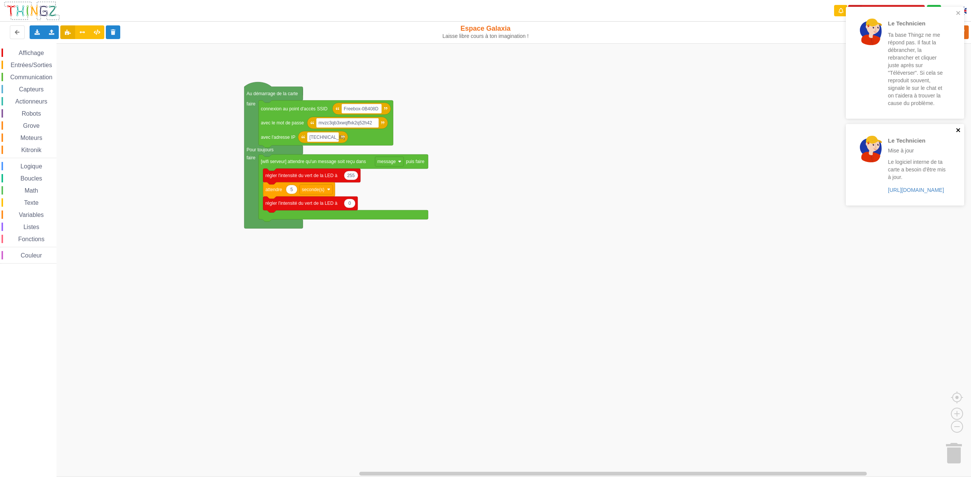
click at [958, 127] on icon "close" at bounding box center [958, 130] width 5 height 6
click at [957, 13] on icon "close" at bounding box center [958, 13] width 4 height 4
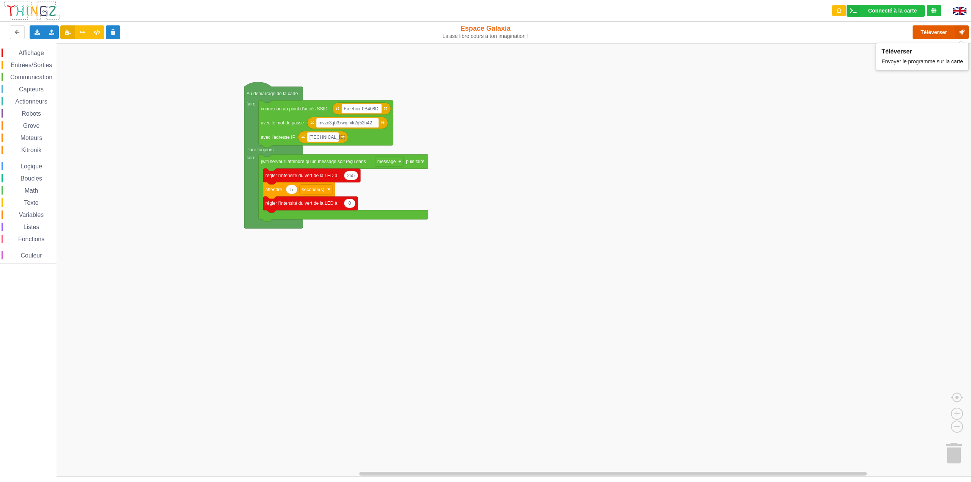
click at [934, 34] on button "Téléverser" at bounding box center [940, 32] width 56 height 14
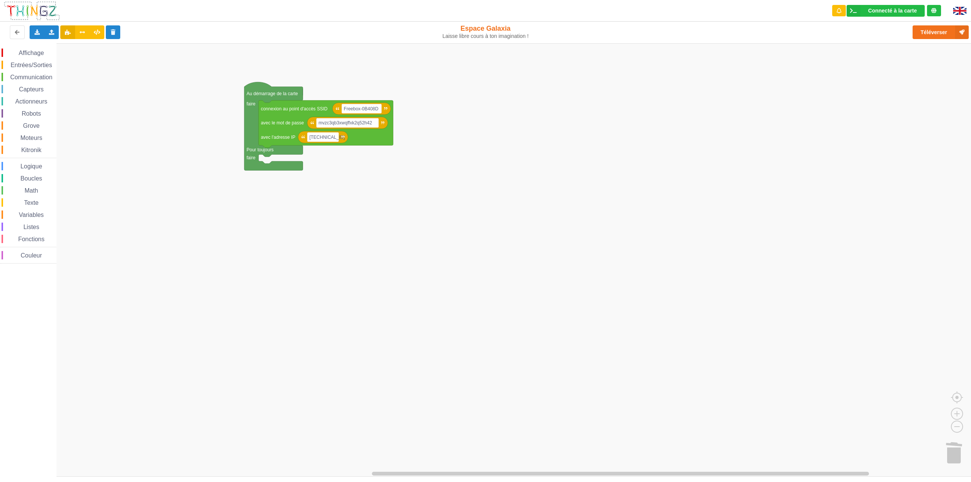
click at [36, 168] on span "Logique" at bounding box center [31, 166] width 24 height 6
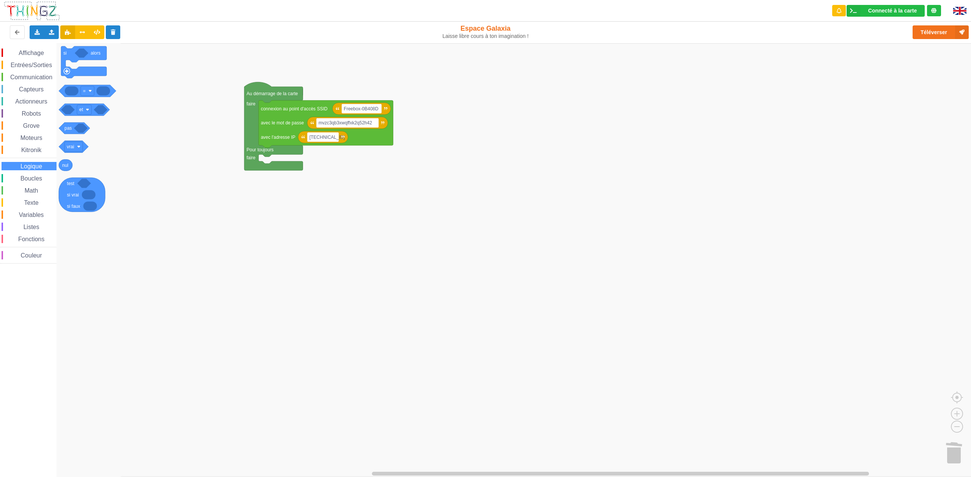
click at [32, 179] on span "Boucles" at bounding box center [31, 178] width 24 height 6
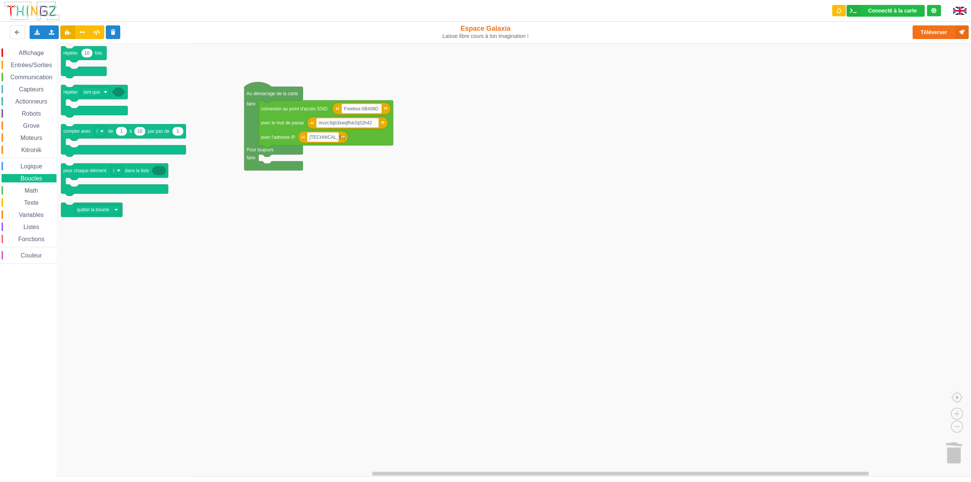
click at [31, 56] on div "Affichage" at bounding box center [29, 53] width 55 height 8
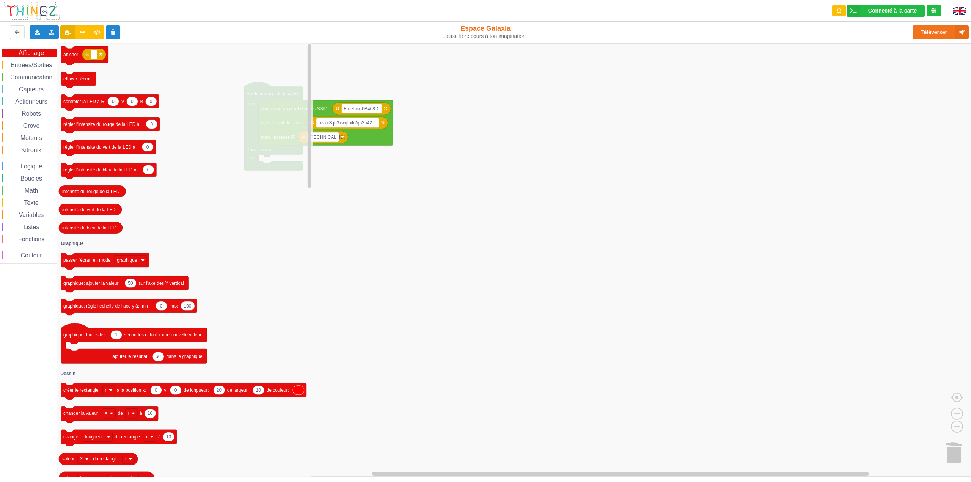
click at [31, 66] on span "Entrées/Sorties" at bounding box center [31, 65] width 44 height 6
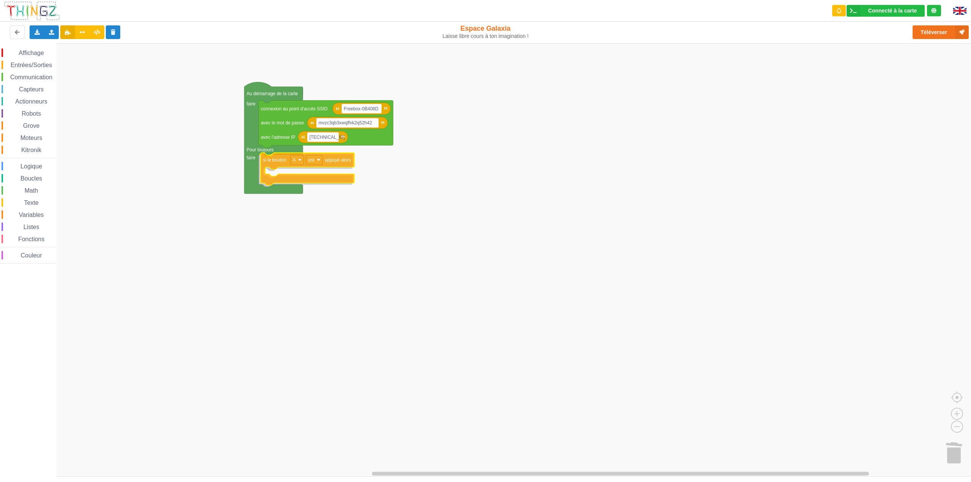
click at [275, 163] on div "Affichage Entrées/Sorties Communication Capteurs Actionneurs Robots Grove Moteu…" at bounding box center [488, 259] width 976 height 433
click at [31, 74] on span "Communication" at bounding box center [31, 77] width 44 height 6
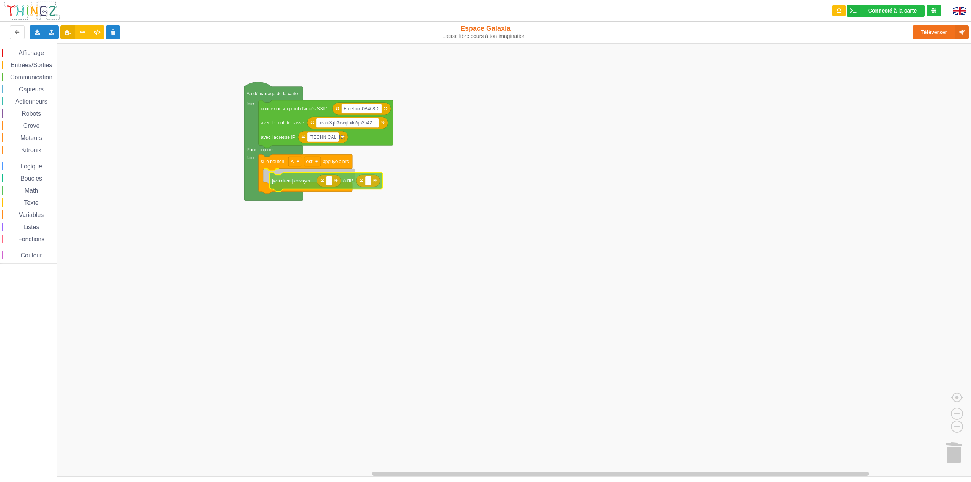
click at [302, 183] on div "Affichage Entrées/Sorties Communication Capteurs Actionneurs Robots Grove Moteu…" at bounding box center [488, 259] width 976 height 433
click at [322, 178] on text "Espace de travail de Blocky" at bounding box center [322, 176] width 1 height 5
type input "Tip Top !"
click at [379, 178] on text "Espace de travail de Blocky" at bounding box center [378, 176] width 1 height 5
type input "[TECHNICAL_ID]"
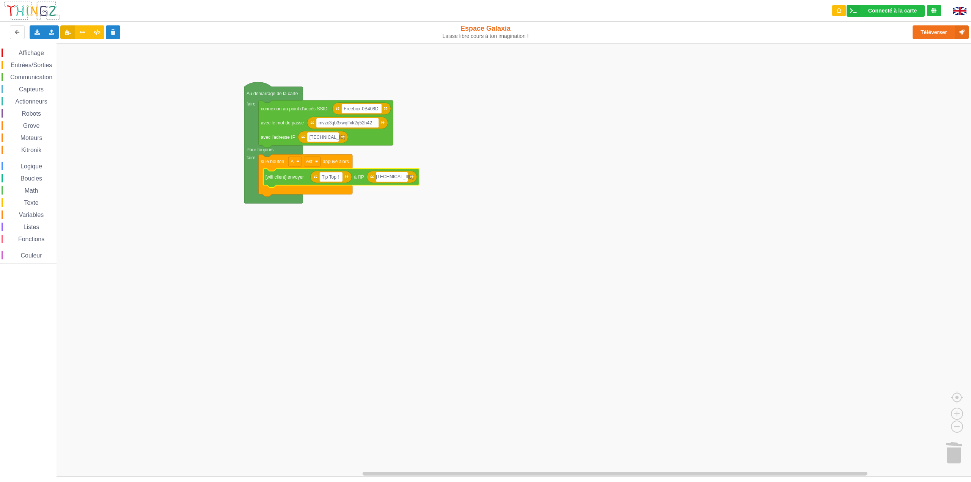
click at [382, 237] on rect "Espace de travail de Blocky" at bounding box center [488, 259] width 976 height 433
click at [938, 27] on button "Téléverser" at bounding box center [940, 32] width 56 height 14
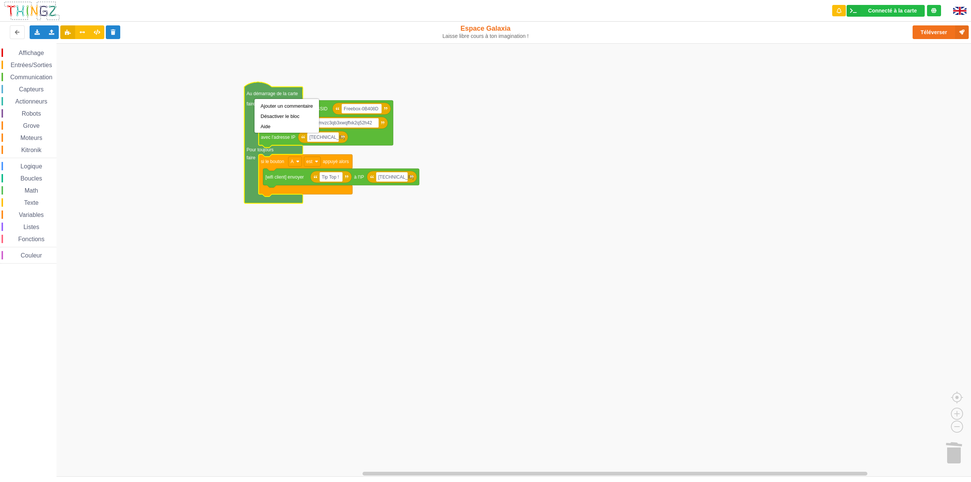
click at [427, 62] on rect "Espace de travail de Blocky" at bounding box center [488, 259] width 976 height 433
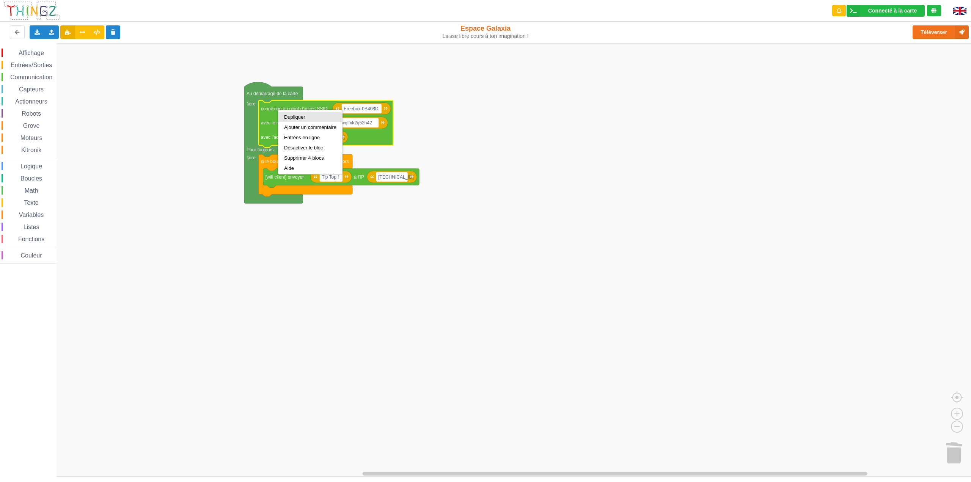
click at [306, 119] on div "Dupliquer" at bounding box center [310, 117] width 52 height 6
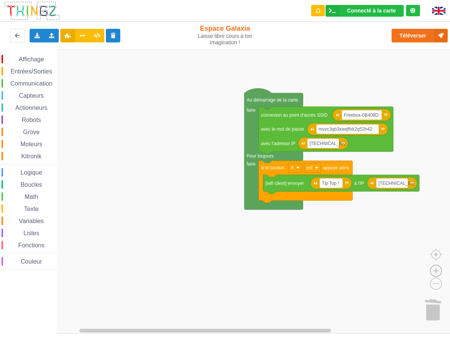
click at [435, 272] on image "Espace de travail de Blocky" at bounding box center [436, 253] width 36 height 47
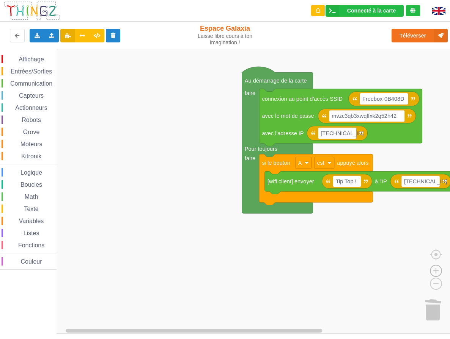
click at [435, 271] on image "Espace de travail de Blocky" at bounding box center [436, 253] width 36 height 47
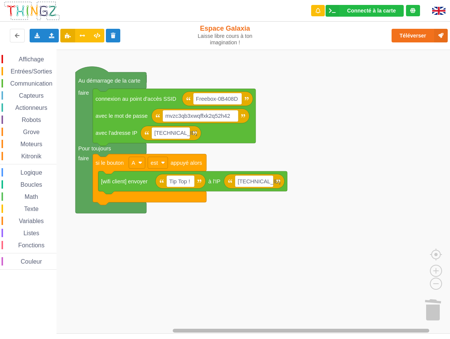
click at [394, 316] on div "Affichage Entrées/Sorties Communication Capteurs Actionneurs Robots Grove Moteu…" at bounding box center [227, 192] width 455 height 284
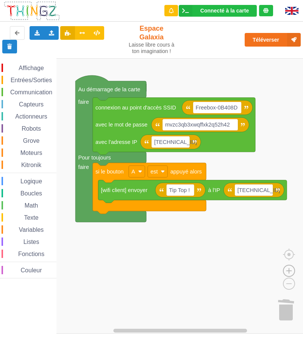
click at [289, 269] on image "Espace de travail de Blocky" at bounding box center [289, 253] width 36 height 47
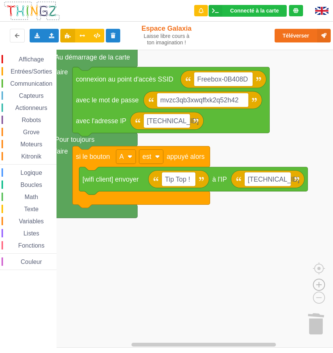
click at [320, 284] on image "Espace de travail de Blocky" at bounding box center [319, 267] width 36 height 47
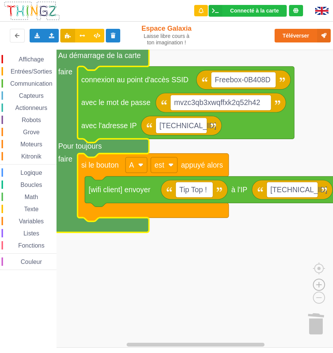
click at [317, 284] on image "Espace de travail de Blocky" at bounding box center [319, 267] width 36 height 47
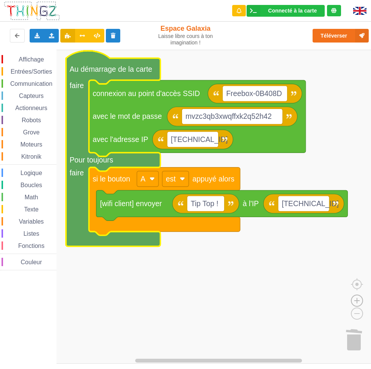
click at [356, 301] on image "Espace de travail de Blocky" at bounding box center [357, 282] width 36 height 47
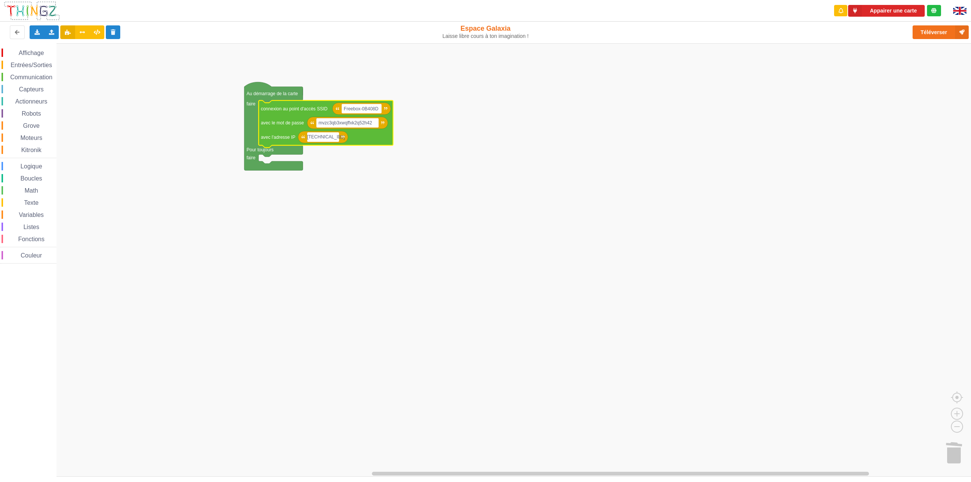
click at [334, 137] on input "[TECHNICAL_ID]" at bounding box center [323, 137] width 32 height 10
type input "[TECHNICAL_ID]"
click at [339, 198] on rect "Espace de travail de Blocky" at bounding box center [488, 259] width 976 height 433
click at [26, 76] on span "Communication" at bounding box center [31, 77] width 44 height 6
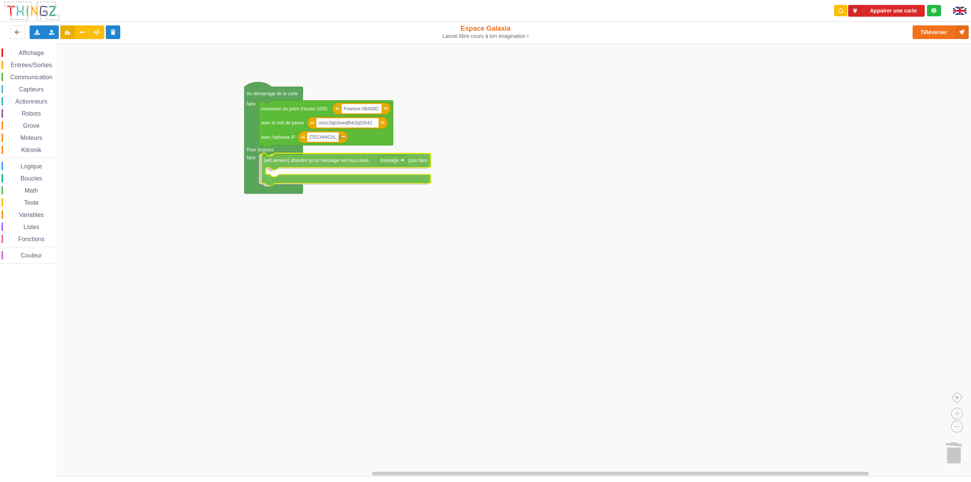
click at [319, 164] on div "Affichage Entrées/Sorties Communication Capteurs Actionneurs Robots Grove Moteu…" at bounding box center [488, 259] width 976 height 433
click at [31, 56] on span "Affichage" at bounding box center [30, 53] width 27 height 6
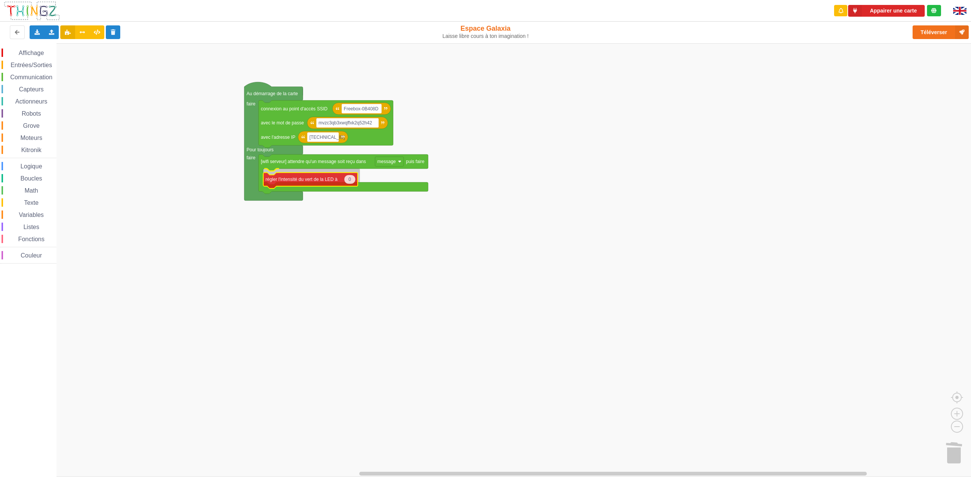
click at [308, 179] on div "Affichage Entrées/Sorties Communication Capteurs Actionneurs Robots Grove Moteu…" at bounding box center [488, 259] width 976 height 433
click at [350, 177] on text "0" at bounding box center [349, 175] width 3 height 5
type input "255"
click at [29, 55] on span "Affichage" at bounding box center [30, 53] width 27 height 6
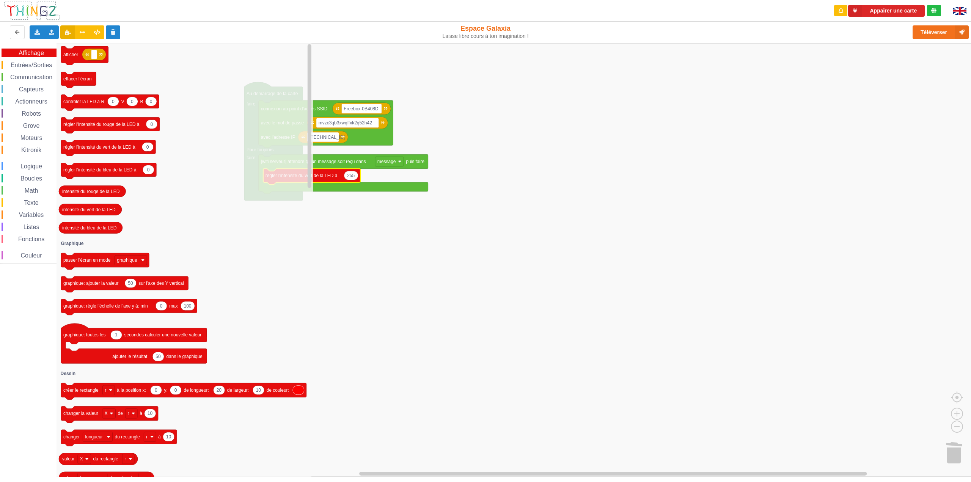
click at [33, 62] on span "Entrées/Sorties" at bounding box center [31, 65] width 44 height 6
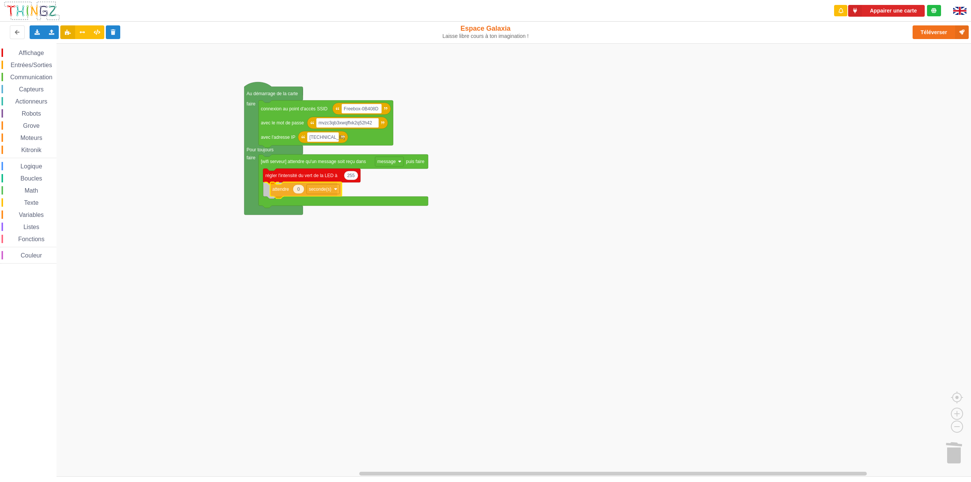
click at [279, 193] on div "Affichage Entrées/Sorties Communication Capteurs Actionneurs Robots Grove Moteu…" at bounding box center [488, 259] width 976 height 433
click at [293, 190] on icon "Espace de travail de Blocky" at bounding box center [291, 189] width 11 height 9
type input "5"
click at [441, 286] on rect "Espace de travail de Blocky" at bounding box center [488, 259] width 976 height 433
click at [321, 178] on text "régler l'intensité du vert de la LED à" at bounding box center [301, 175] width 72 height 5
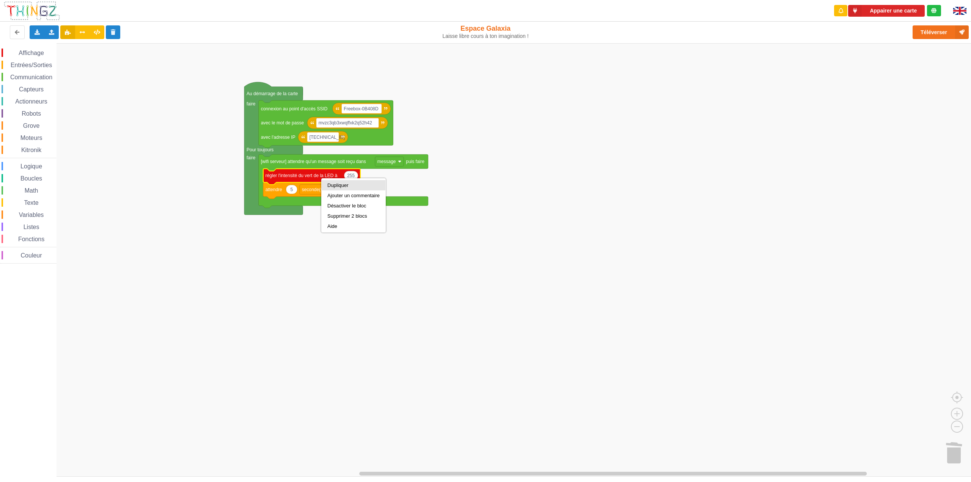
click at [328, 184] on div "Dupliquer" at bounding box center [353, 185] width 52 height 6
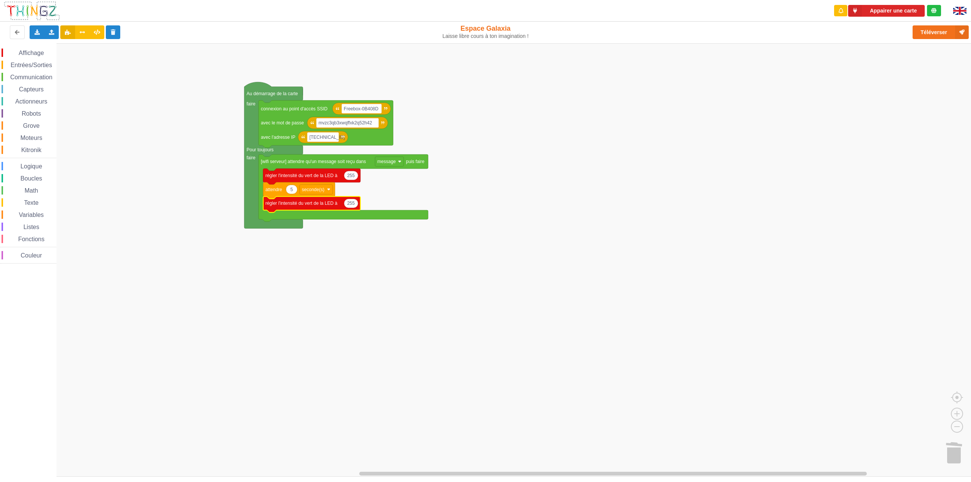
click at [354, 207] on icon "Espace de travail de Blocky" at bounding box center [351, 203] width 14 height 9
type input "0"
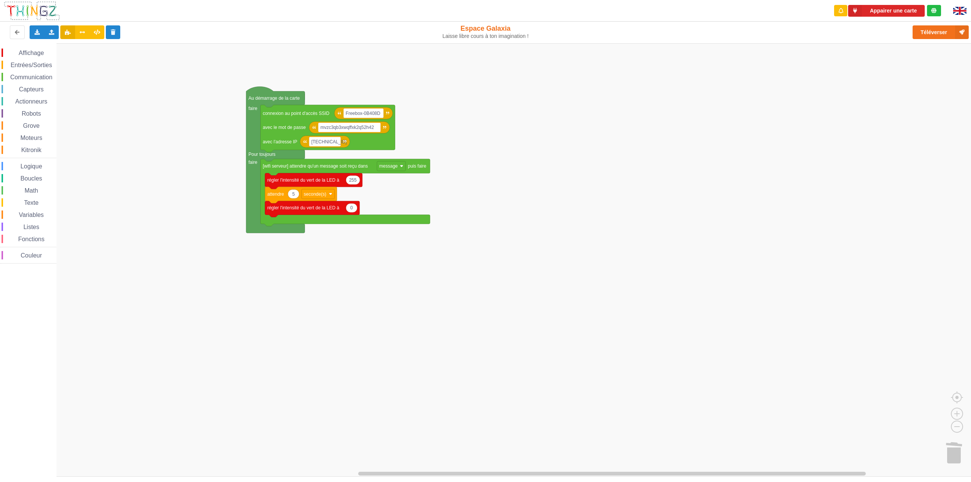
click at [405, 309] on div "Affichage Entrées/Sorties Communication Capteurs Actionneurs Robots Grove Moteu…" at bounding box center [488, 259] width 976 height 433
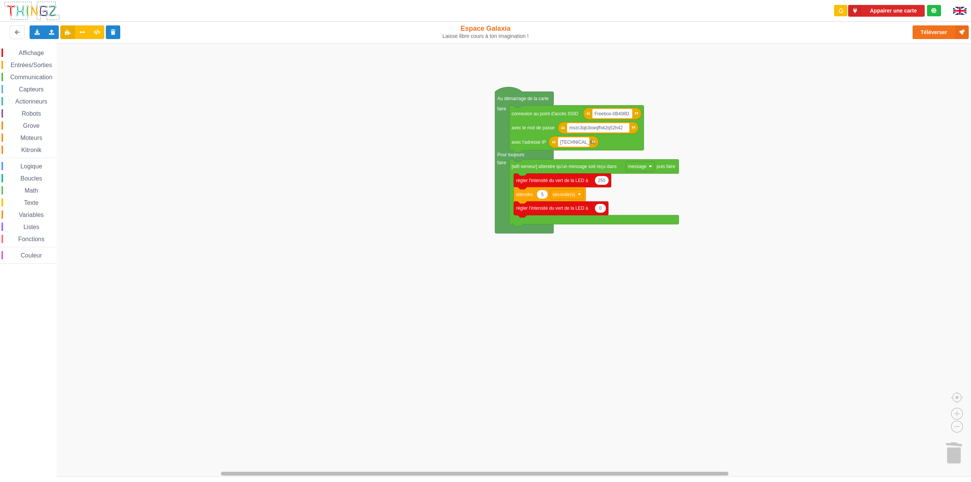
click at [388, 474] on rect "Espace de travail de Blocky" at bounding box center [474, 474] width 507 height 4
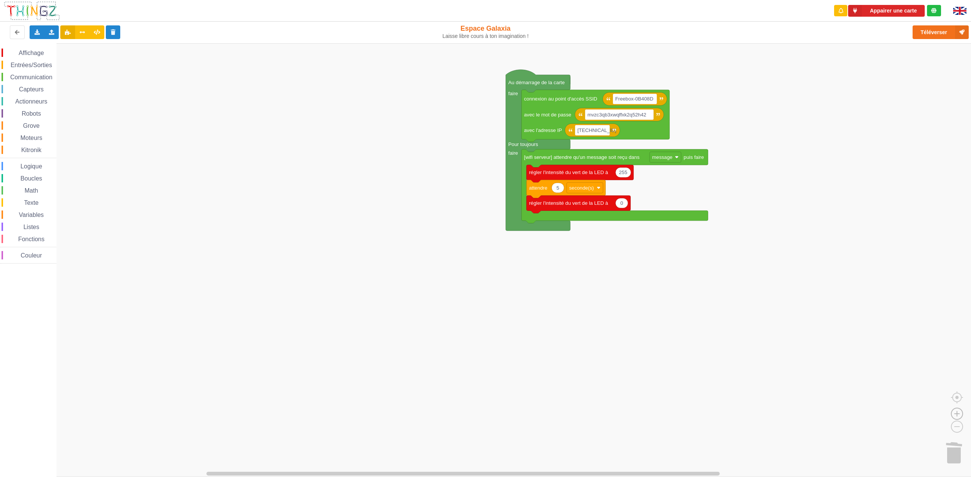
click at [955, 411] on image "Espace de travail de Blocky" at bounding box center [957, 396] width 36 height 47
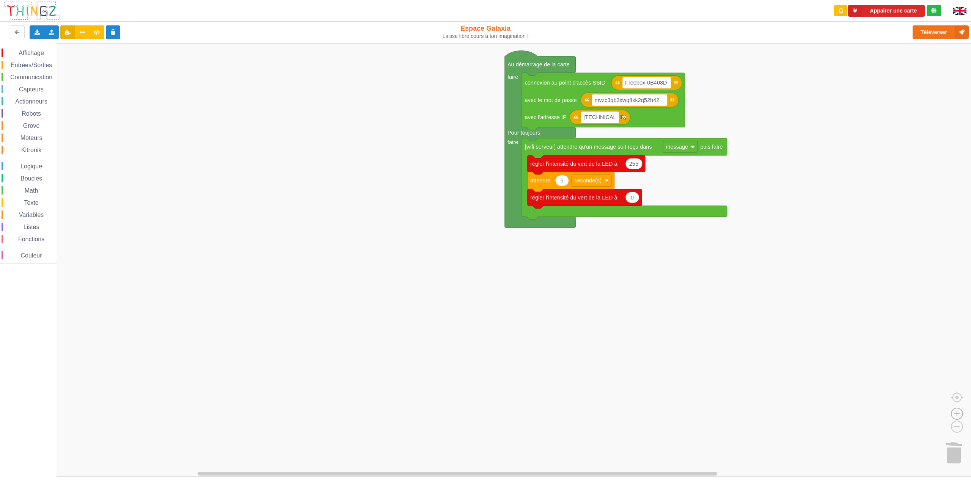
click at [955, 411] on image "Espace de travail de Blocky" at bounding box center [957, 396] width 36 height 47
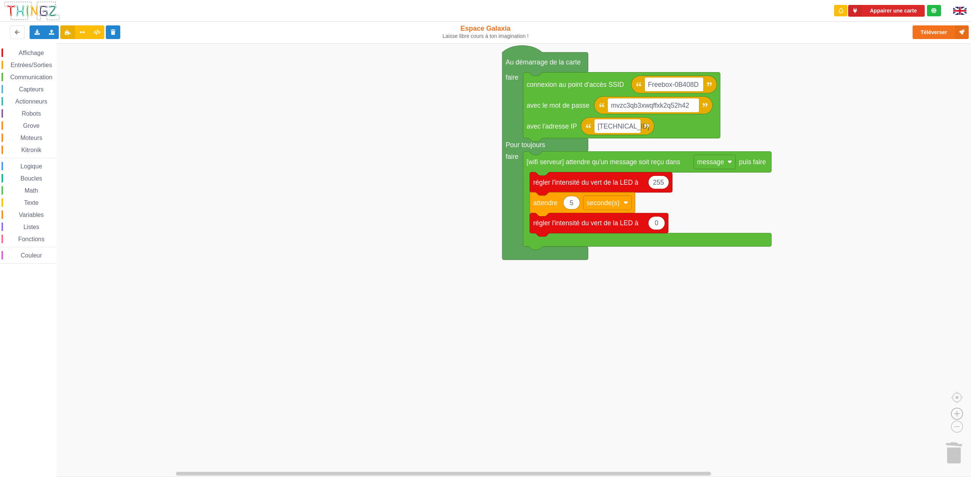
click at [955, 411] on image "Espace de travail de Blocky" at bounding box center [957, 396] width 36 height 47
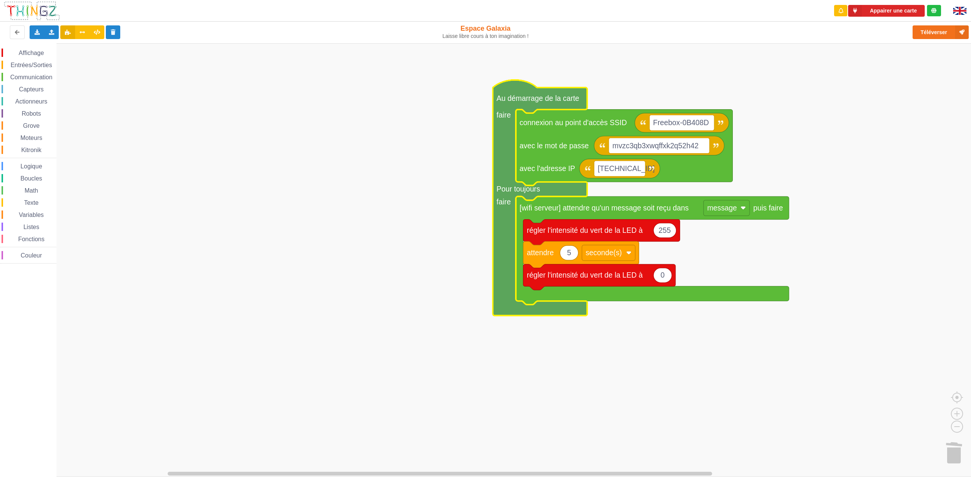
click at [964, 55] on div "Affichage Entrées/Sorties Communication Capteurs Actionneurs Robots Grove Moteu…" at bounding box center [488, 259] width 976 height 433
